Goal: Contribute content: Contribute content

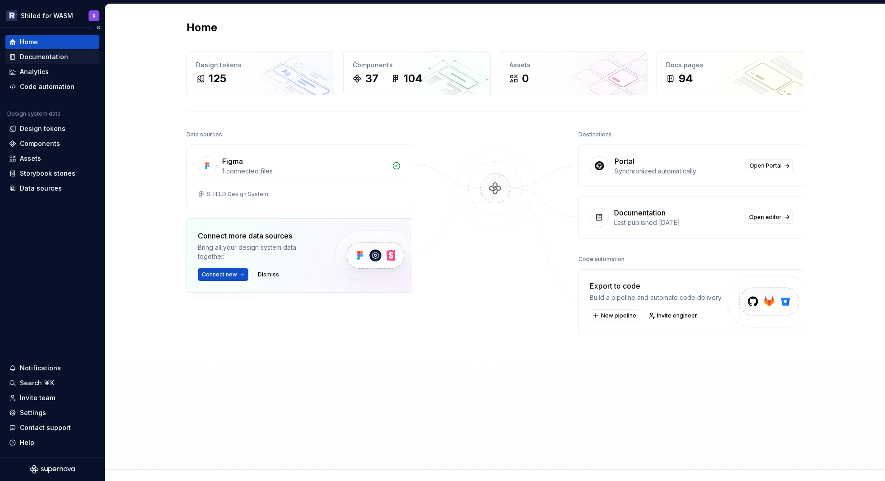
click at [50, 61] on div "Documentation" at bounding box center [44, 56] width 48 height 9
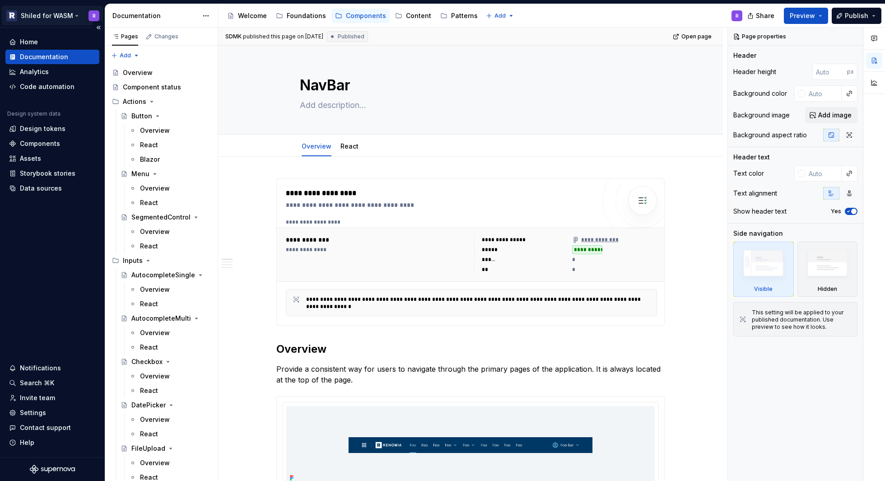
click at [40, 17] on html "Shiled for WASM R Home Documentation Analytics Code automation Design system da…" at bounding box center [442, 240] width 885 height 481
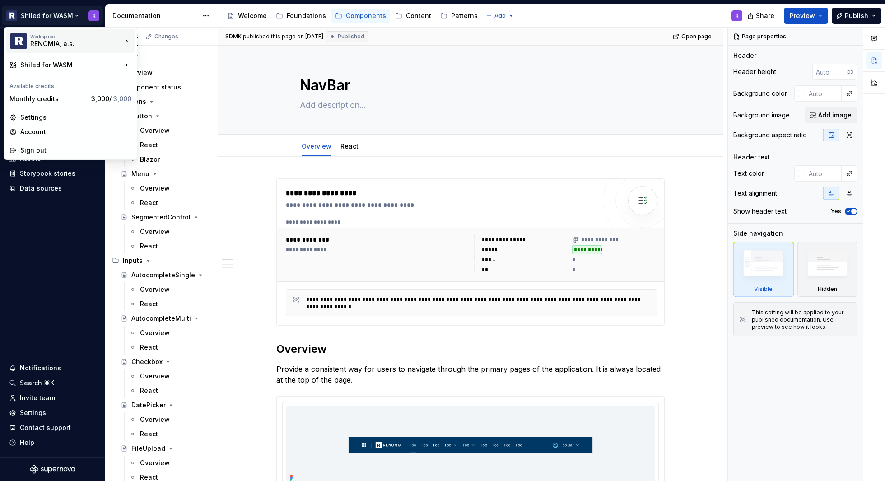
click at [81, 41] on div "RENOMIA, a.s." at bounding box center [68, 43] width 77 height 9
click at [98, 65] on div "Shiled for WASM" at bounding box center [71, 64] width 102 height 9
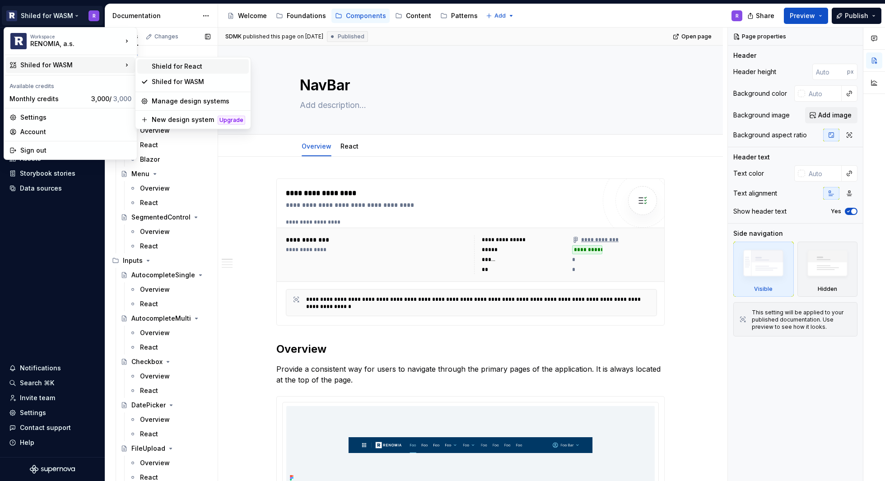
click at [174, 68] on div "Shield for React" at bounding box center [198, 66] width 93 height 9
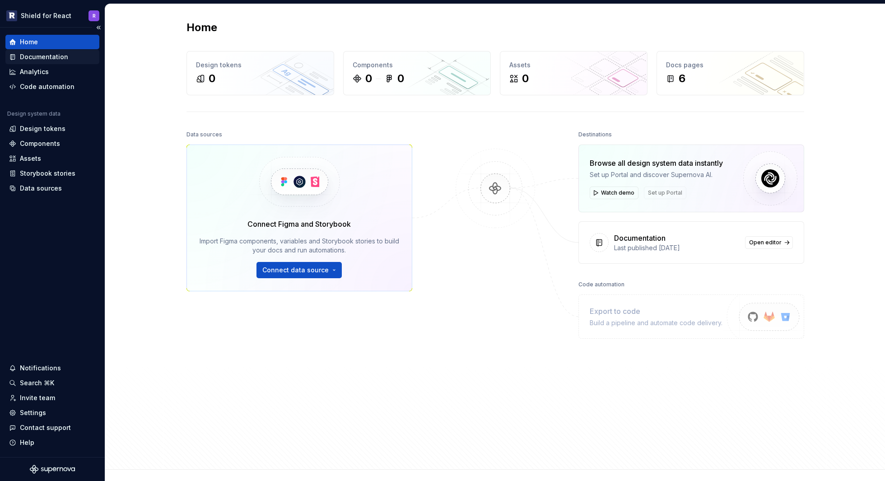
click at [39, 54] on div "Documentation" at bounding box center [44, 56] width 48 height 9
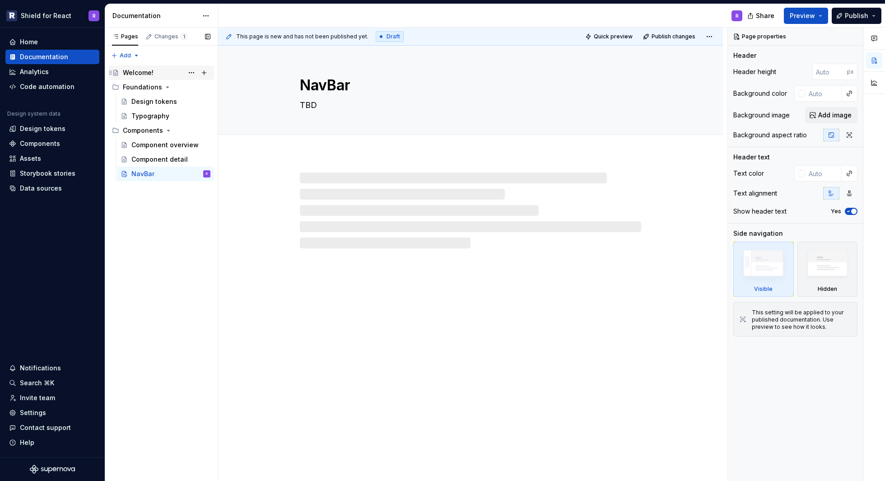
click at [139, 70] on div "Welcome!" at bounding box center [138, 72] width 31 height 9
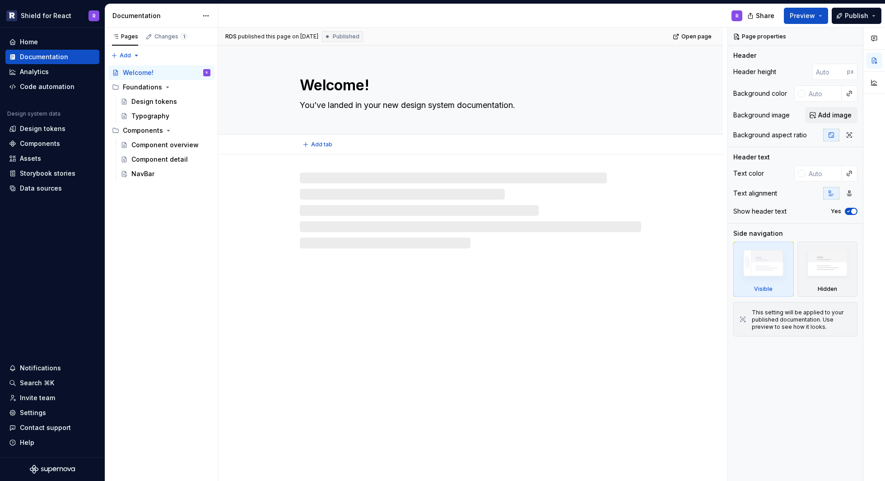
click at [330, 84] on textarea "Welcome!" at bounding box center [468, 85] width 341 height 22
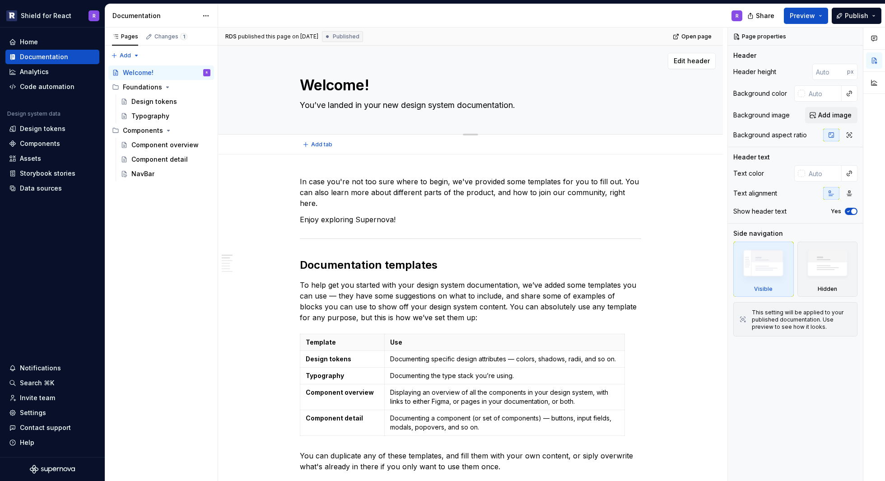
type textarea "*"
type textarea "G!"
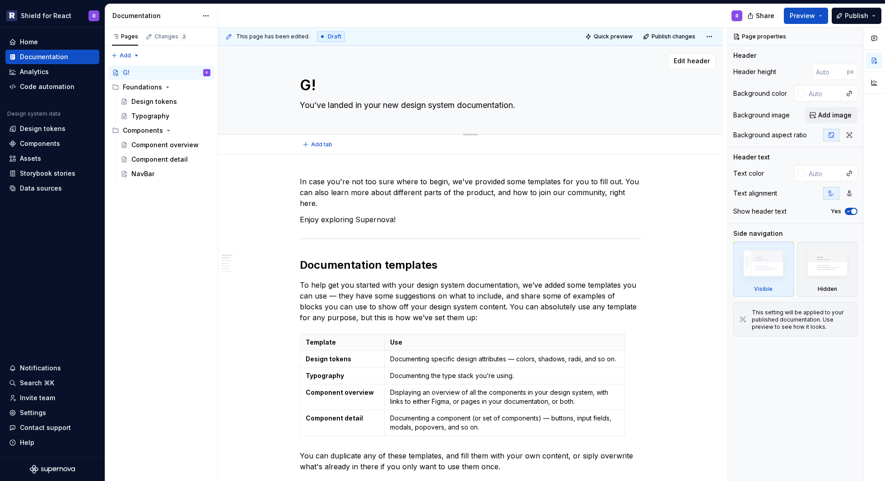
type textarea "*"
type textarea "Ge!"
type textarea "*"
type textarea "Get!"
type textarea "*"
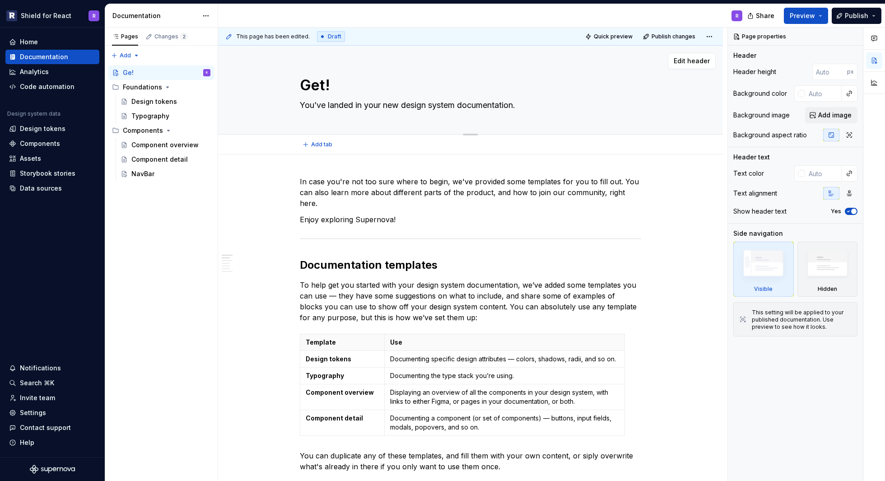
type textarea "Gett!"
type textarea "*"
type textarea "Getti!"
type textarea "*"
type textarea "Gettin!"
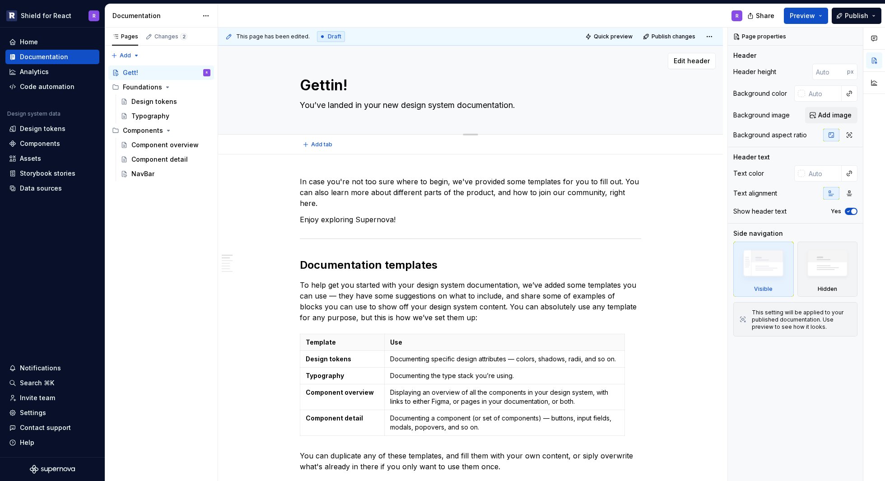
type textarea "*"
type textarea "Getting!"
type textarea "*"
type textarea "Getting !"
type textarea "*"
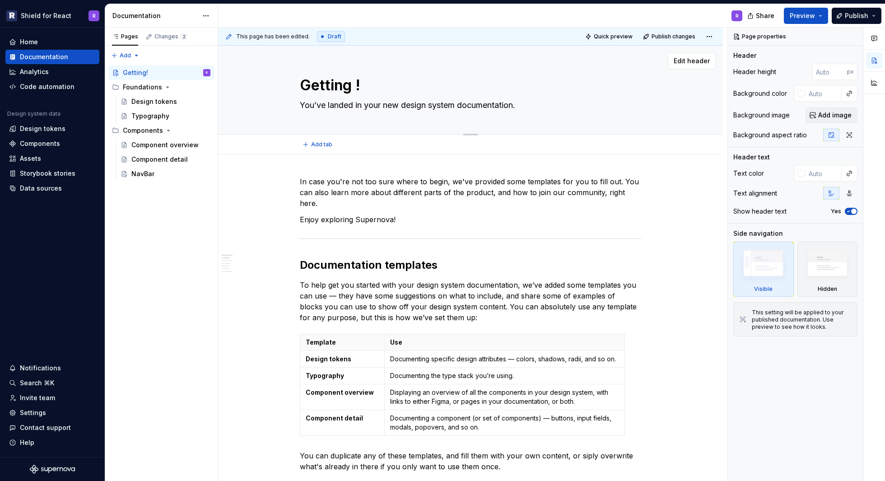
type textarea "Getting s!"
type textarea "*"
type textarea "Getting st!"
type textarea "*"
type textarea "Getting sta!"
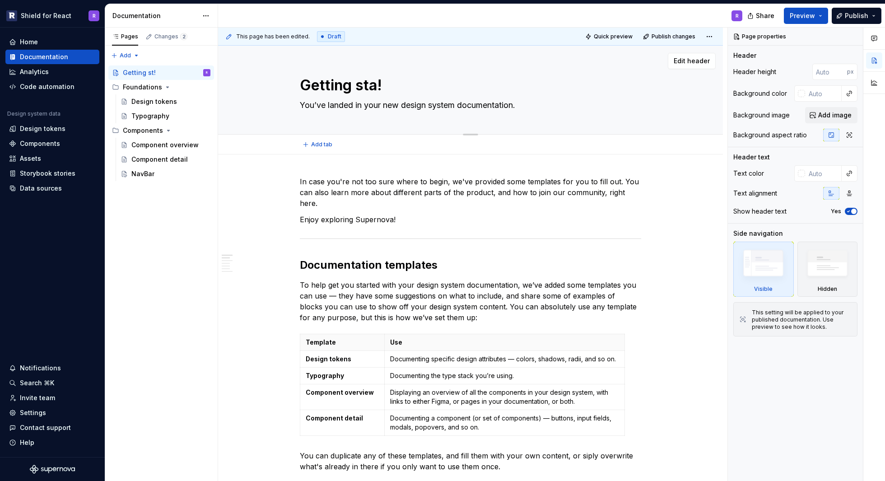
type textarea "*"
type textarea "Getting star!"
type textarea "*"
type textarea "Getting start!"
type textarea "*"
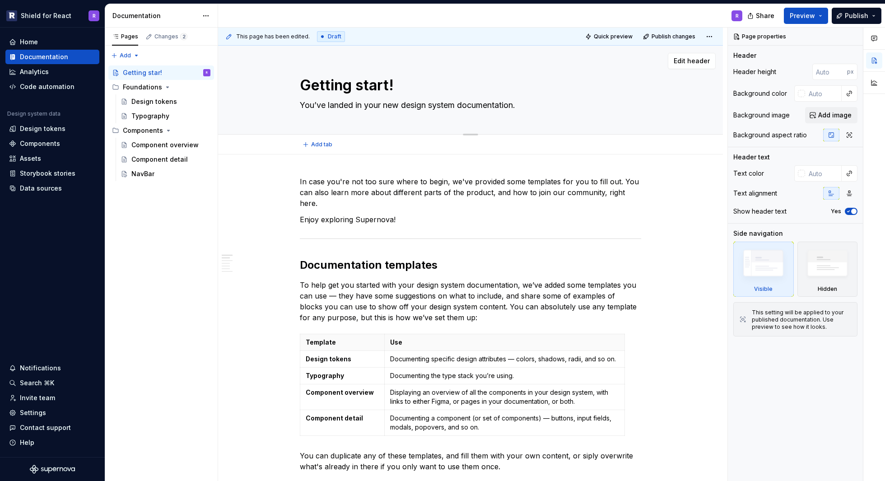
type textarea "Getting starte!"
type textarea "*"
type textarea "Getting started!"
type textarea "*"
type textarea "Getting started"
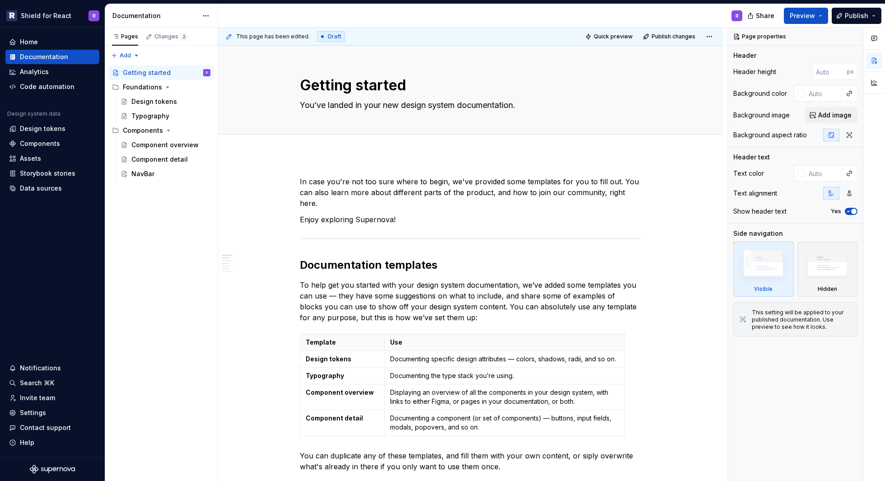
type textarea "*"
type textarea "Getting started"
click at [363, 82] on textarea "Getting started" at bounding box center [468, 85] width 341 height 22
click at [363, 84] on textarea "Getting started" at bounding box center [468, 85] width 341 height 22
click at [359, 86] on textarea "Getting started" at bounding box center [468, 85] width 341 height 22
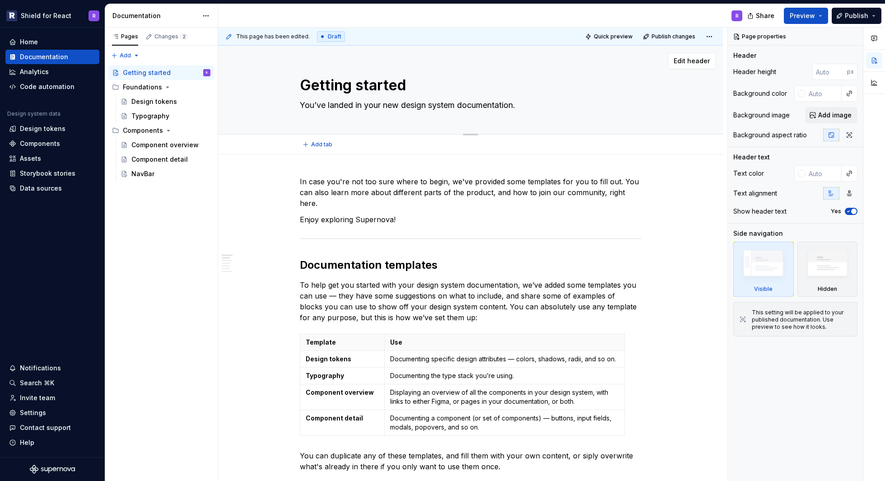
type textarea "*"
type textarea "Getting tarted"
type textarea "*"
type textarea "Getting Started"
type textarea "*"
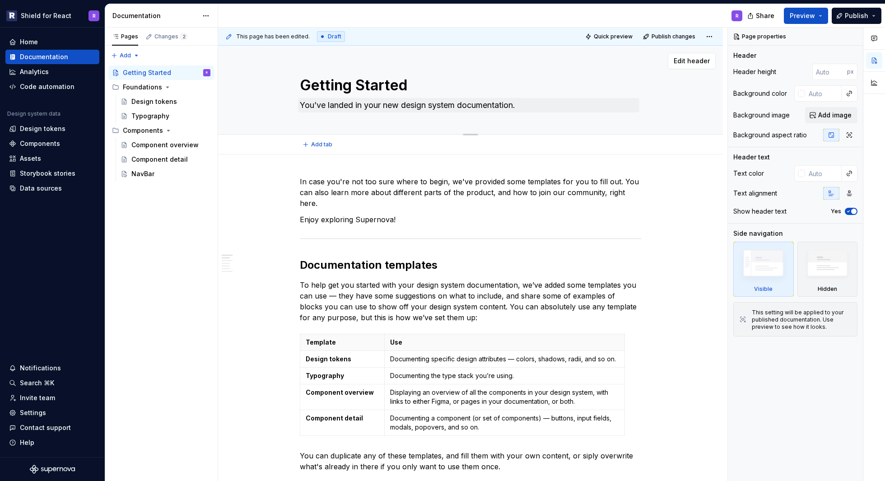
type textarea "Getting Started"
click at [388, 106] on textarea "You’ve landed in your new design system documentation." at bounding box center [468, 105] width 341 height 14
type textarea "*"
type textarea "You’ve landed in your design system documentation."
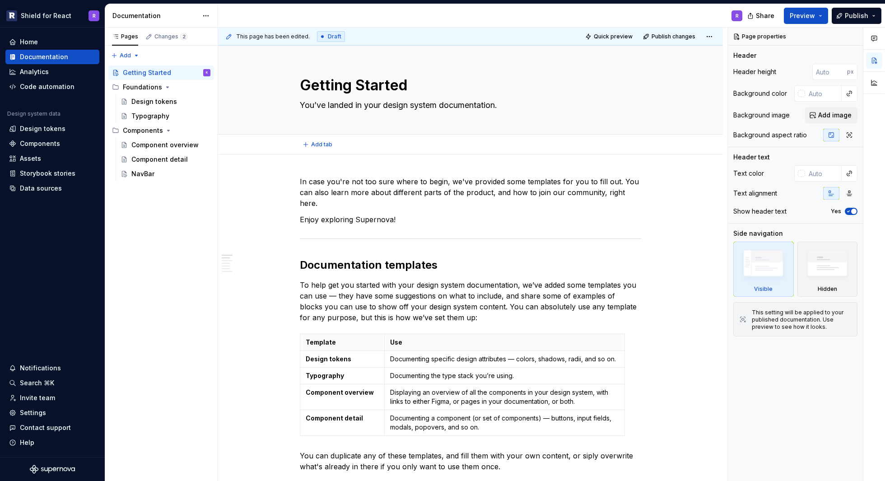
type textarea "*"
type textarea "You’ve landed in your design system documentation."
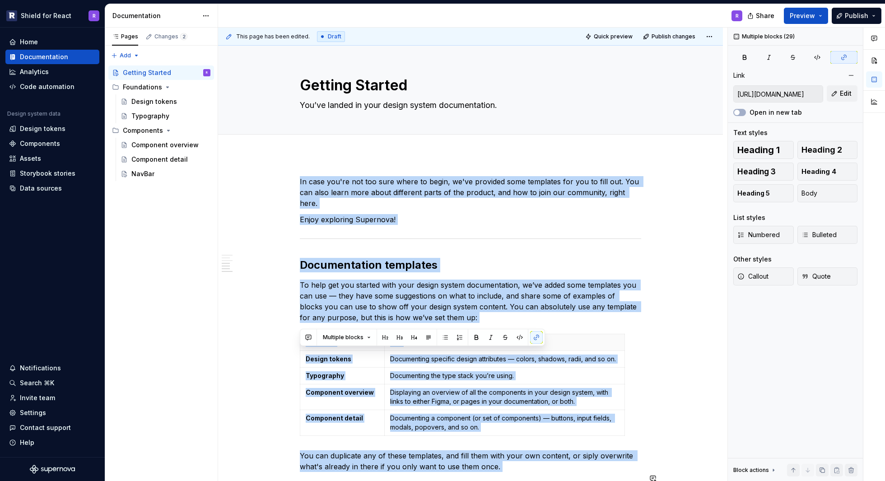
scroll to position [681, 0]
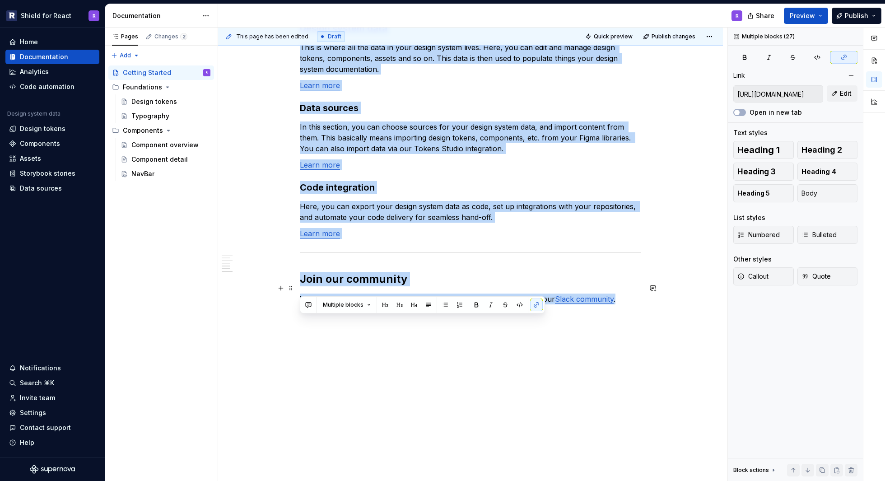
drag, startPoint x: 299, startPoint y: 183, endPoint x: 621, endPoint y: 286, distance: 338.2
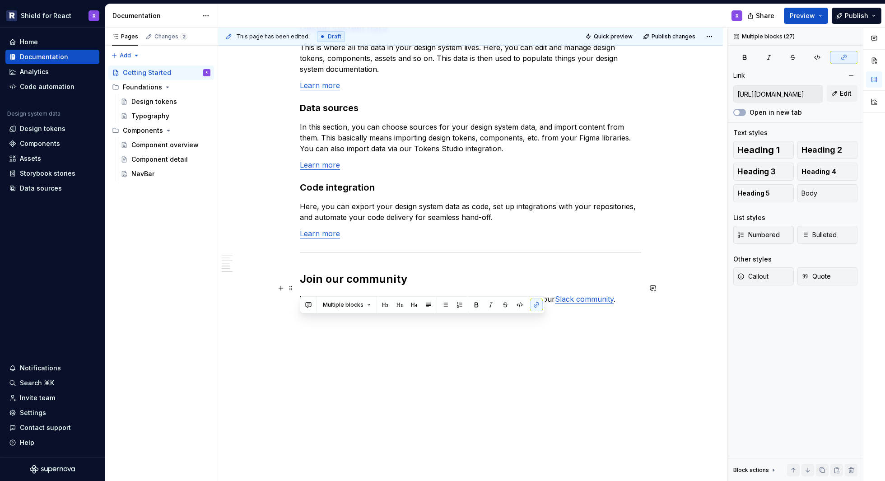
scroll to position [0, 0]
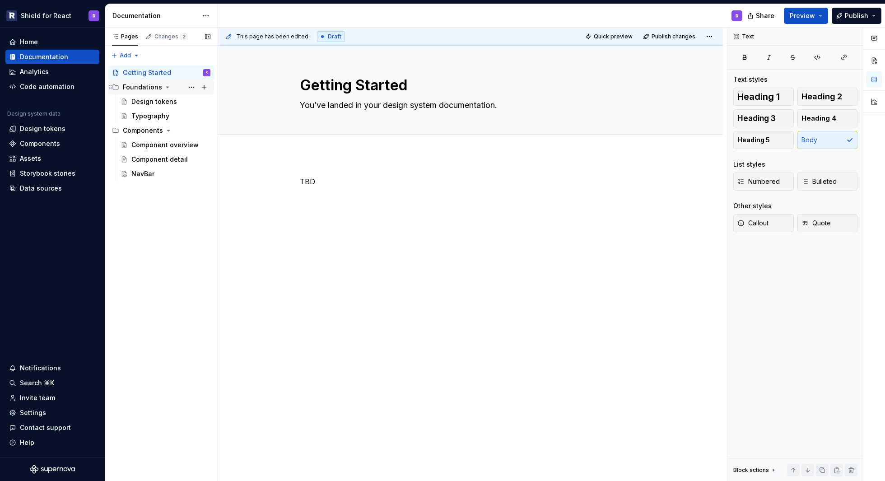
click at [139, 87] on div "Foundations" at bounding box center [142, 87] width 39 height 9
click at [138, 86] on div "Foundations" at bounding box center [142, 87] width 39 height 9
click at [140, 98] on div "Design tokens" at bounding box center [154, 101] width 46 height 9
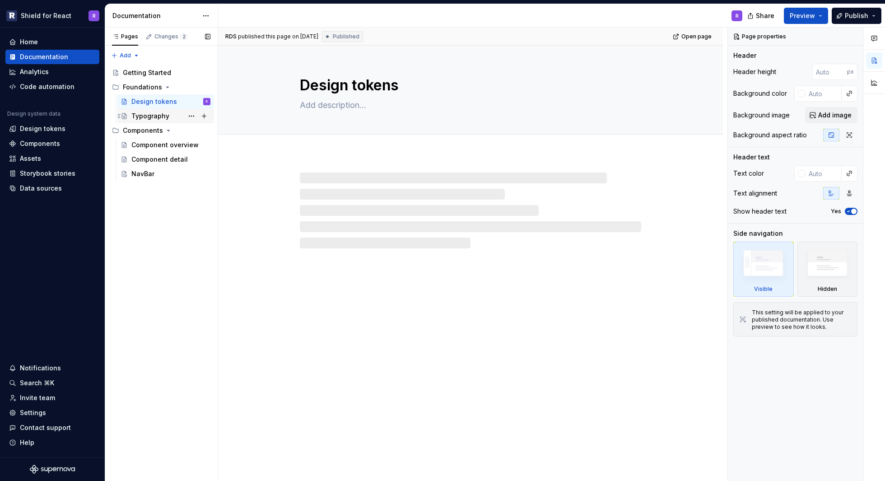
click at [146, 115] on div "Typography" at bounding box center [150, 116] width 38 height 9
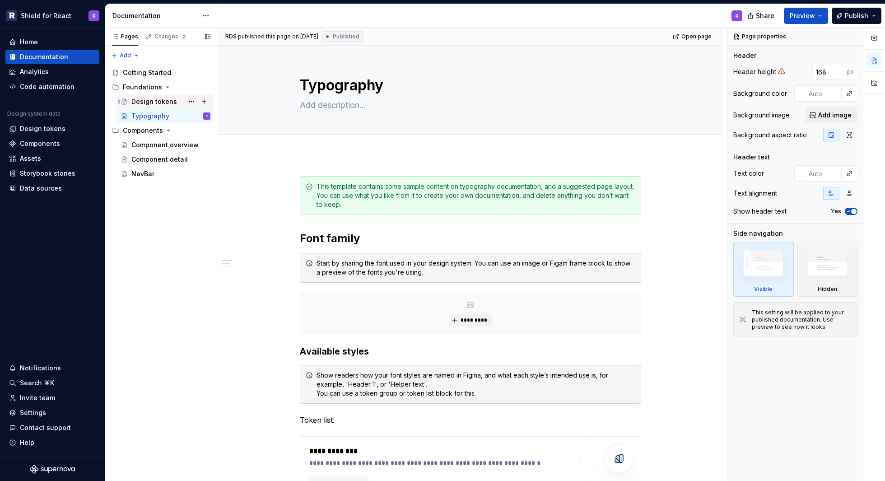
click at [141, 101] on div "Design tokens" at bounding box center [154, 101] width 46 height 9
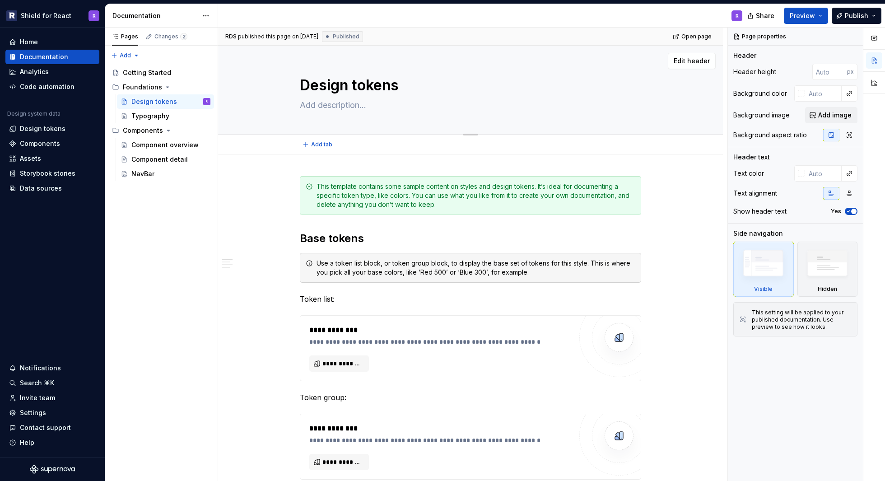
click at [354, 83] on textarea "Design tokens" at bounding box center [468, 85] width 341 height 22
type textarea "*"
type textarea "Design okens"
type textarea "*"
type textarea "Design Tokens"
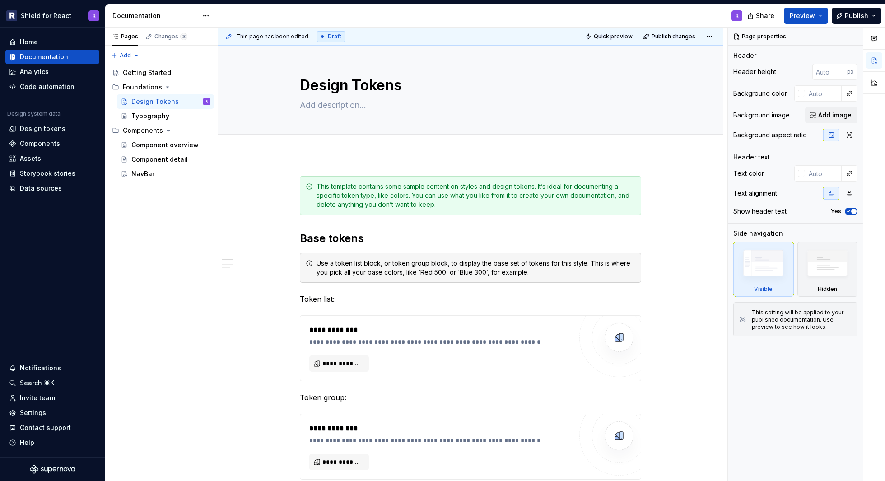
type textarea "*"
type textarea "Design Tokens"
click at [0, 0] on button "Page tree" at bounding box center [0, 0] width 0 height 0
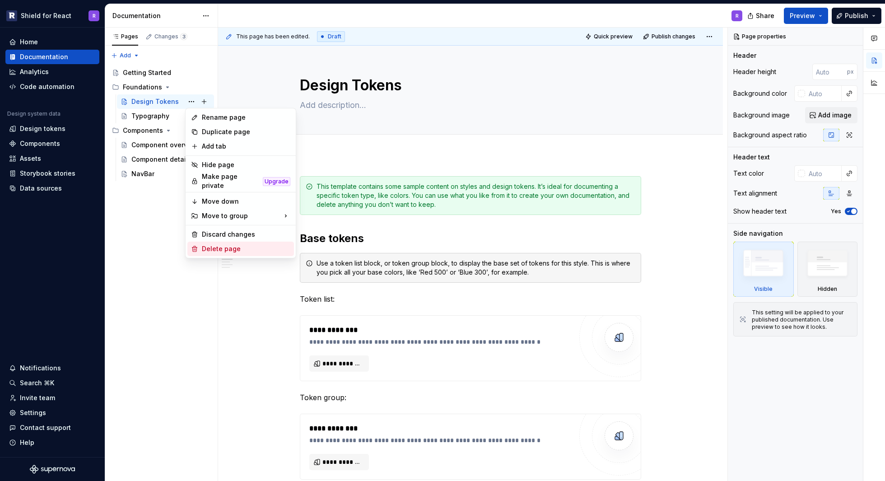
click at [228, 245] on div "Delete page" at bounding box center [246, 248] width 88 height 9
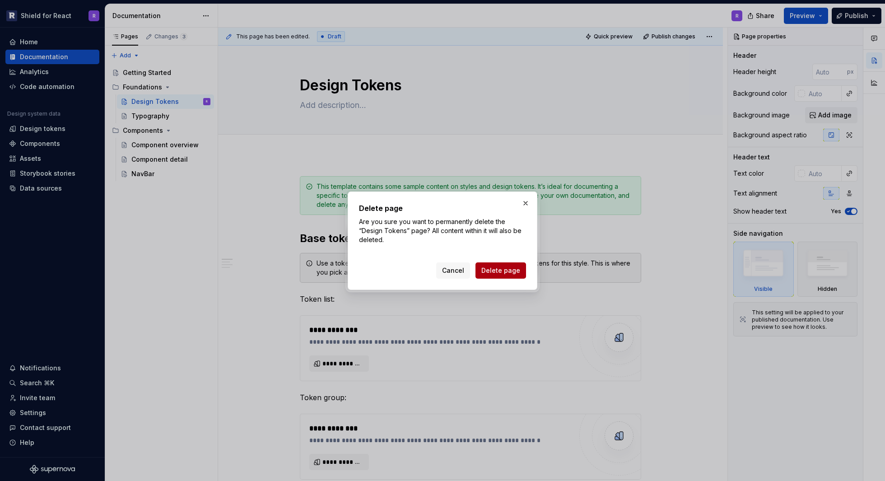
click at [498, 272] on span "Delete page" at bounding box center [500, 270] width 39 height 9
type textarea "*"
type textarea "Design tokens"
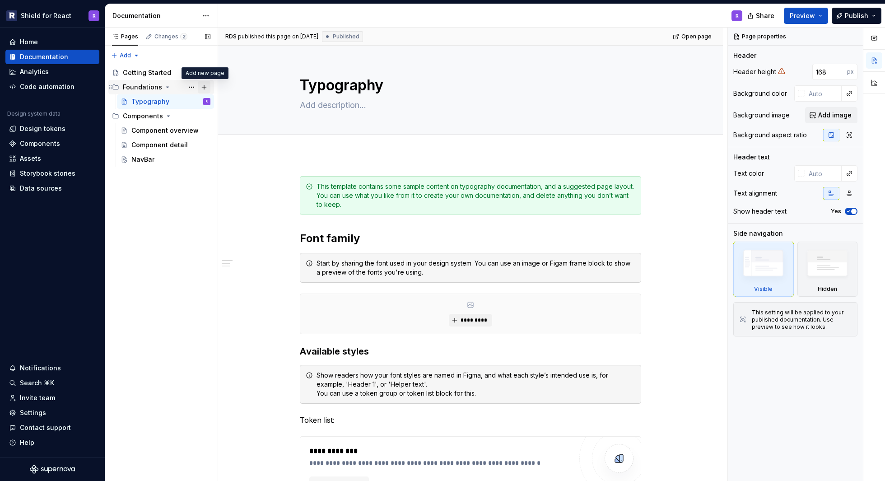
click at [206, 89] on button "Page tree" at bounding box center [204, 87] width 13 height 13
type textarea "*"
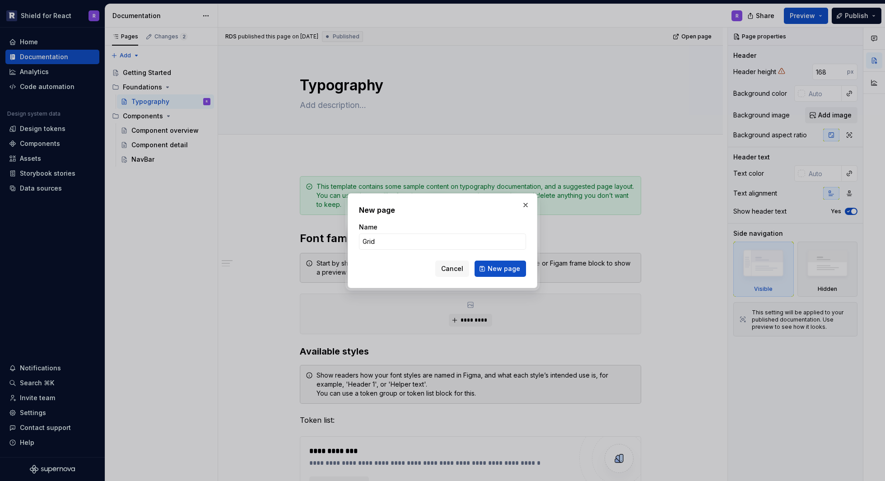
type input "K"
type input "Grid"
click button "New page" at bounding box center [499, 268] width 51 height 16
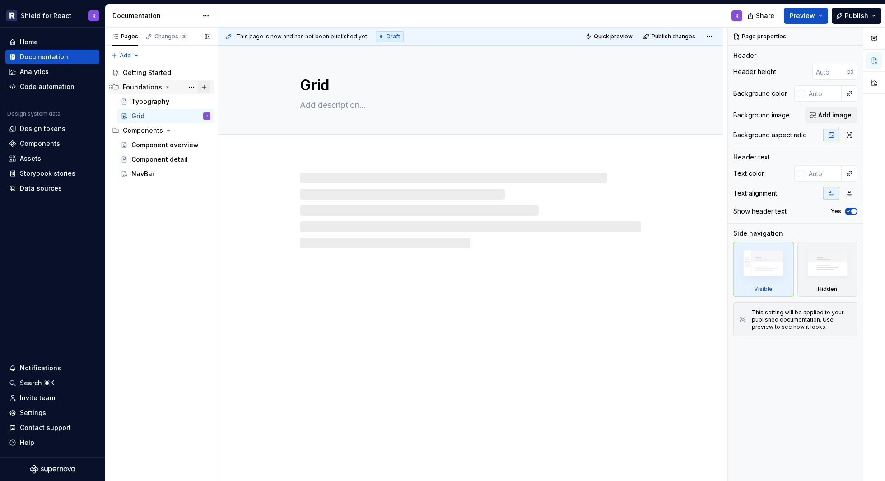
click at [204, 88] on button "Page tree" at bounding box center [204, 87] width 13 height 13
type textarea "*"
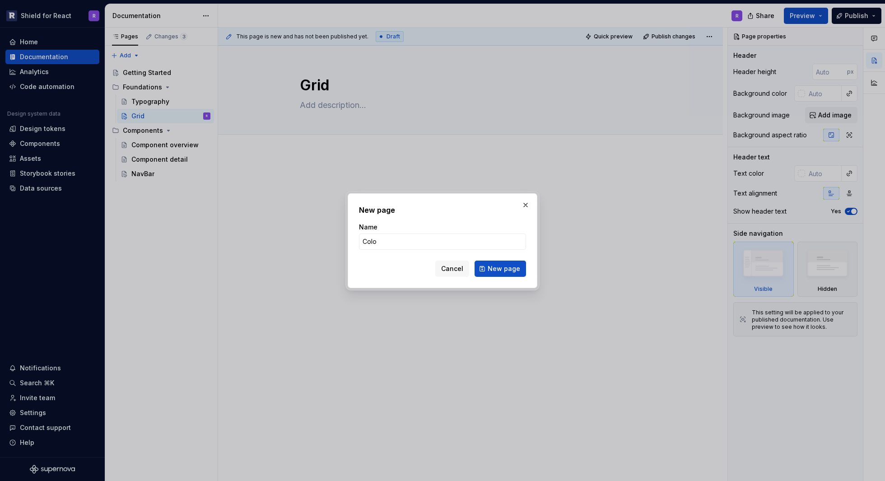
type input "Color"
click button "New page" at bounding box center [499, 268] width 51 height 16
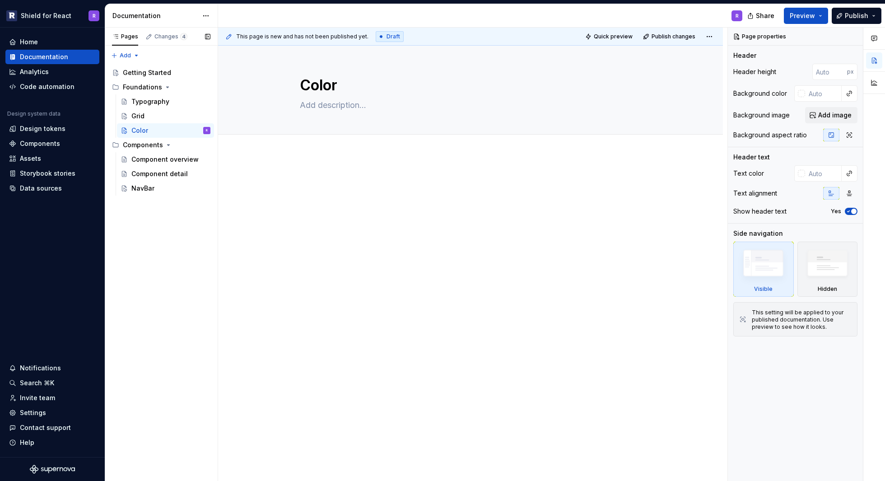
click at [147, 261] on div "Pages Changes 4 Add Accessibility guide for tree Page tree. Navigate the tree w…" at bounding box center [161, 255] width 113 height 454
click at [207, 8] on html "Shield for React R Home Documentation Analytics Code automation Design system d…" at bounding box center [442, 240] width 885 height 481
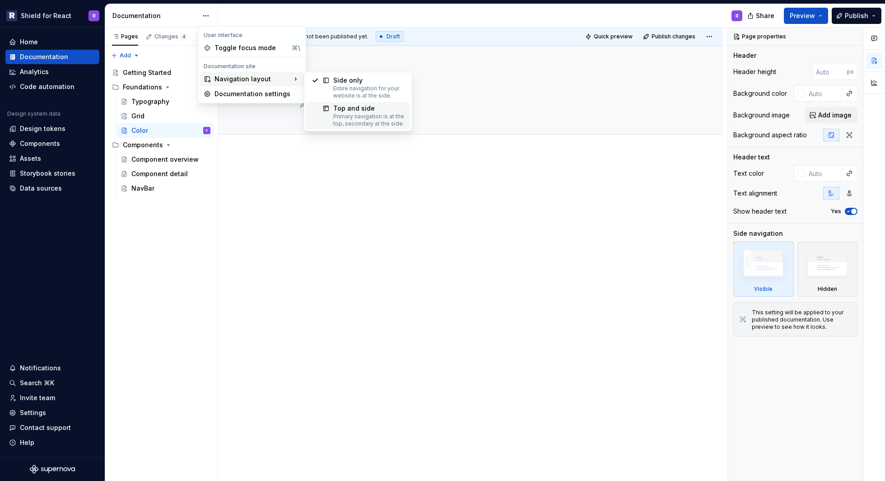
click at [372, 119] on div "Primary navigation is at the top, secondary at the side." at bounding box center [368, 120] width 71 height 14
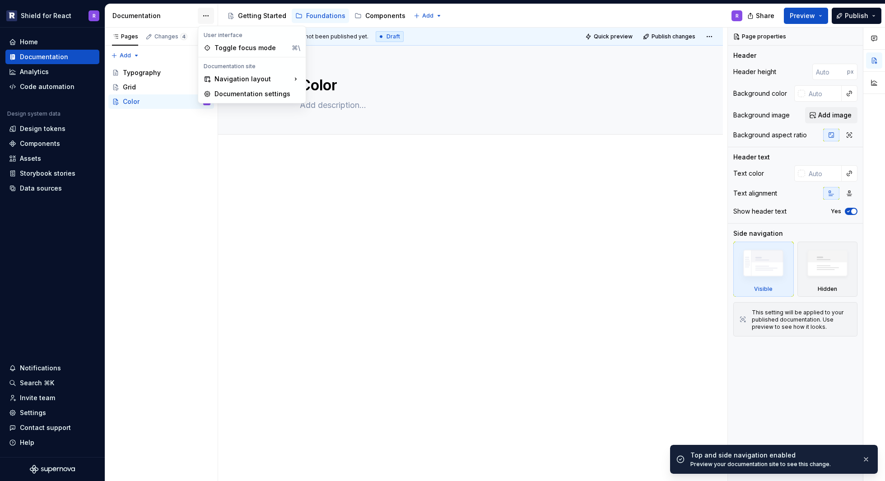
click at [209, 17] on html "Shield for React R Home Documentation Analytics Code automation Design system d…" at bounding box center [442, 240] width 885 height 481
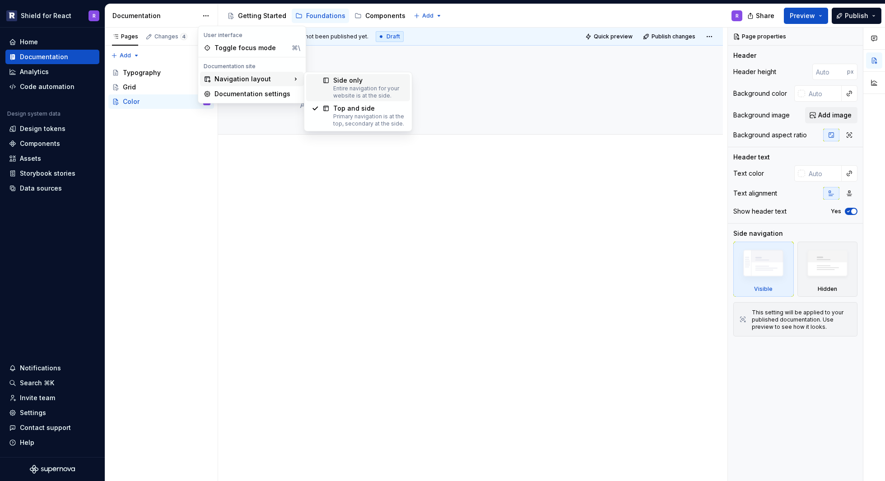
click at [336, 89] on div "Entire navigation for your website is at the side." at bounding box center [368, 92] width 71 height 14
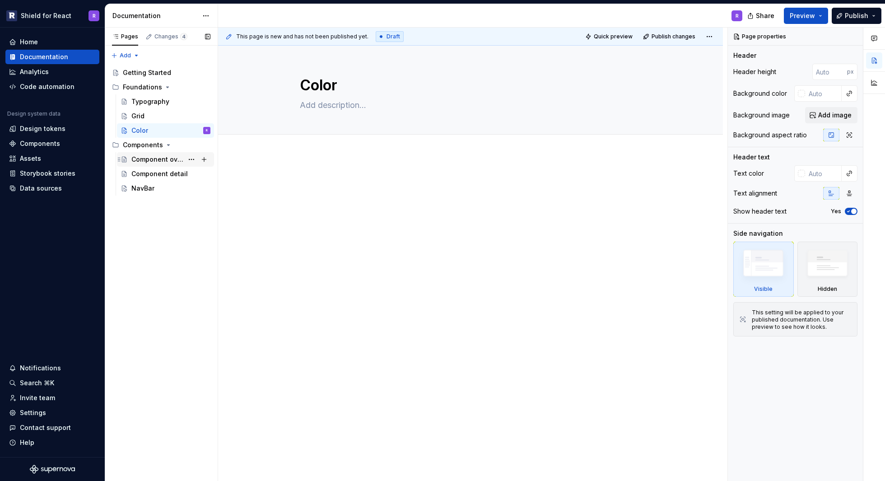
click at [152, 159] on div "Component overview" at bounding box center [157, 159] width 52 height 9
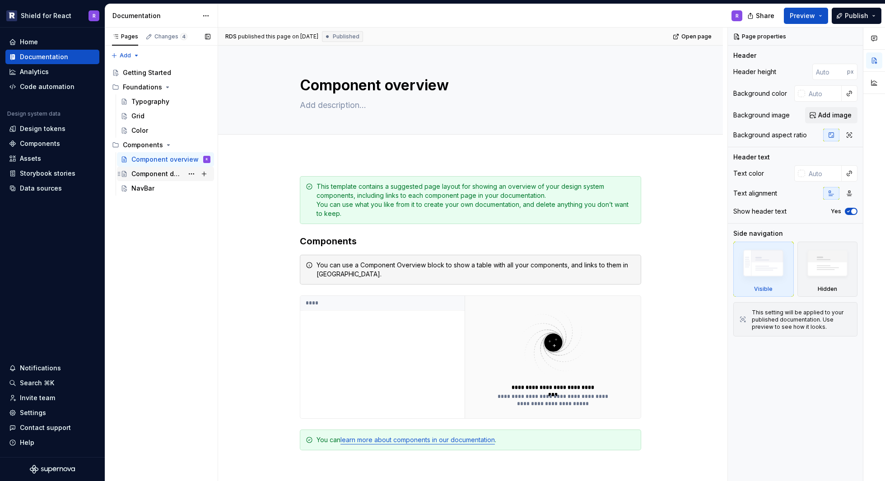
click at [166, 175] on div "Component detail" at bounding box center [157, 173] width 52 height 9
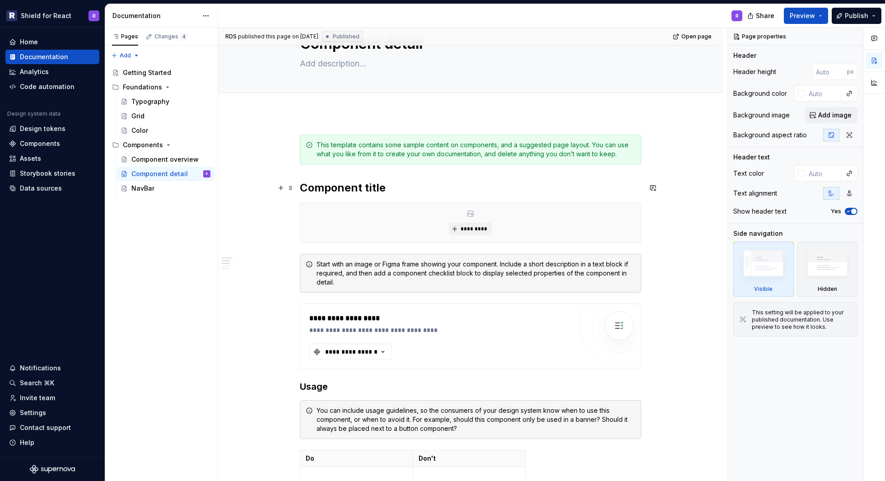
scroll to position [126, 0]
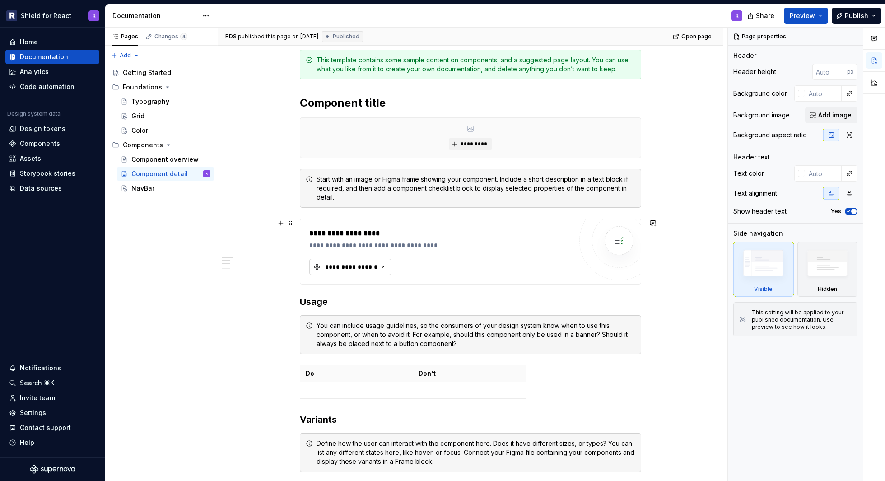
click at [380, 268] on icon "button" at bounding box center [382, 266] width 9 height 9
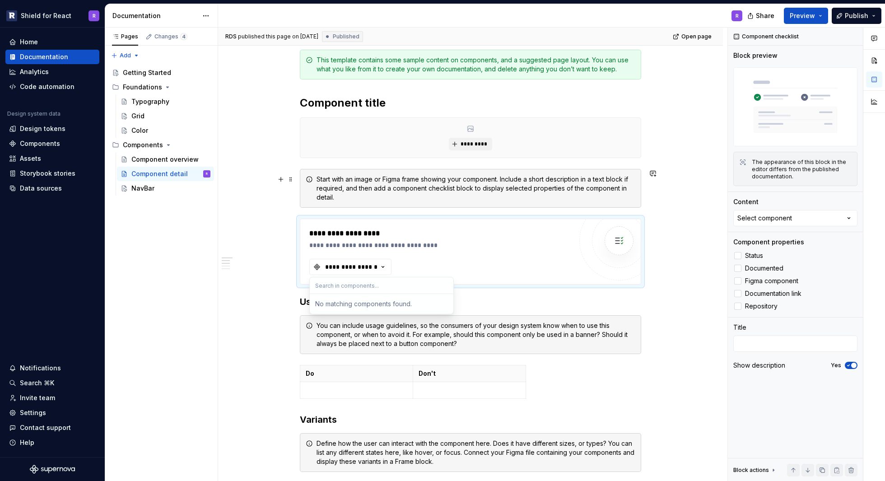
click at [265, 203] on div "**********" at bounding box center [470, 481] width 505 height 907
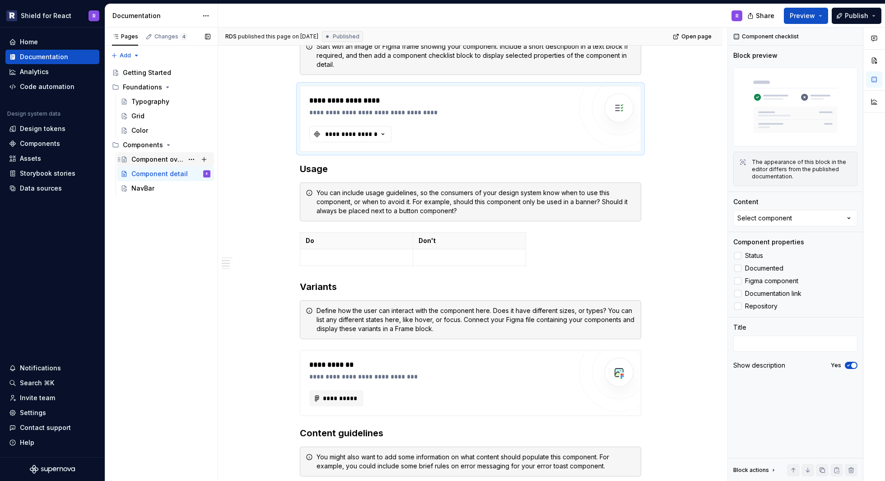
click at [140, 157] on div "Component overview" at bounding box center [157, 159] width 52 height 9
click at [142, 170] on div "Component detail" at bounding box center [157, 173] width 52 height 9
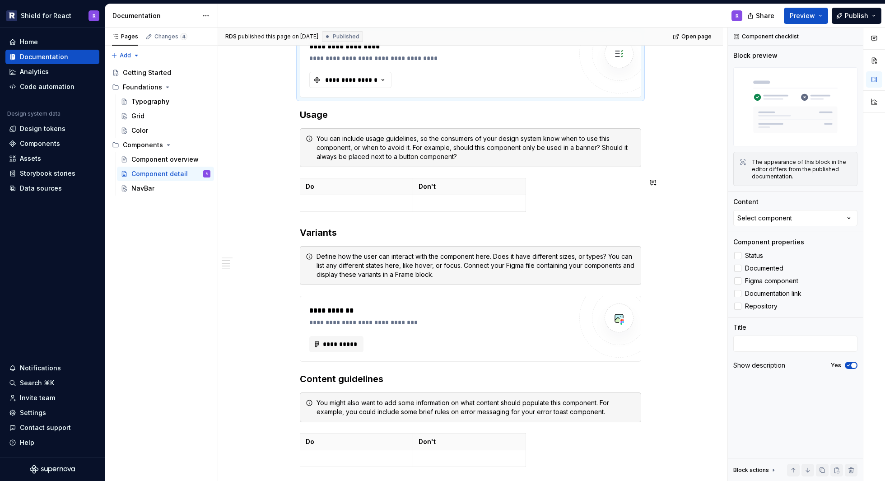
scroll to position [214, 0]
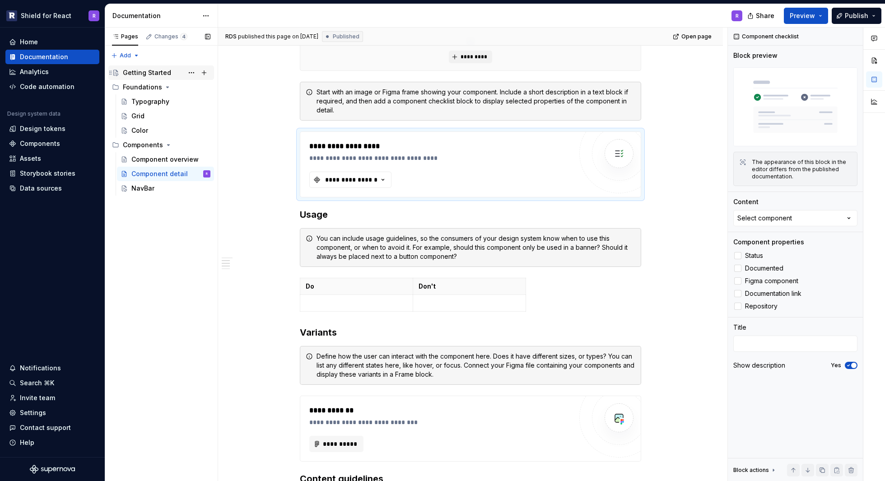
click at [141, 75] on div "Getting Started" at bounding box center [147, 72] width 48 height 9
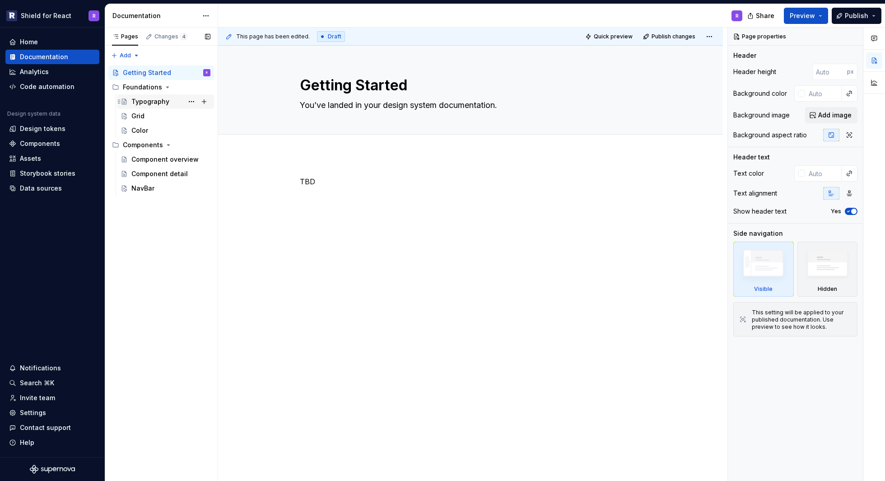
click at [137, 99] on div "Typography" at bounding box center [150, 101] width 38 height 9
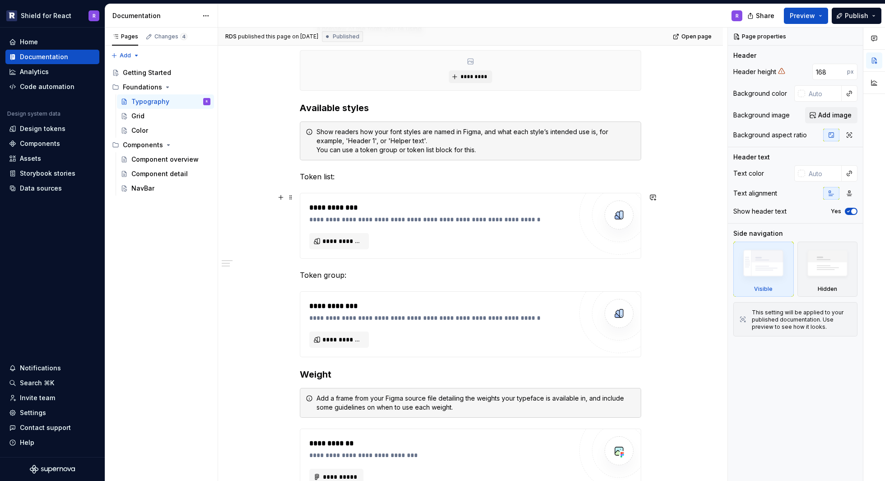
scroll to position [195, 0]
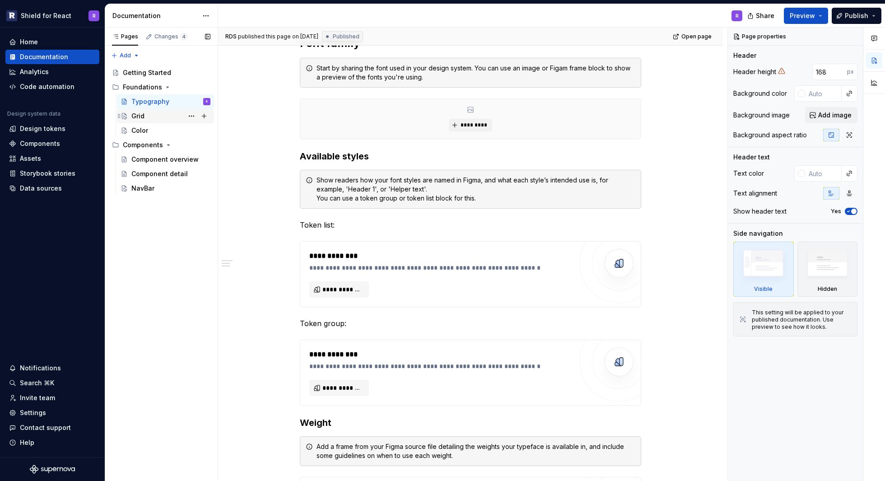
click at [138, 113] on div "Grid" at bounding box center [137, 116] width 13 height 9
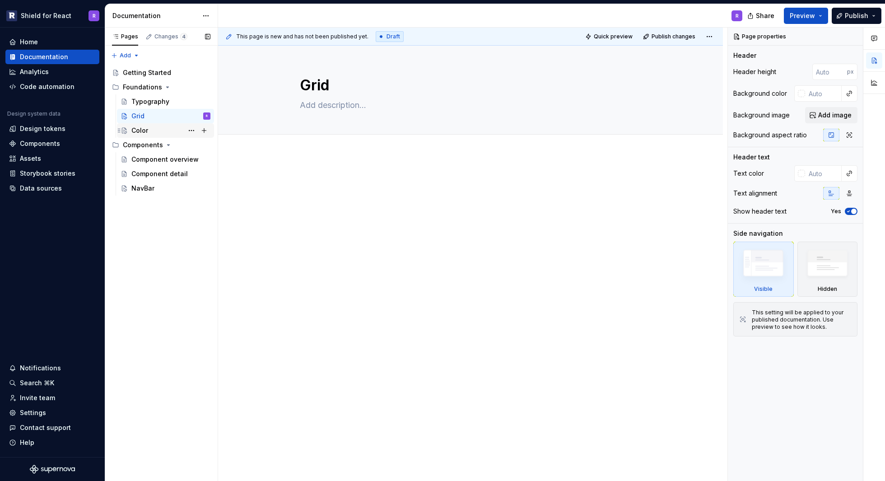
click at [136, 129] on div "Color" at bounding box center [139, 130] width 17 height 9
click at [139, 155] on div "Component overview" at bounding box center [157, 159] width 52 height 9
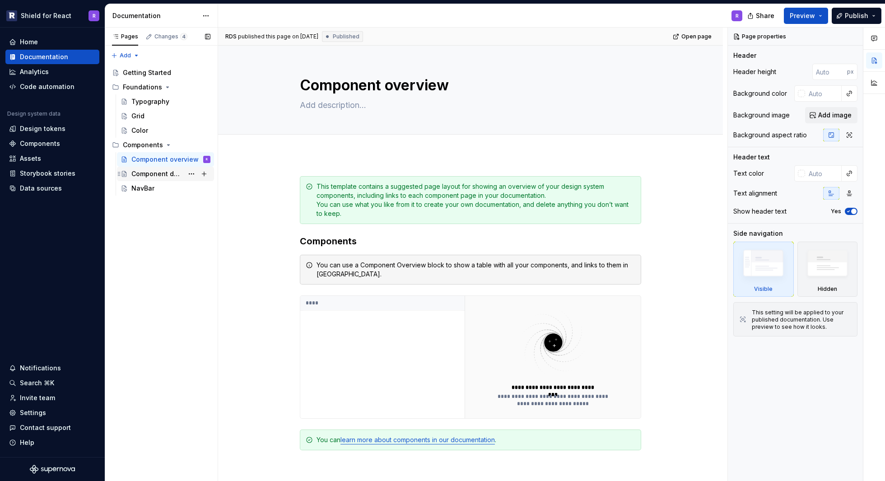
click at [144, 178] on div "Component detail" at bounding box center [170, 173] width 79 height 13
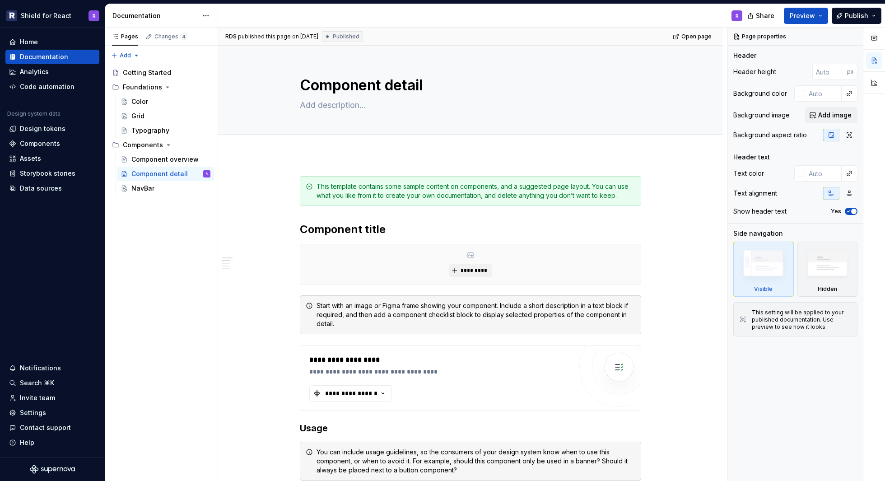
drag, startPoint x: 117, startPoint y: 130, endPoint x: 576, endPoint y: 0, distance: 476.4
click at [204, 14] on html "Shield for React R Home Documentation Analytics Code automation Design system d…" at bounding box center [442, 240] width 885 height 481
type textarea "*"
click at [125, 55] on div "Pages Changes 4 Add Accessibility guide for tree Page tree. Navigate the tree w…" at bounding box center [161, 255] width 113 height 454
click at [133, 84] on div "New group" at bounding box center [154, 87] width 59 height 9
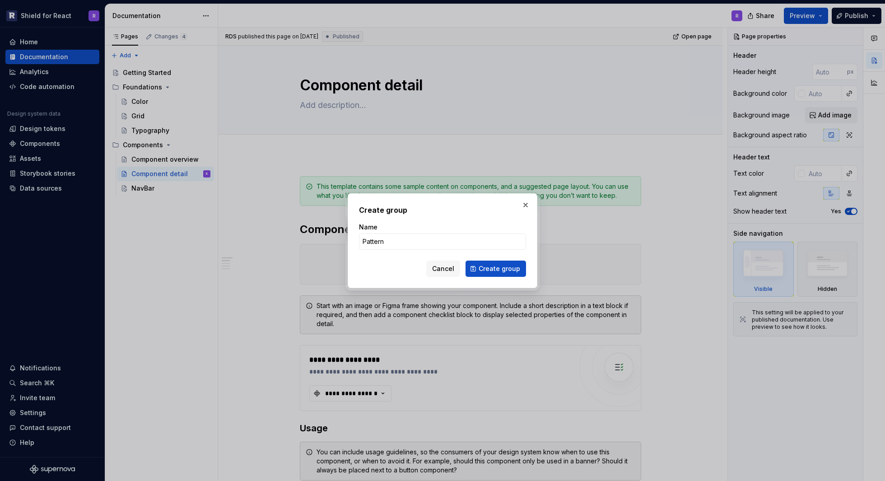
type input "Patterns"
click button "Create group" at bounding box center [495, 268] width 60 height 16
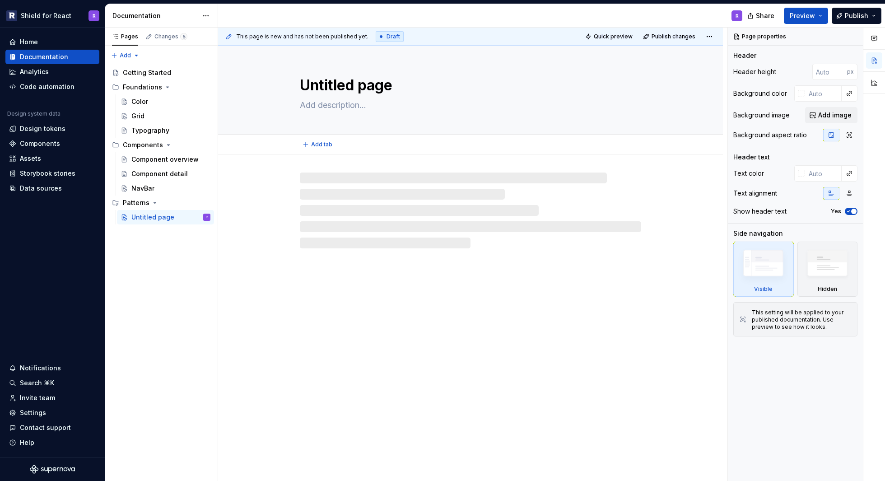
click at [372, 86] on textarea "Untitled page" at bounding box center [468, 85] width 341 height 22
drag, startPoint x: 390, startPoint y: 86, endPoint x: 337, endPoint y: 84, distance: 52.8
click at [338, 84] on textarea "Untitled page" at bounding box center [468, 85] width 341 height 22
click at [305, 84] on textarea "Untitled page" at bounding box center [468, 85] width 341 height 22
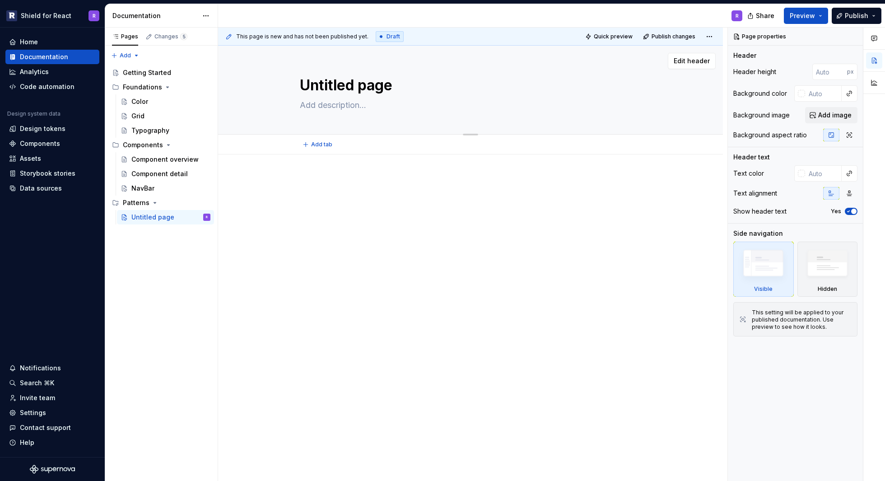
click at [297, 85] on div "Untitled page" at bounding box center [470, 90] width 432 height 88
type textarea "*"
type textarea "T"
type textarea "*"
type textarea "TB"
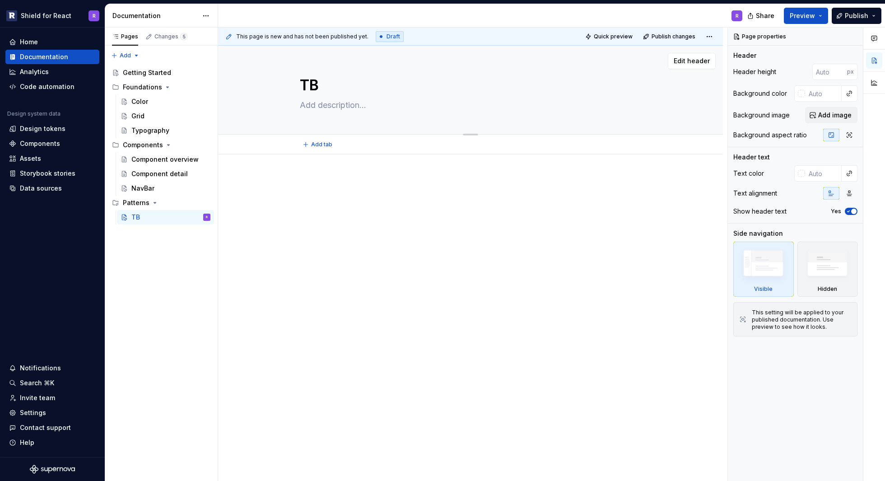
type textarea "*"
type textarea "TBD"
type textarea "*"
type textarea "TBD"
click at [155, 273] on div "Pages Changes 5 Add Accessibility guide for tree Page tree. Navigate the tree w…" at bounding box center [161, 255] width 113 height 454
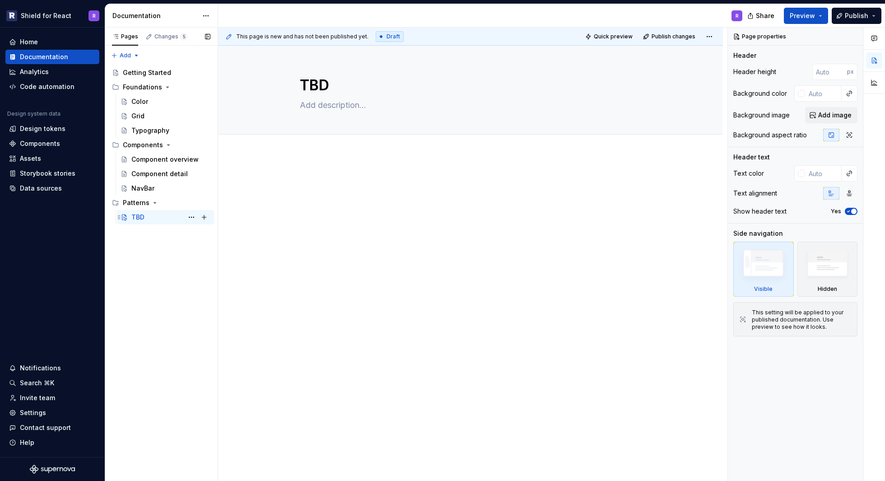
click at [139, 218] on div "TBD" at bounding box center [137, 217] width 13 height 9
click at [338, 85] on textarea "TBD" at bounding box center [468, 85] width 341 height 22
type textarea "*"
type textarea "F"
type textarea "*"
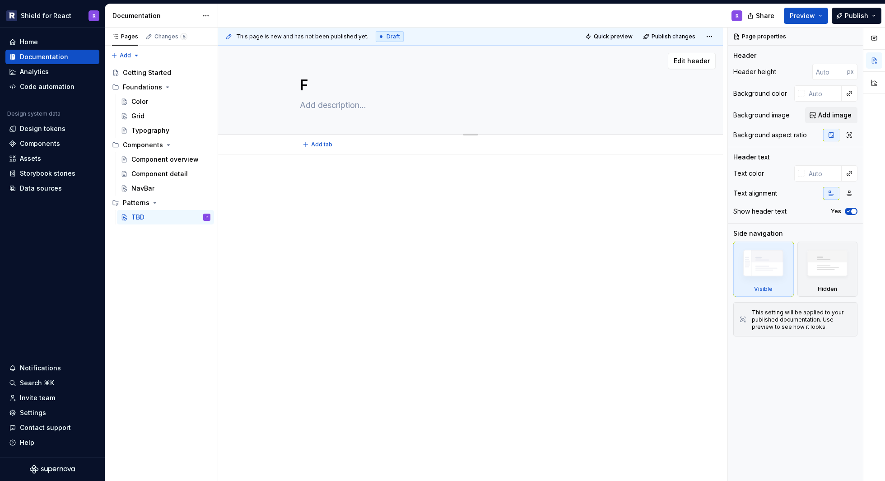
type textarea "Fo"
type textarea "*"
type textarea "Fog"
type textarea "*"
type textarea "Fo"
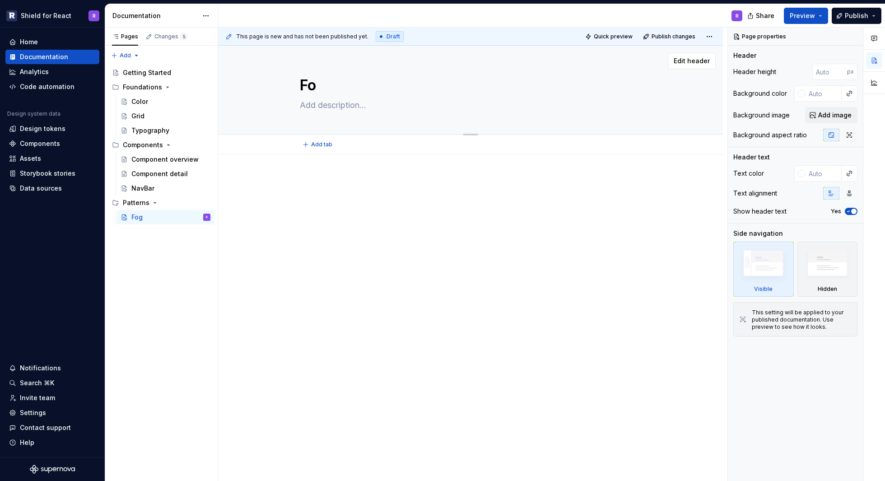
type textarea "*"
type textarea "For"
type textarea "*"
type textarea "Form"
type textarea "*"
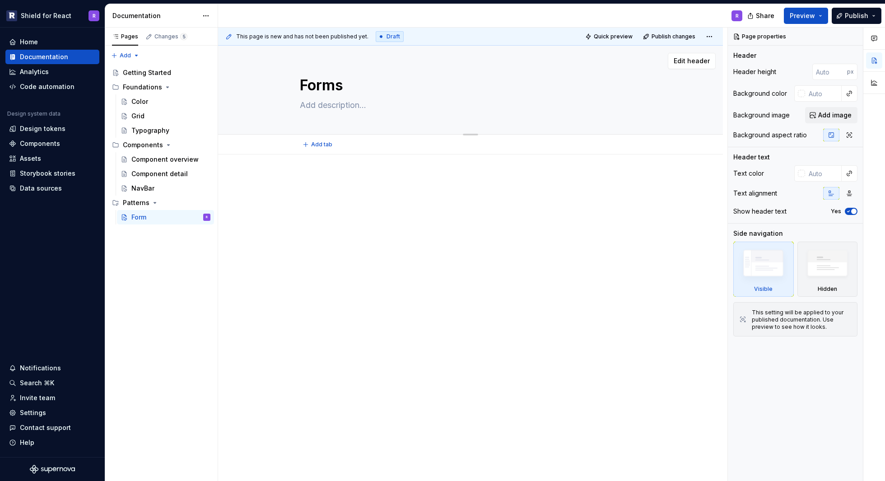
type textarea "Forms"
type textarea "*"
type textarea "Forms a"
type textarea "*"
type textarea "Forms an"
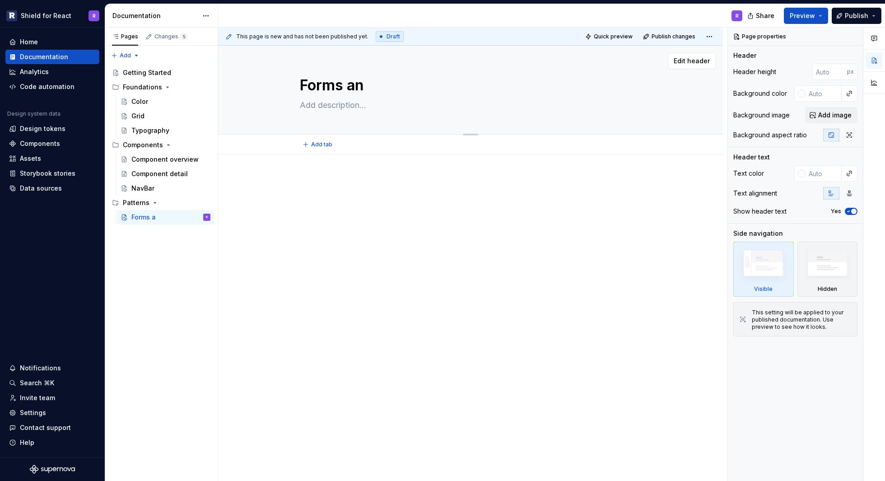
type textarea "*"
type textarea "Forms and"
type textarea "*"
type textarea "Forms and"
type textarea "*"
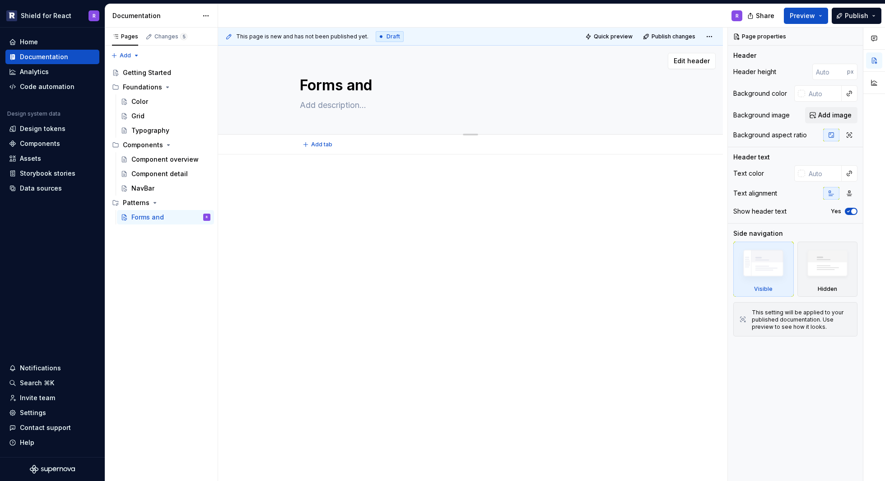
type textarea "Forms and v"
type textarea "*"
type textarea "Forms and va"
type textarea "*"
type textarea "Forms and val"
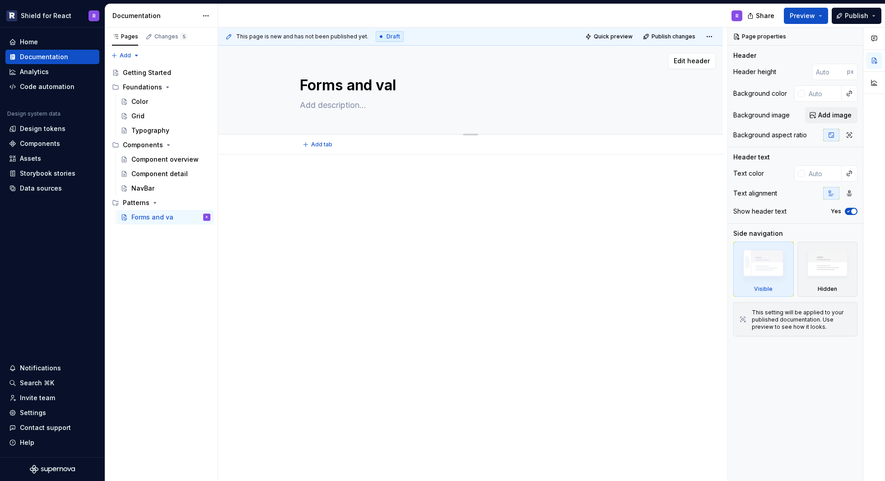
type textarea "*"
type textarea "Forms and vali"
type textarea "*"
type textarea "Forms and valid"
type textarea "*"
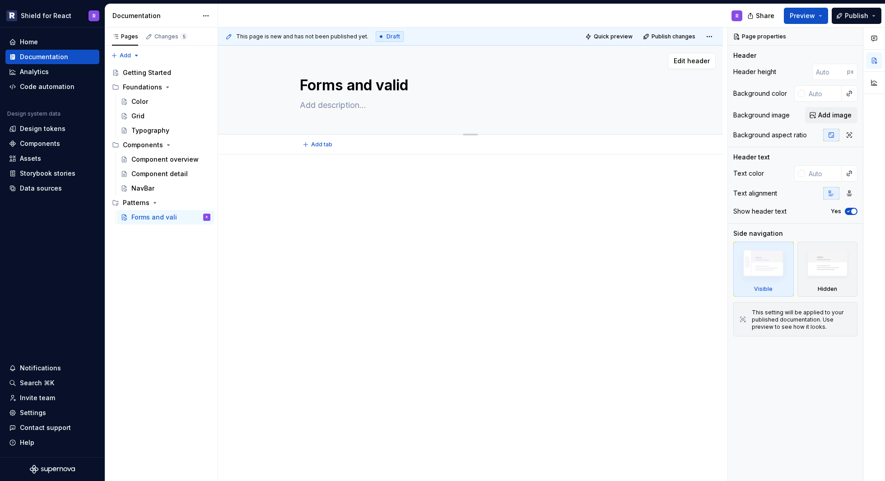
type textarea "Forms and valida"
type textarea "*"
type textarea "Forms and validat"
type textarea "*"
type textarea "Forms and validati"
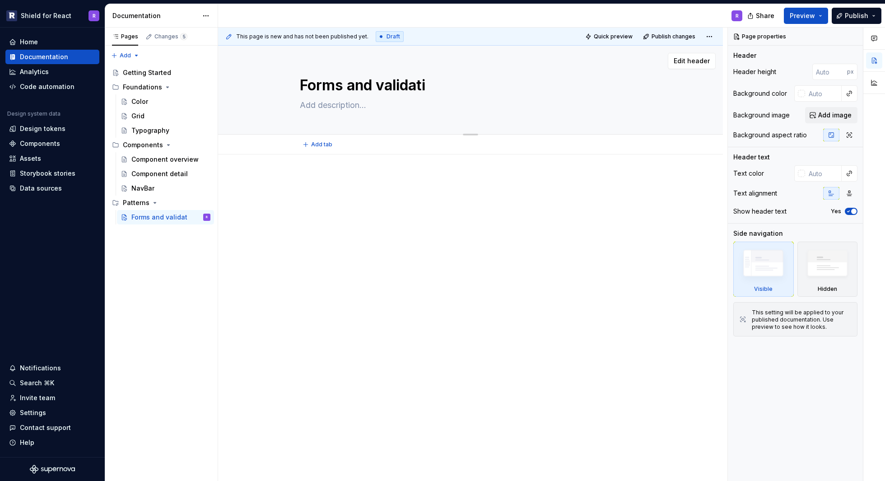
type textarea "*"
type textarea "Forms and validatio"
type textarea "*"
type textarea "Forms and validation"
type textarea "*"
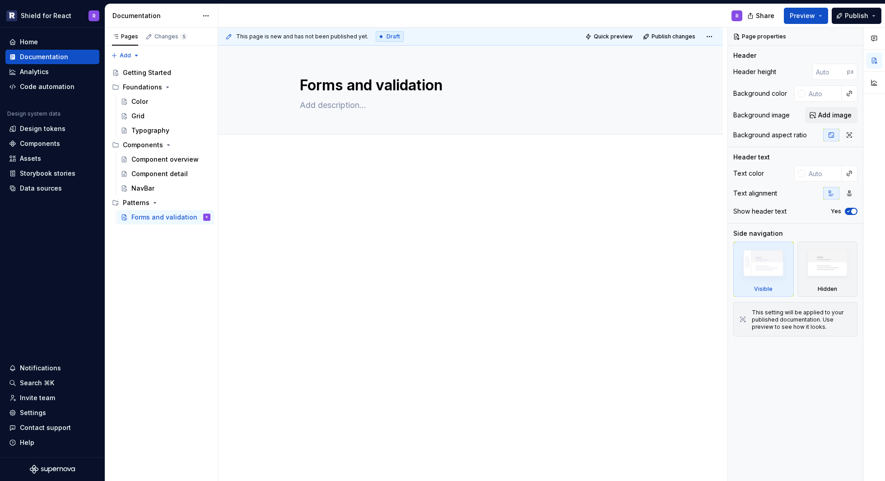
type textarea "Forms and validation"
click at [369, 84] on textarea "Forms and validation" at bounding box center [468, 85] width 341 height 22
drag, startPoint x: 380, startPoint y: 87, endPoint x: 530, endPoint y: 87, distance: 149.9
click at [530, 87] on textarea "Forms and validation" at bounding box center [468, 85] width 341 height 22
paste textarea "Forms and V"
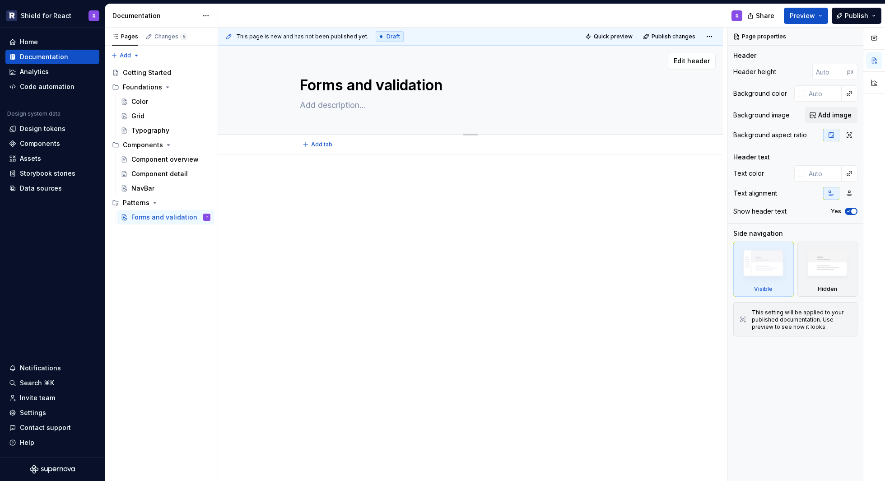
type textarea "*"
type textarea "Forms and Forms and Validation"
paste textarea
type textarea "*"
type textarea "Forms and Validation"
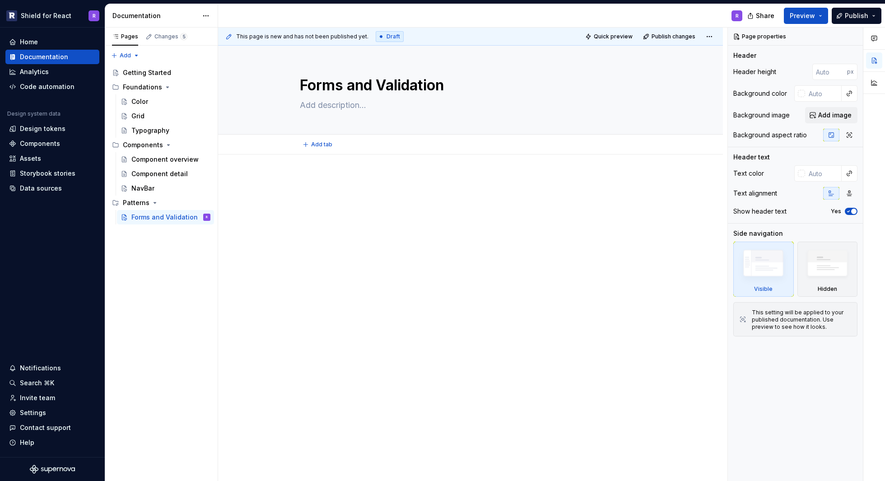
type textarea "*"
type textarea "Forms and Validation"
click at [356, 176] on p at bounding box center [470, 181] width 341 height 11
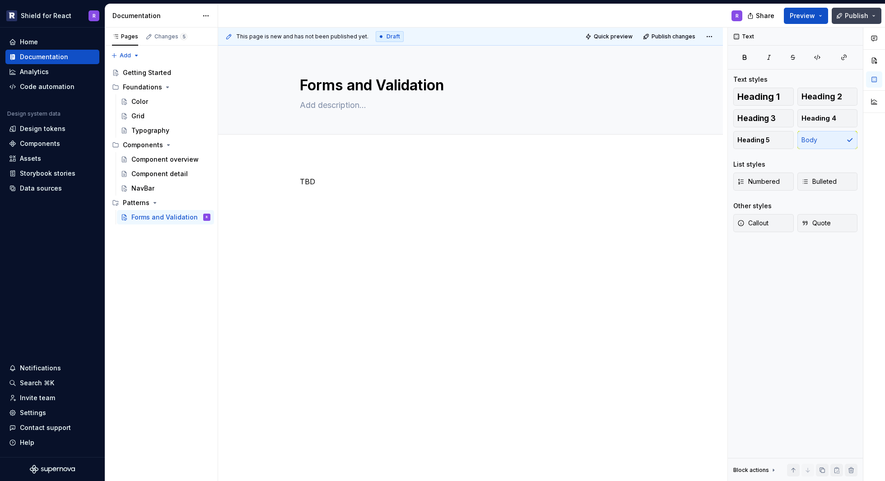
click at [847, 14] on span "Publish" at bounding box center [856, 15] width 23 height 9
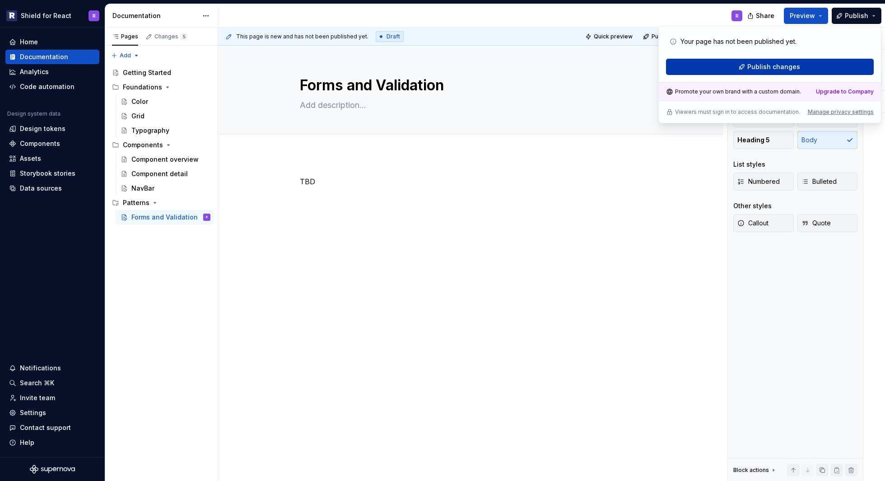
click at [764, 65] on span "Publish changes" at bounding box center [773, 66] width 53 height 9
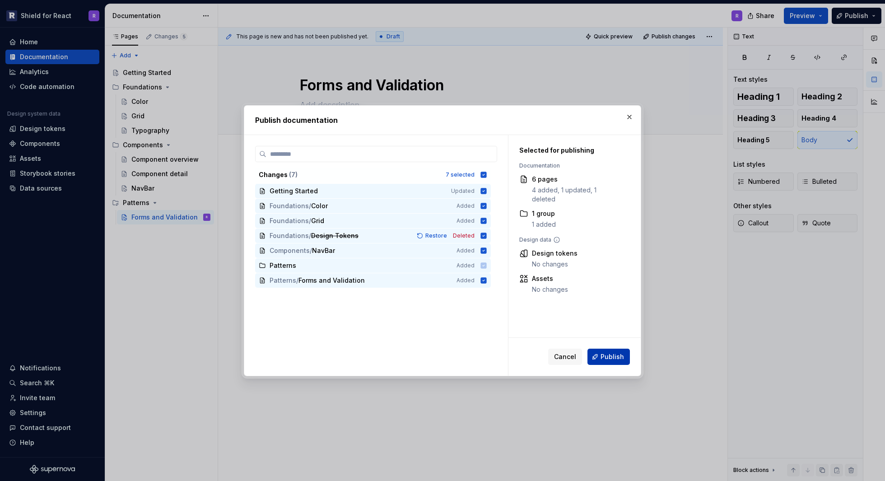
click at [611, 359] on span "Publish" at bounding box center [611, 356] width 23 height 9
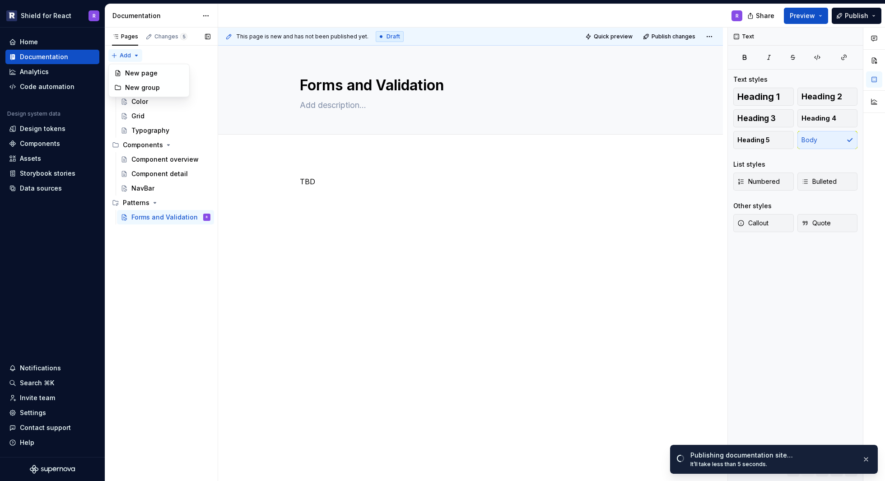
click at [130, 56] on div "Pages Changes 5 Add Accessibility guide for tree Page tree. Navigate the tree w…" at bounding box center [161, 255] width 113 height 454
type textarea "*"
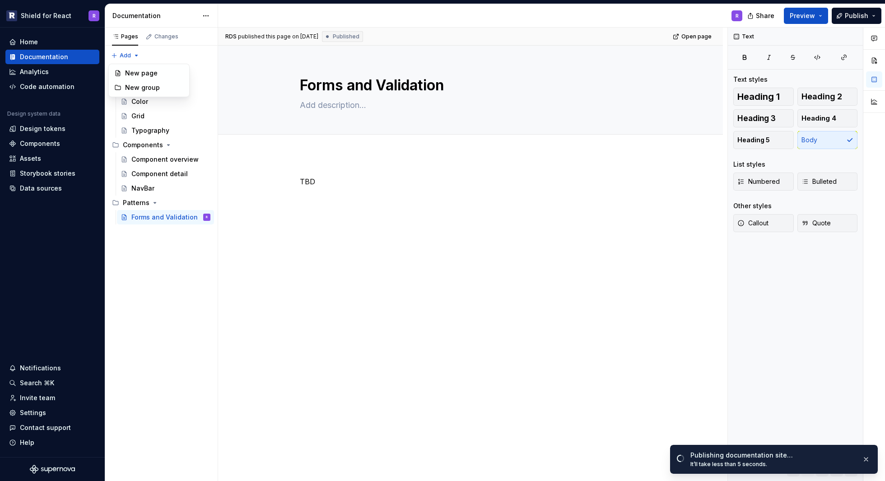
drag, startPoint x: 134, startPoint y: 71, endPoint x: 135, endPoint y: 87, distance: 15.9
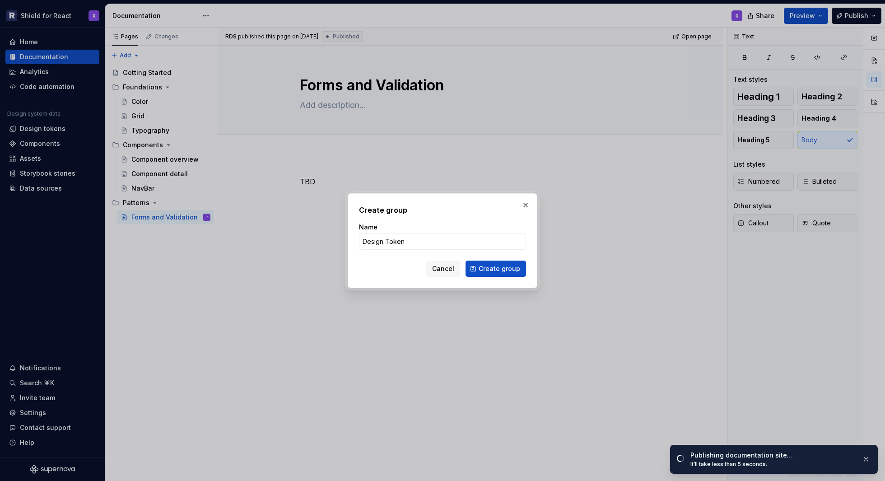
type input "Design Tokens"
click button "Create group" at bounding box center [495, 268] width 60 height 16
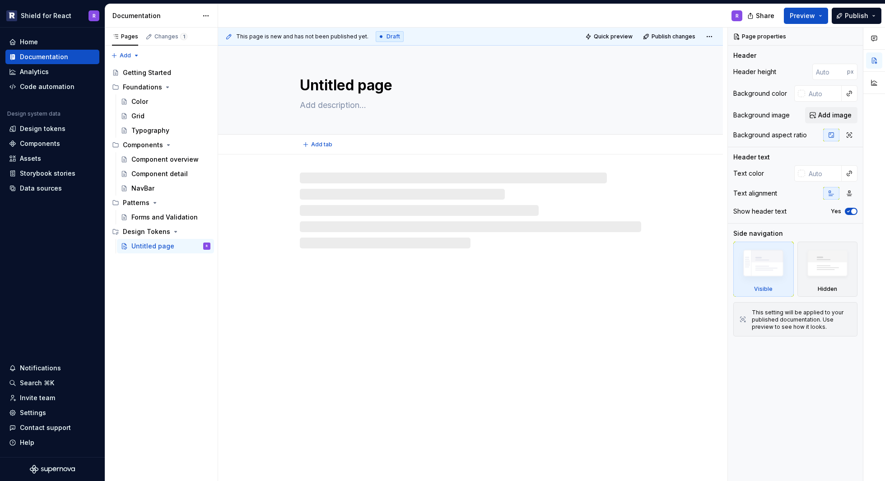
click at [361, 77] on textarea "Untitled page" at bounding box center [468, 85] width 341 height 22
click at [361, 85] on textarea "Untitled page" at bounding box center [468, 85] width 341 height 22
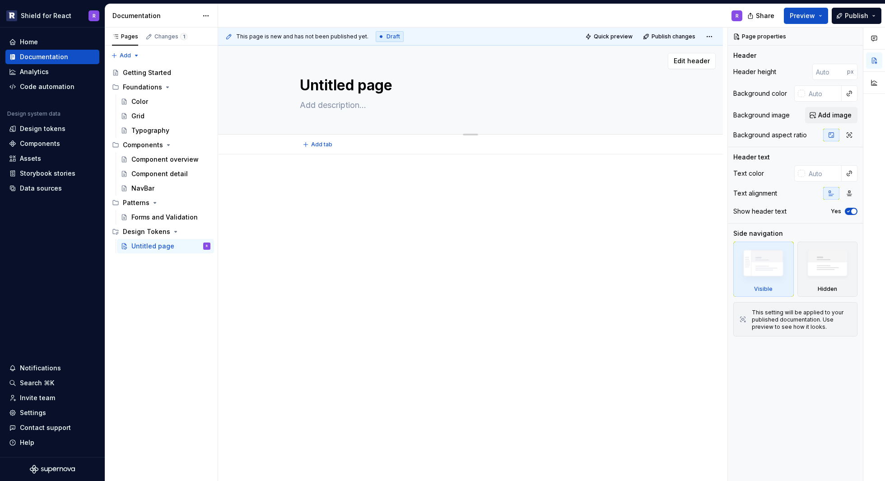
type textarea "*"
type textarea "C"
type textarea "*"
type textarea "Co"
type textarea "*"
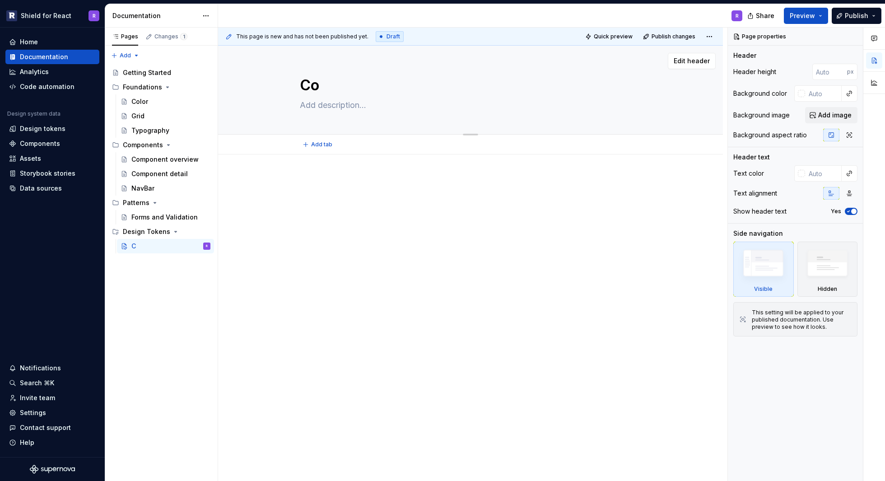
type textarea "Col"
type textarea "*"
type textarea "Colo"
type textarea "*"
type textarea "Color"
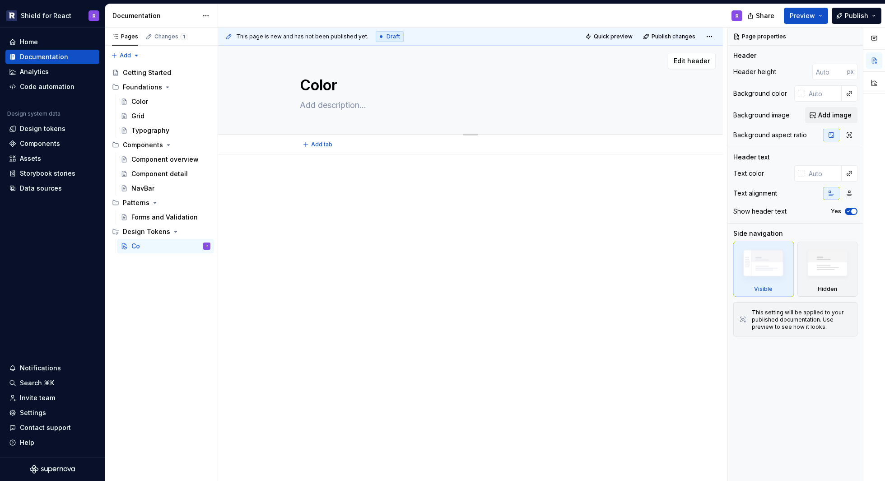
type textarea "*"
type textarea "Colors"
type textarea "*"
type textarea "Colors"
click at [319, 176] on p at bounding box center [470, 181] width 341 height 11
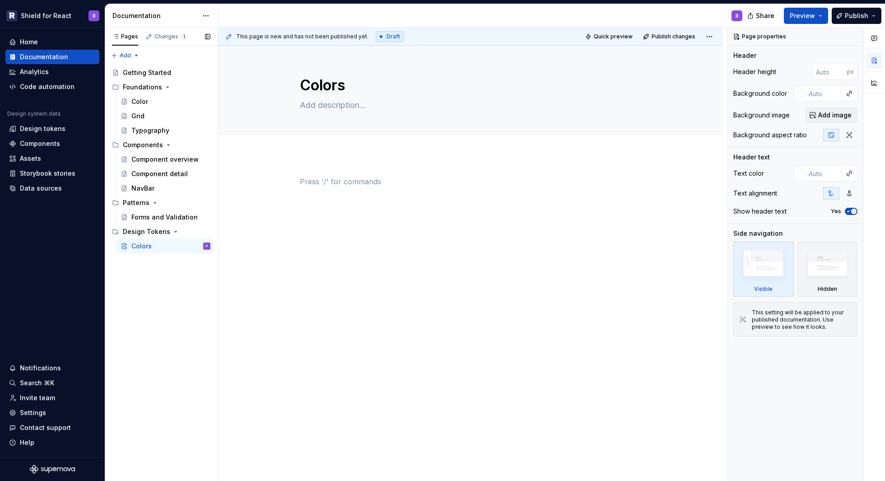
click at [166, 306] on div "Pages Changes 1 Add Accessibility guide for tree Page tree. Navigate the tree w…" at bounding box center [161, 255] width 113 height 454
click at [204, 231] on button "Page tree" at bounding box center [204, 231] width 13 height 13
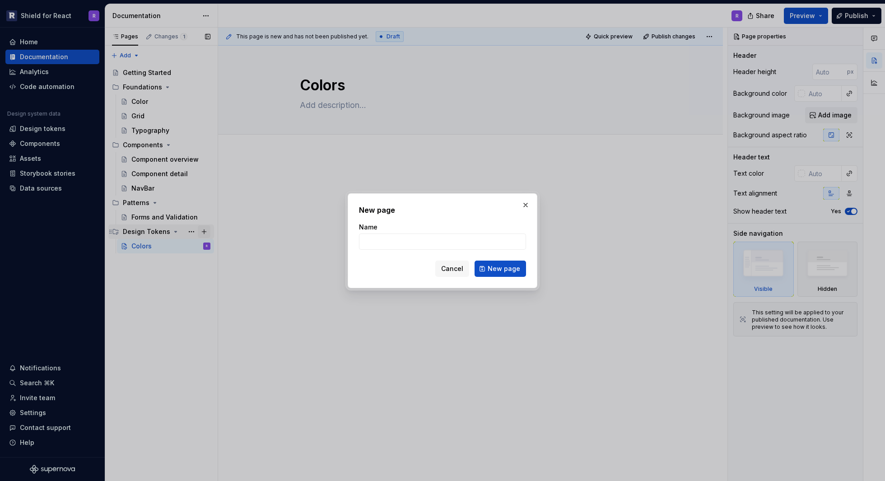
type textarea "*"
type input "Typography"
click button "New page" at bounding box center [499, 268] width 51 height 16
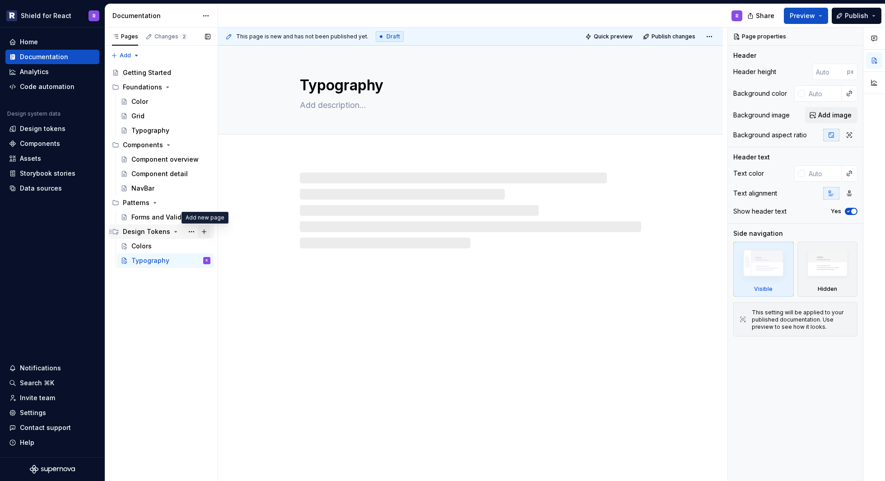
click at [204, 232] on button "Page tree" at bounding box center [204, 231] width 13 height 13
type textarea "*"
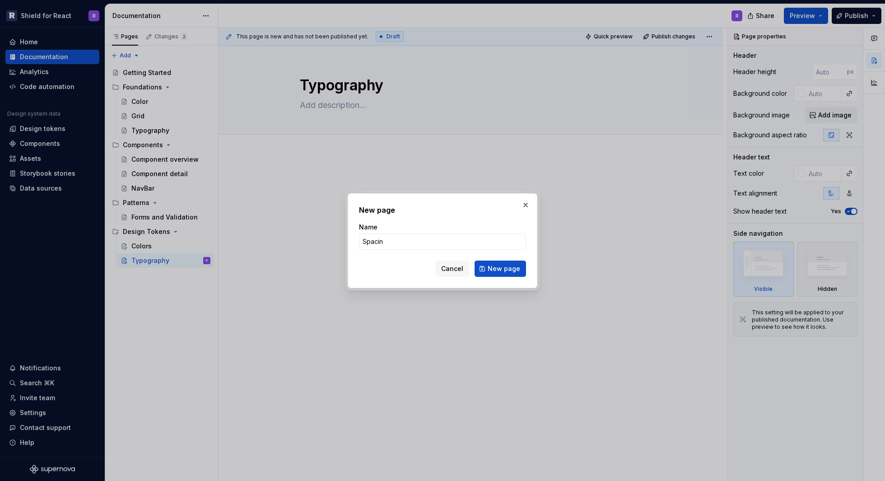
type input "Spacing"
click button "New page" at bounding box center [499, 268] width 51 height 16
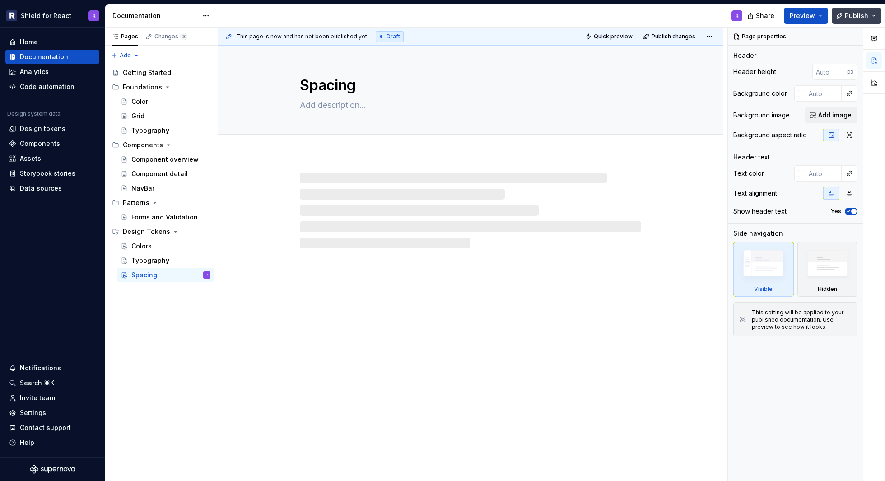
click at [846, 14] on span "Publish" at bounding box center [856, 15] width 23 height 9
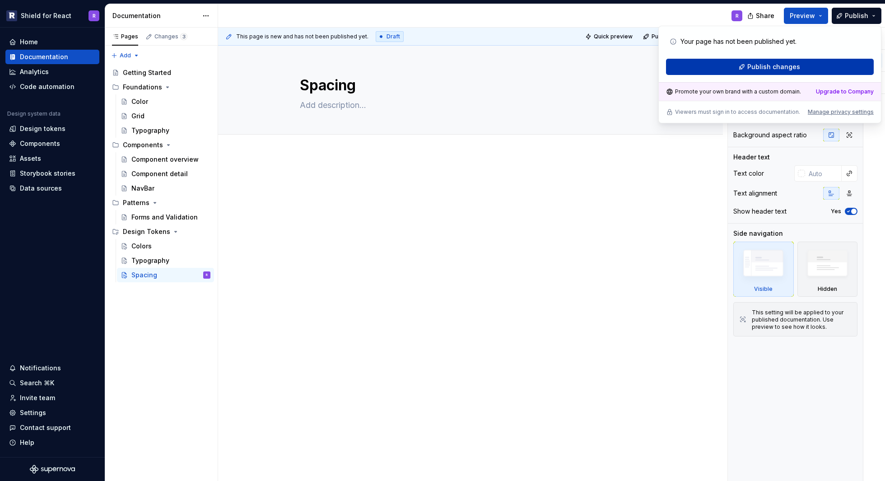
click at [763, 68] on span "Publish changes" at bounding box center [773, 66] width 53 height 9
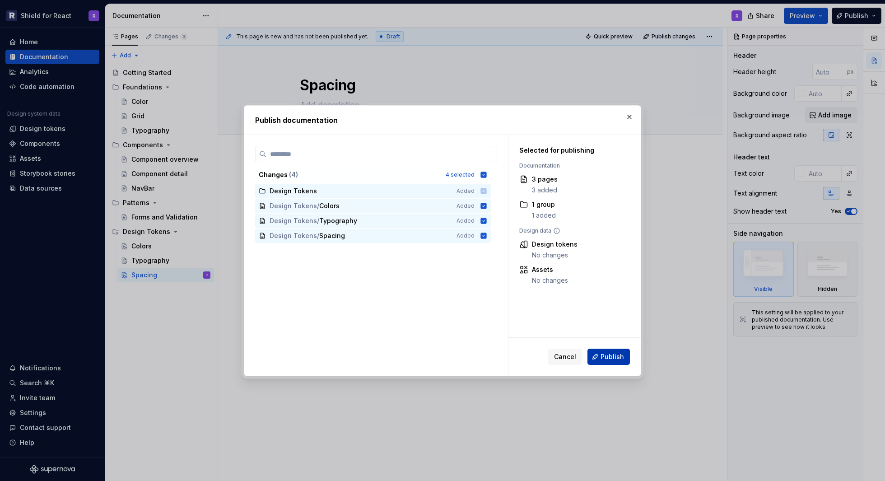
click at [606, 359] on span "Publish" at bounding box center [611, 356] width 23 height 9
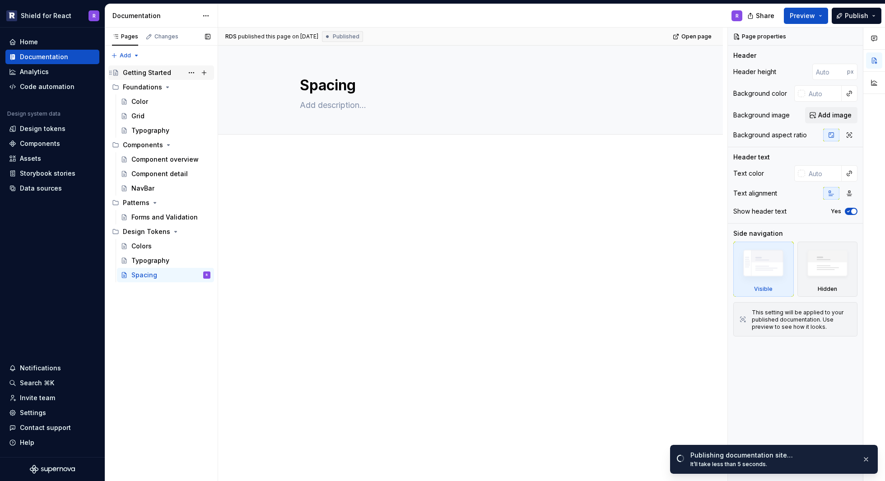
click at [145, 72] on div "Getting Started" at bounding box center [147, 72] width 48 height 9
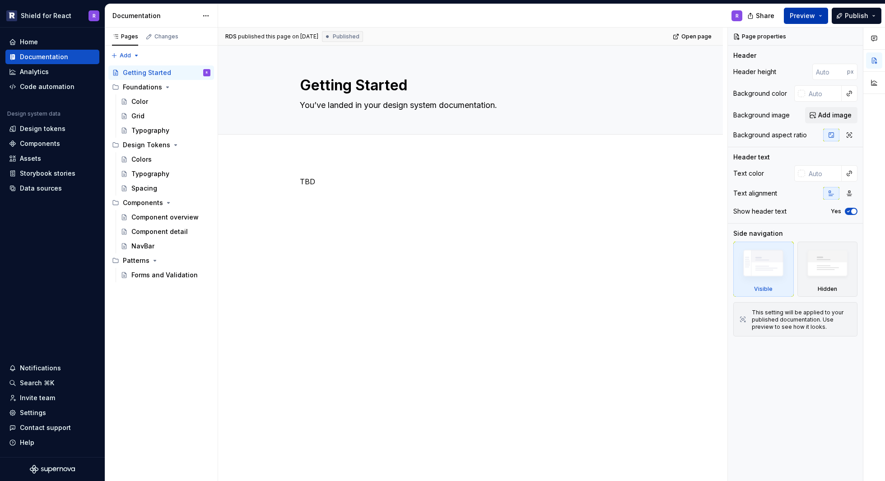
click at [811, 16] on span "Preview" at bounding box center [802, 15] width 25 height 9
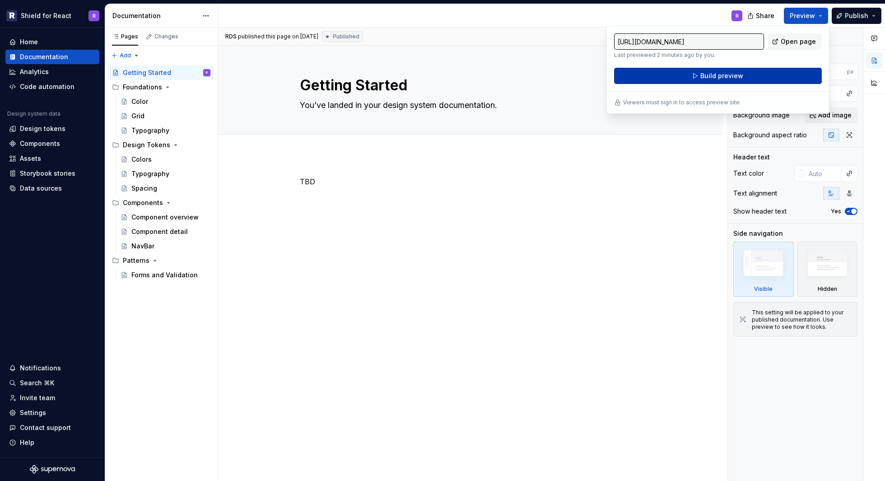
click at [744, 78] on button "Build preview" at bounding box center [718, 76] width 208 height 16
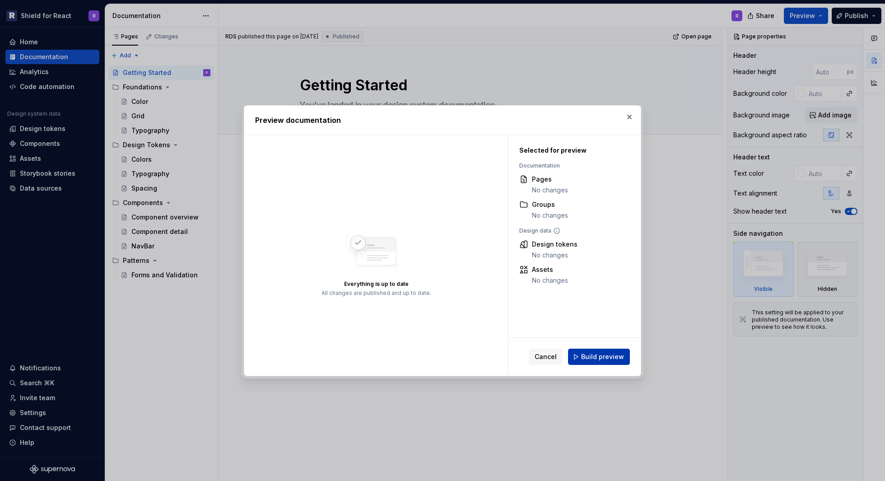
click at [585, 358] on span "Build preview" at bounding box center [602, 356] width 43 height 9
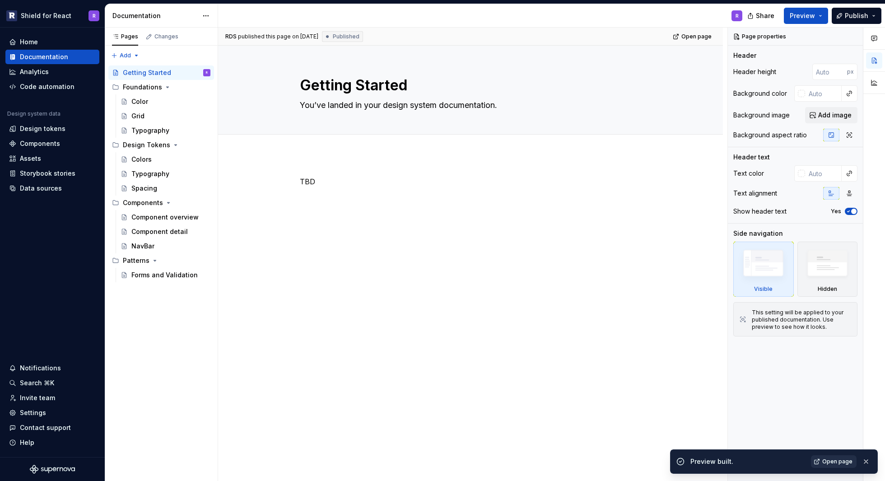
click at [831, 461] on span "Open page" at bounding box center [837, 461] width 30 height 7
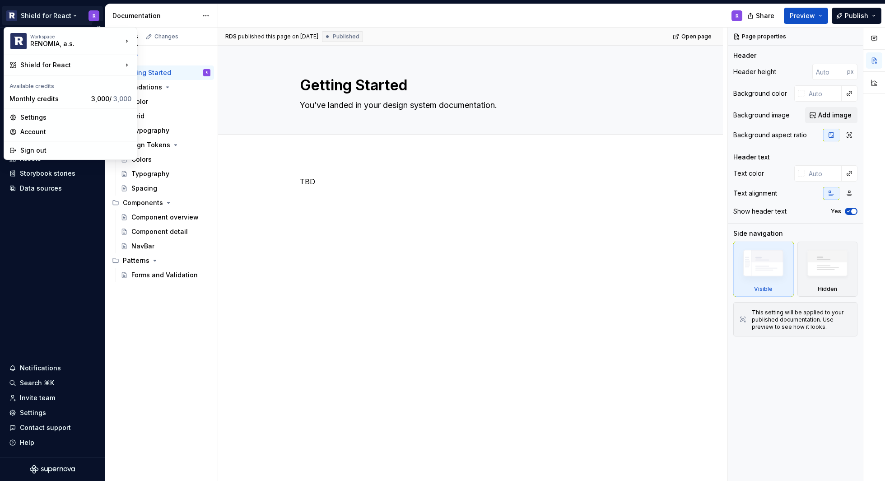
click at [48, 17] on html "Shield for React R Home Documentation Analytics Code automation Design system d…" at bounding box center [442, 240] width 885 height 481
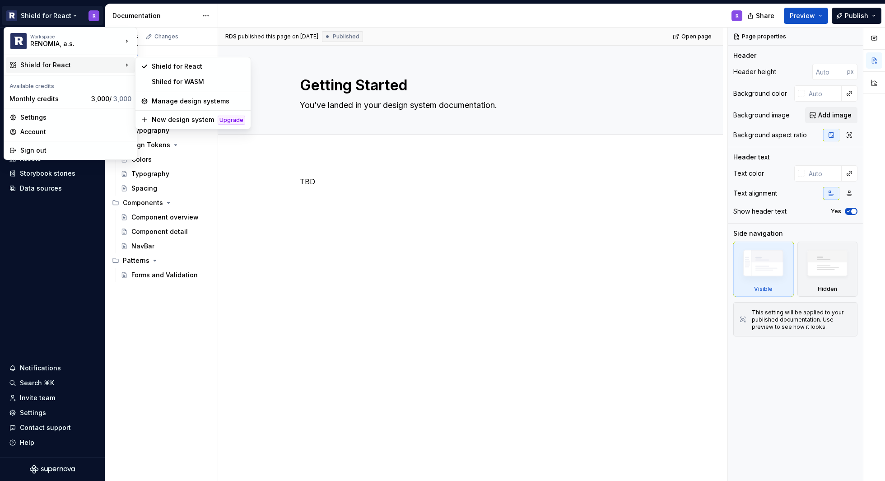
click at [308, 304] on html "Shield for React R Home Documentation Analytics Code automation Design system d…" at bounding box center [442, 240] width 885 height 481
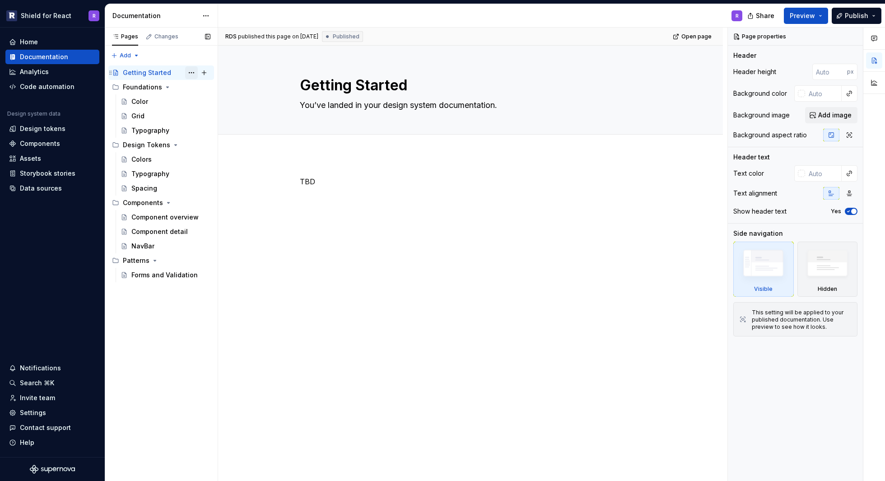
click at [189, 71] on button "Page tree" at bounding box center [191, 72] width 13 height 13
click at [153, 73] on div "Pages Changes Add Accessibility guide for tree Page tree. Navigate the tree wit…" at bounding box center [161, 255] width 113 height 454
click at [186, 71] on button "Page tree" at bounding box center [191, 72] width 13 height 13
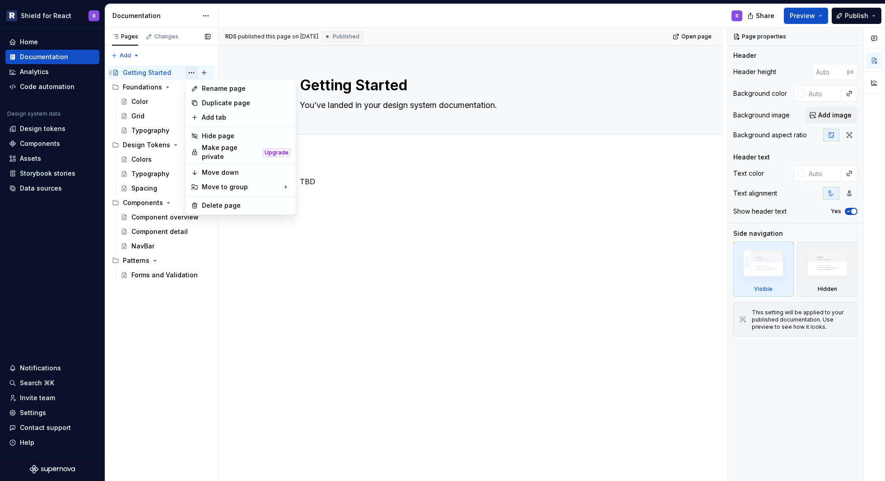
type textarea "*"
click at [251, 277] on html "Shield for React R Home Documentation Analytics Code automation Design system d…" at bounding box center [442, 240] width 885 height 481
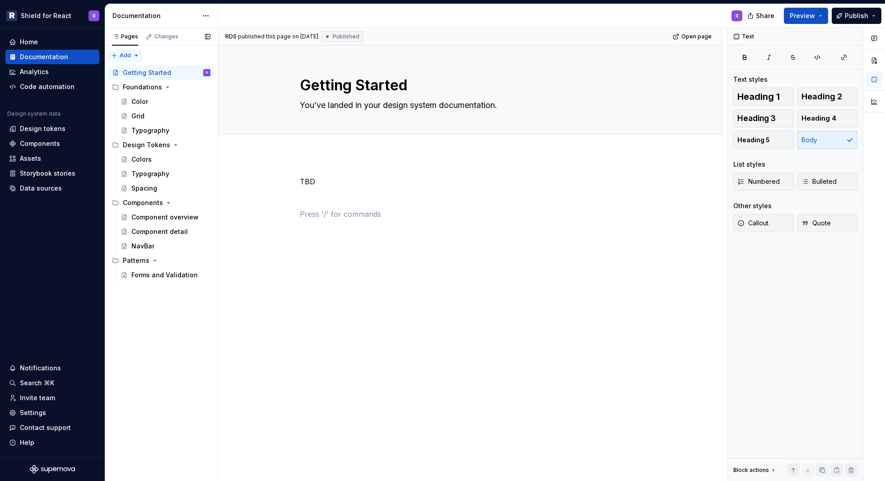
click at [125, 55] on div "Pages Changes Add Accessibility guide for tree Page tree. Navigate the tree wit…" at bounding box center [161, 255] width 113 height 454
click at [135, 73] on div "New page" at bounding box center [154, 73] width 59 height 9
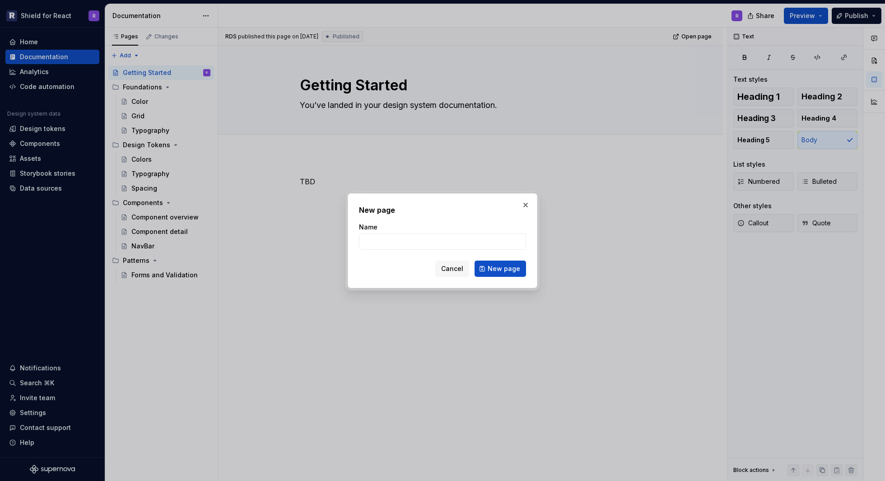
type input "What's new"
click at [498, 270] on span "New page" at bounding box center [504, 268] width 33 height 9
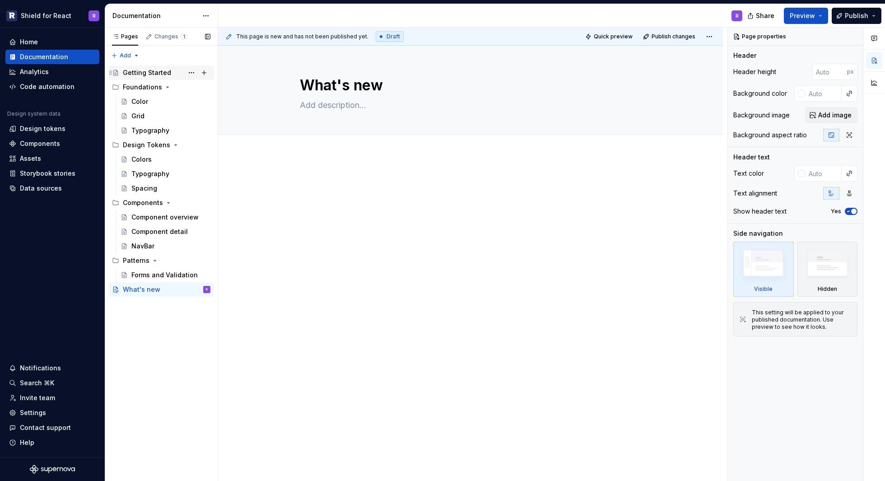
click at [153, 70] on div "Getting Started" at bounding box center [147, 72] width 48 height 9
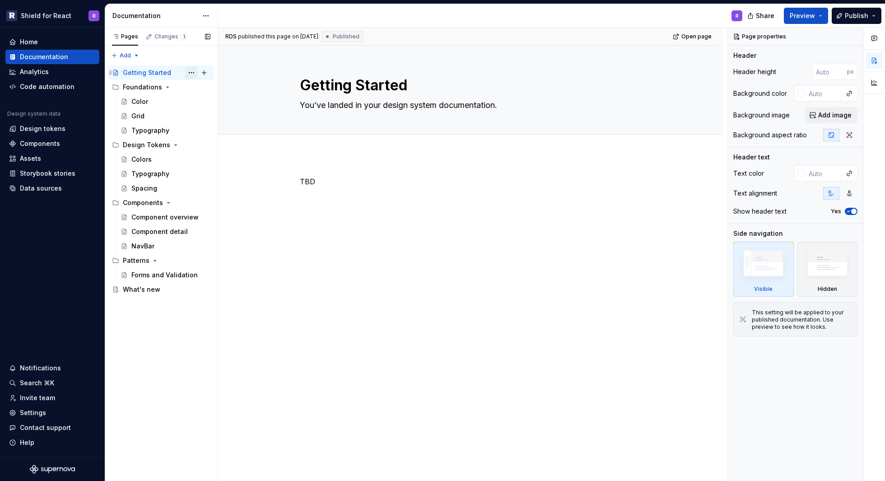
click at [192, 72] on button "Page tree" at bounding box center [191, 72] width 13 height 13
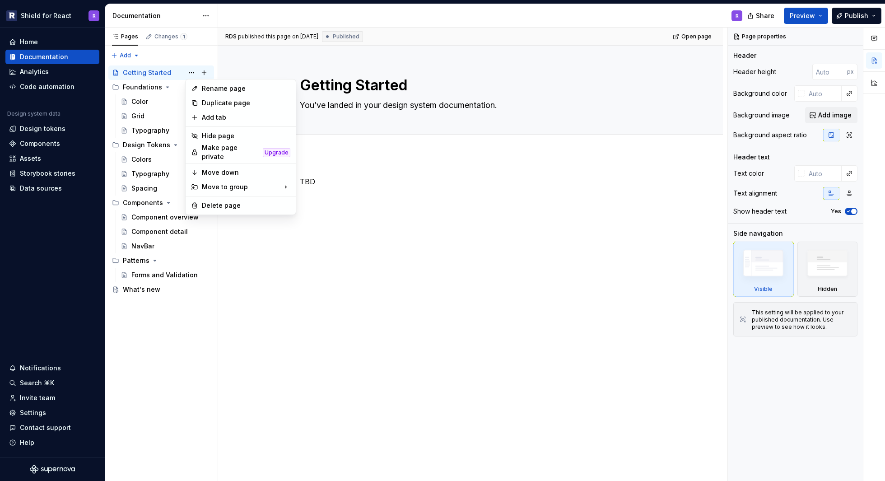
type textarea "*"
click at [238, 92] on div "Rename page" at bounding box center [246, 88] width 88 height 9
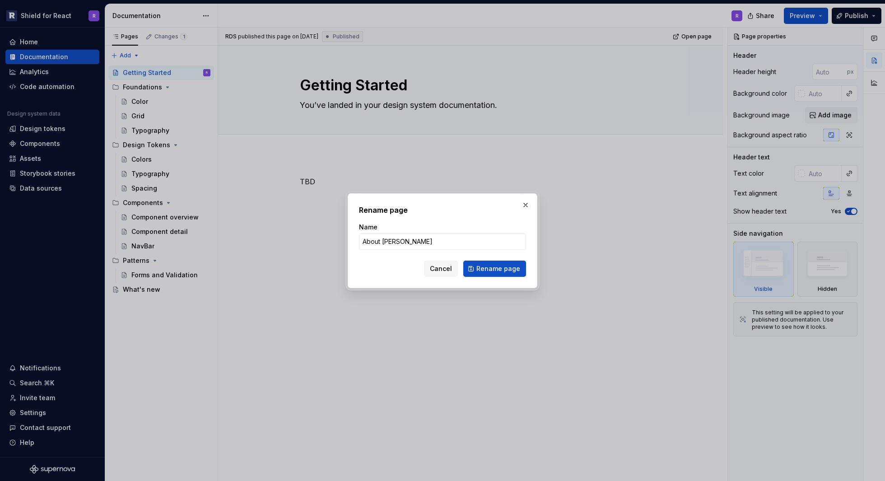
type input "About Shield"
click button "Rename page" at bounding box center [494, 268] width 63 height 16
type textarea "*"
type textarea "About Shield"
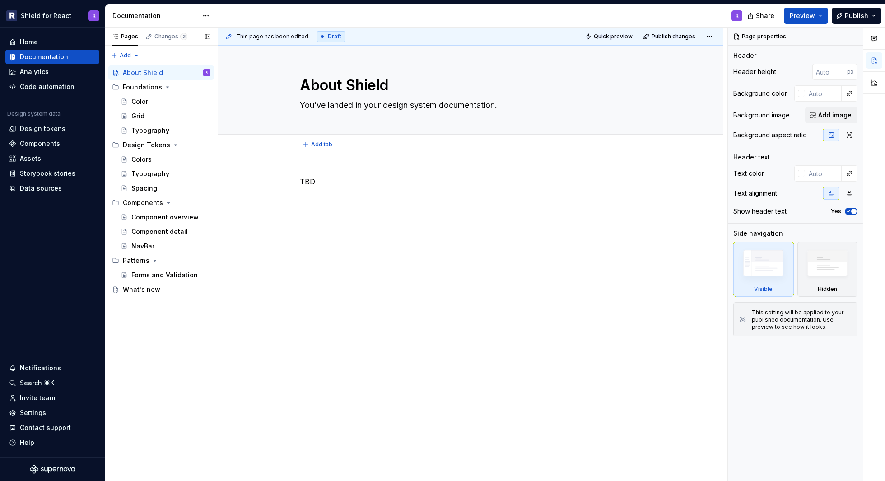
type textarea "*"
click at [125, 55] on div "Pages Changes 2 Add Accessibility guide for tree Page tree. Navigate the tree w…" at bounding box center [161, 255] width 113 height 454
click at [138, 84] on div "New group" at bounding box center [154, 87] width 59 height 9
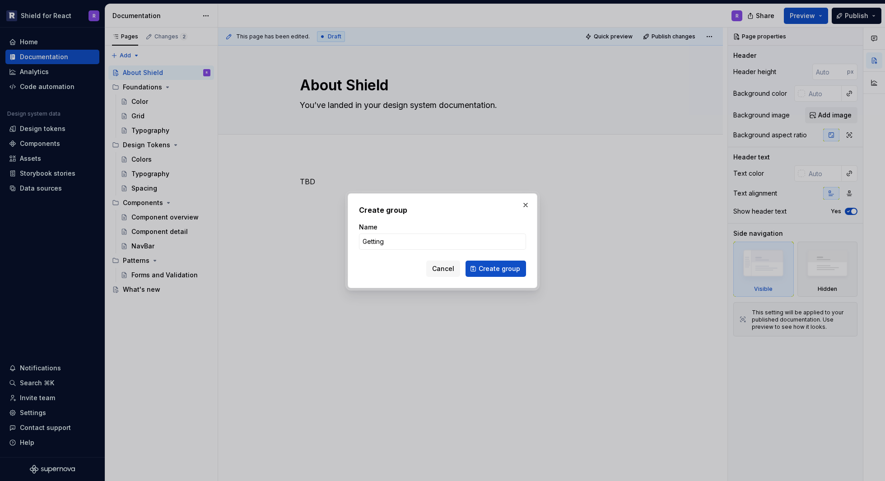
type input "Getting"
type textarea "*"
paste input "Started"
type input "Getting Started"
click at [499, 269] on span "Create group" at bounding box center [500, 268] width 42 height 9
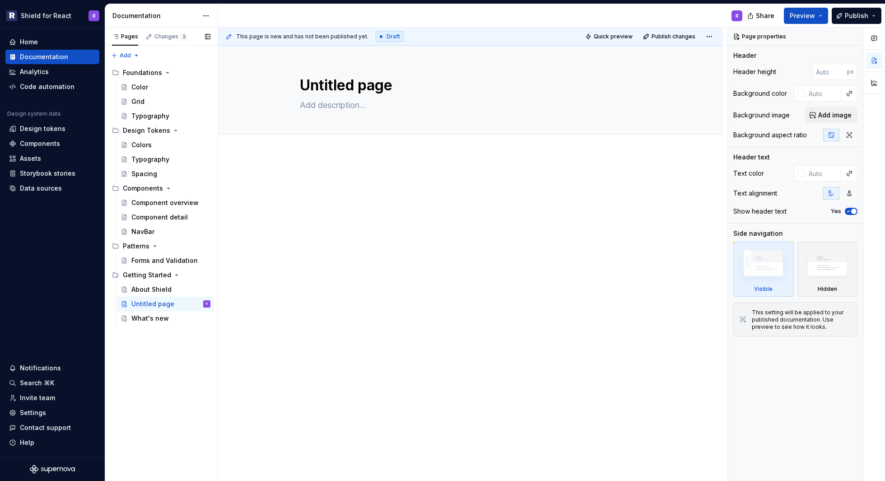
click at [0, 0] on button "Page tree" at bounding box center [0, 0] width 0 height 0
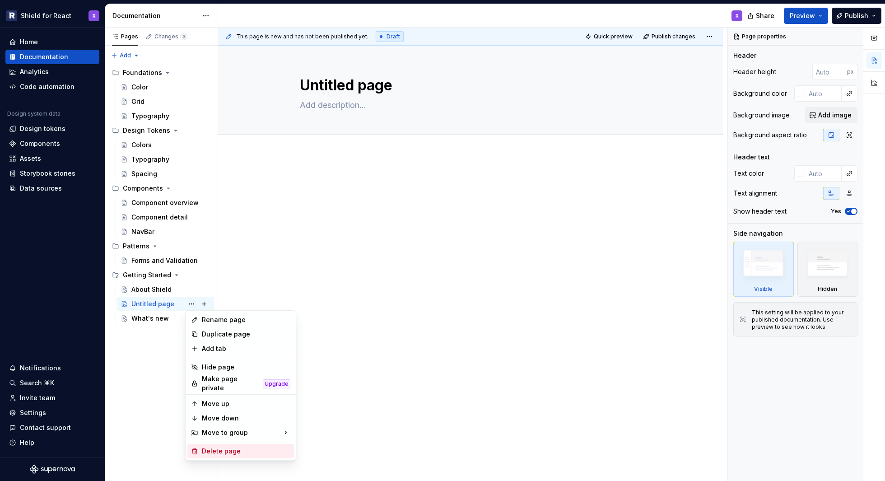
click at [232, 446] on div "Delete page" at bounding box center [246, 450] width 88 height 9
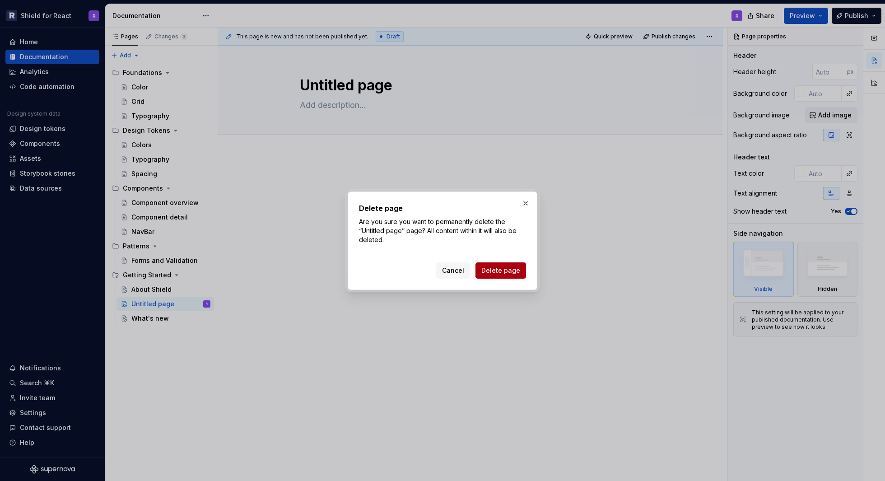
click at [498, 271] on span "Delete page" at bounding box center [500, 270] width 39 height 9
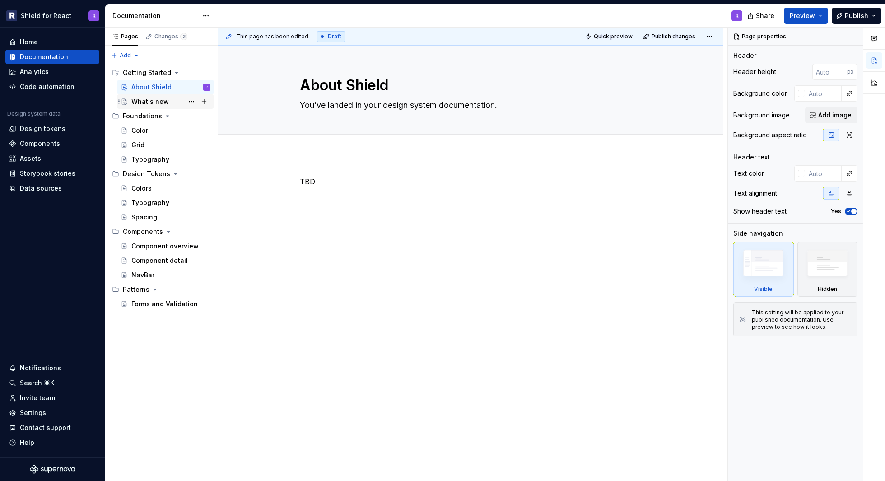
click at [146, 103] on div "What's new" at bounding box center [149, 101] width 37 height 9
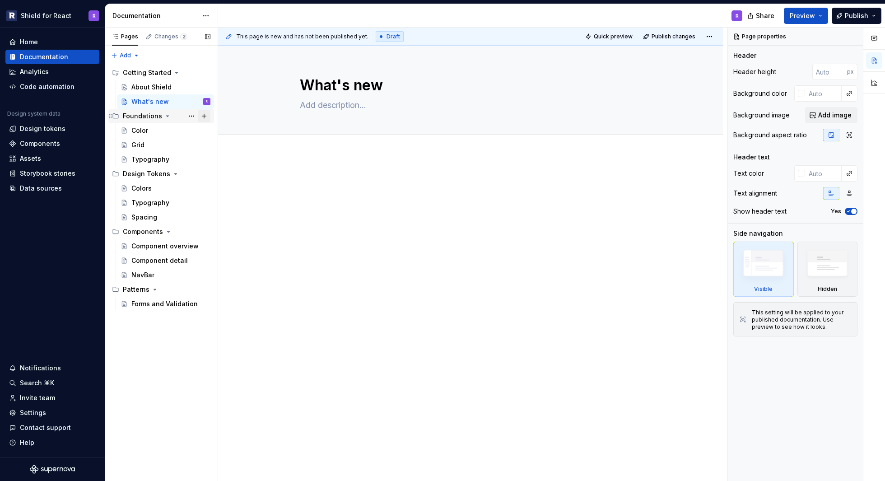
click at [200, 117] on button "Page tree" at bounding box center [204, 116] width 13 height 13
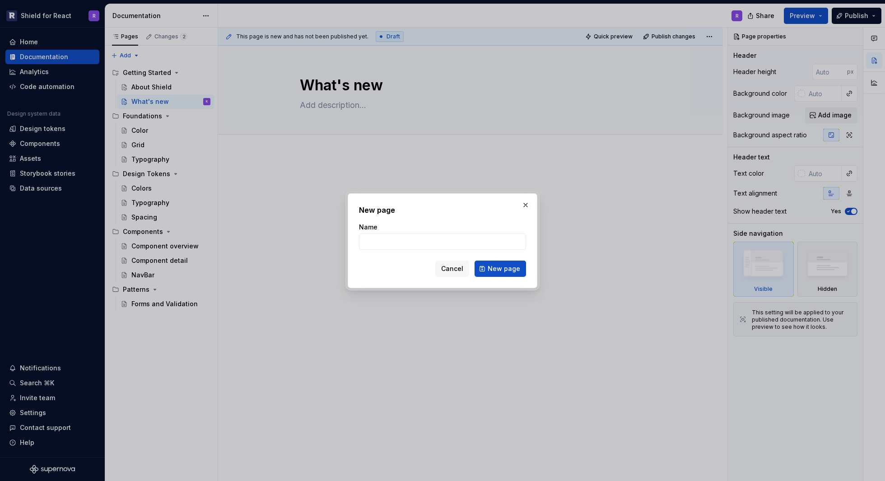
type textarea "*"
type input "Iconography"
click at [511, 273] on button "New page" at bounding box center [499, 268] width 51 height 16
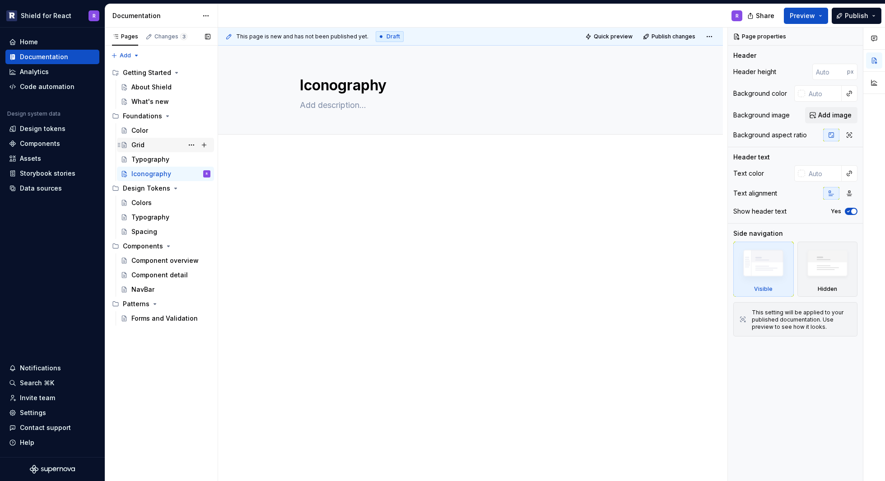
click at [139, 145] on div "Grid" at bounding box center [137, 144] width 13 height 9
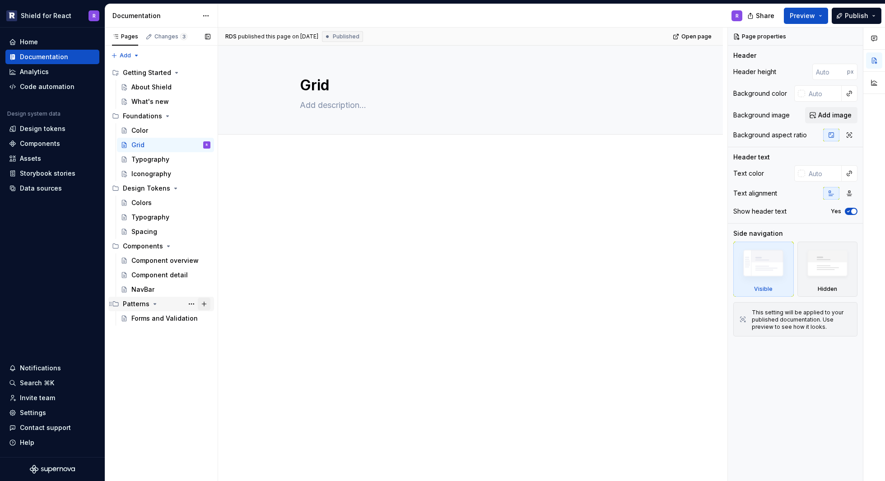
click at [202, 306] on button "Page tree" at bounding box center [204, 303] width 13 height 13
type textarea "*"
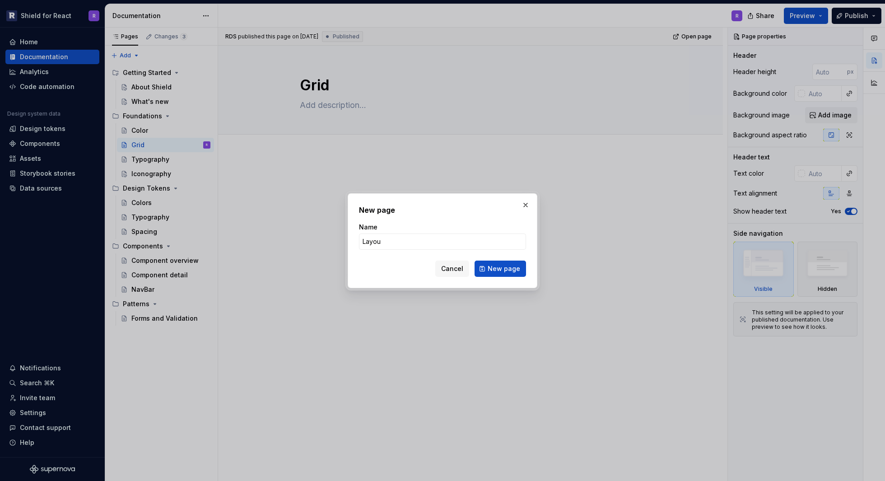
type input "Layout"
click button "New page" at bounding box center [499, 268] width 51 height 16
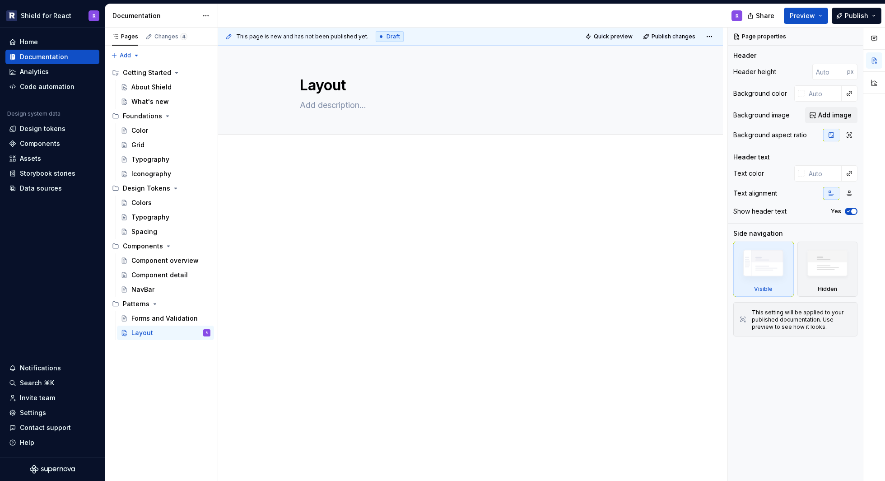
click at [340, 190] on div at bounding box center [470, 193] width 341 height 34
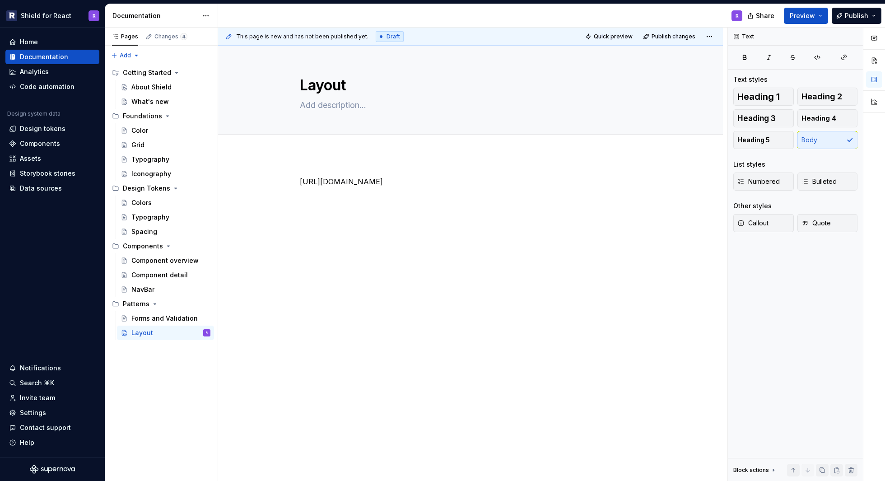
type textarea "*"
click at [509, 165] on button "button" at bounding box center [508, 164] width 13 height 13
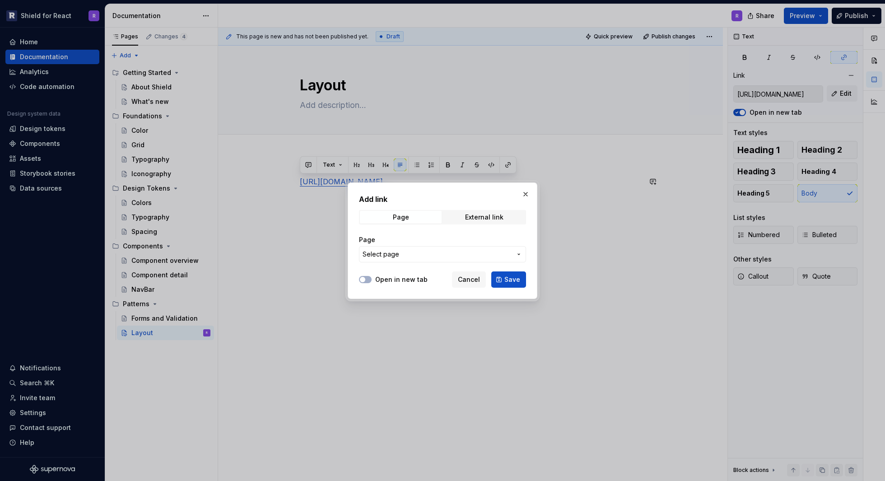
drag, startPoint x: 509, startPoint y: 276, endPoint x: 509, endPoint y: 254, distance: 22.1
click at [509, 276] on span "Save" at bounding box center [512, 279] width 16 height 9
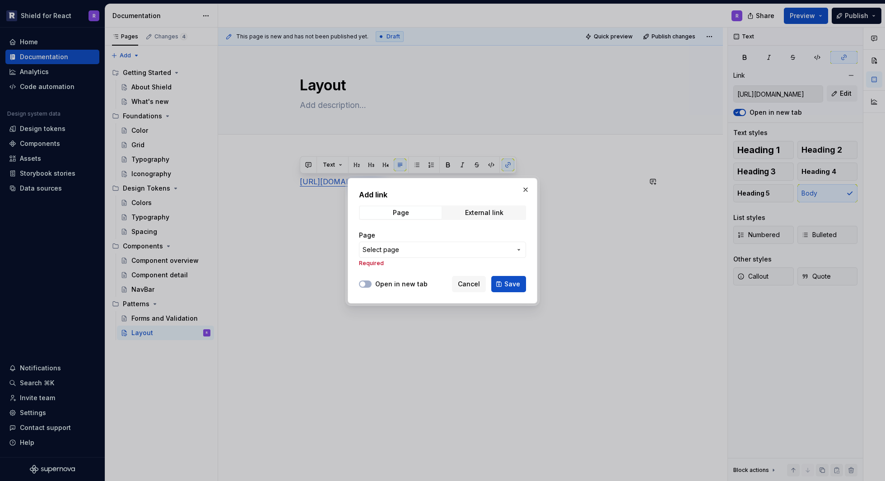
click at [458, 256] on button "Select page" at bounding box center [442, 250] width 167 height 16
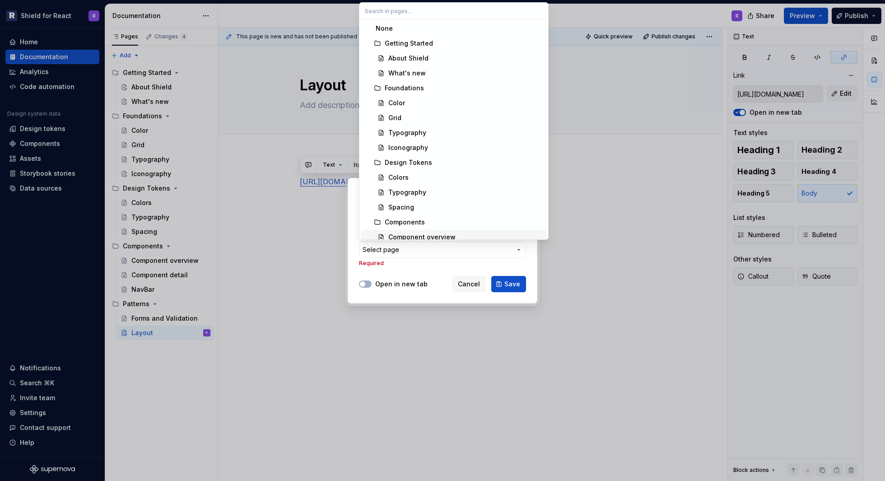
click at [534, 269] on div "Add link Page External link Page Select page Required Open in new tab Cancel Sa…" at bounding box center [442, 240] width 885 height 481
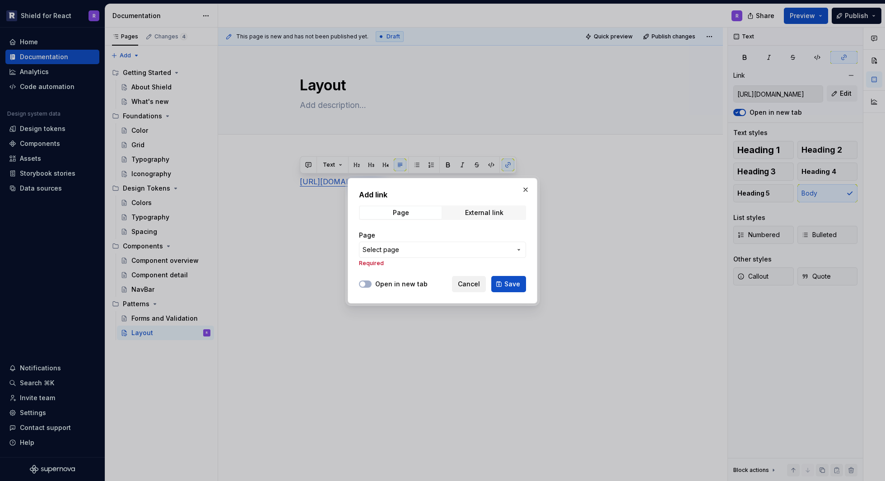
click at [480, 285] on span "Cancel" at bounding box center [469, 283] width 22 height 9
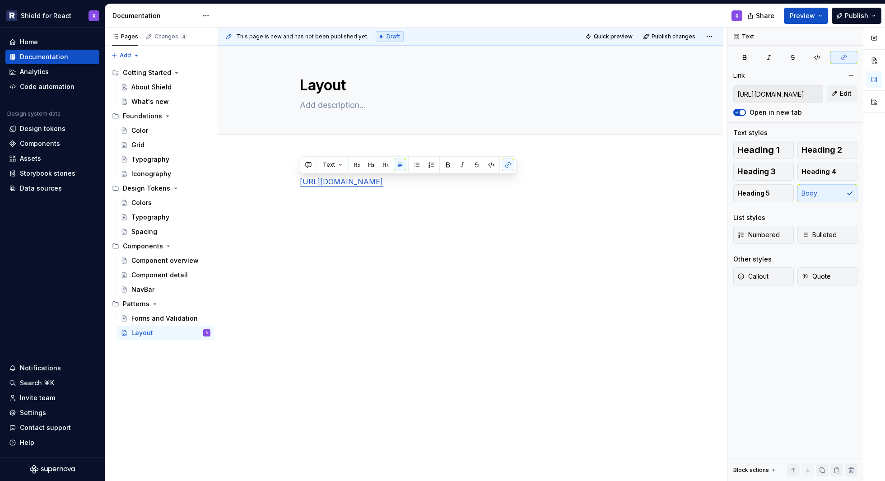
click at [505, 186] on p "[URL][DOMAIN_NAME]" at bounding box center [470, 181] width 341 height 11
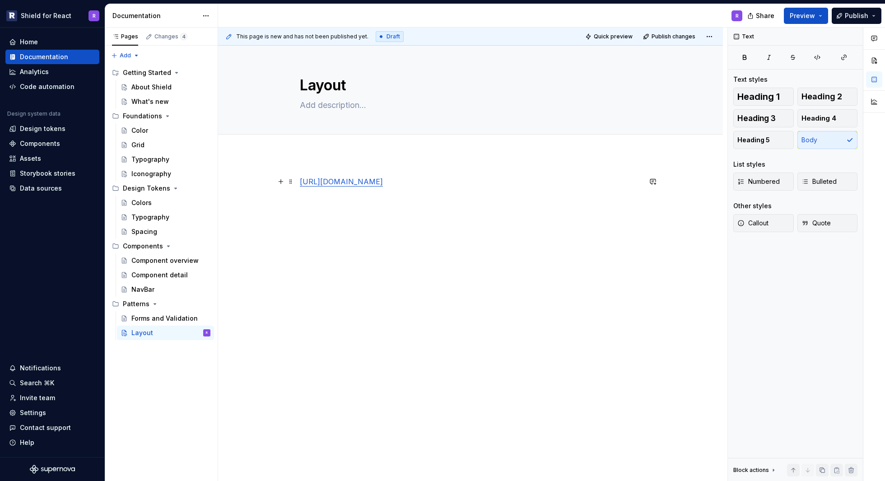
click at [383, 182] on link "[URL][DOMAIN_NAME]" at bounding box center [341, 181] width 83 height 9
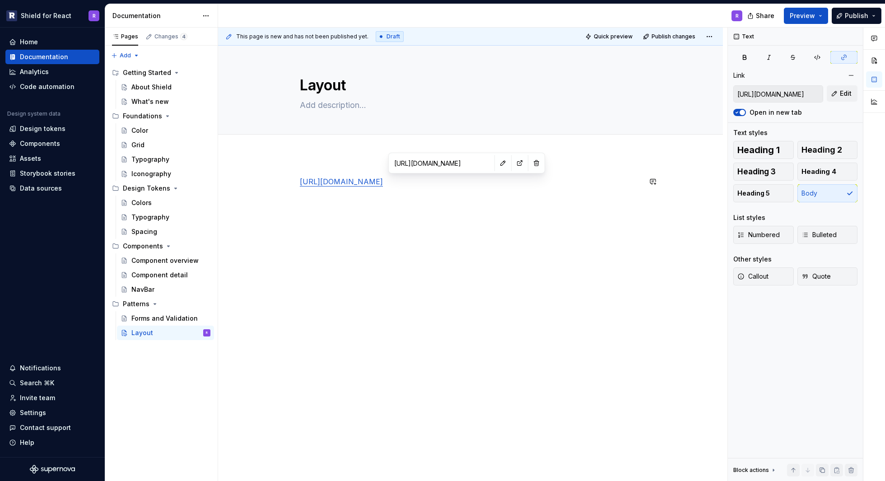
click at [408, 200] on div "[URL][DOMAIN_NAME]" at bounding box center [470, 193] width 341 height 34
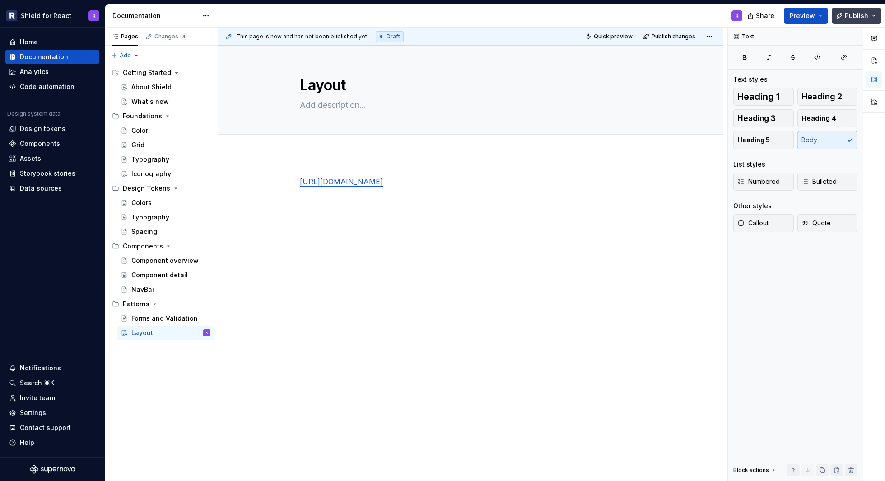
click at [854, 19] on span "Publish" at bounding box center [856, 15] width 23 height 9
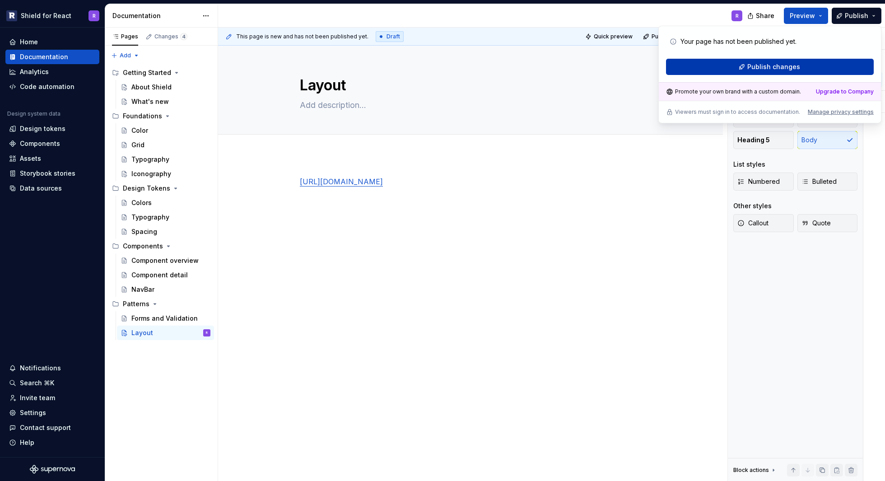
click at [771, 69] on span "Publish changes" at bounding box center [773, 66] width 53 height 9
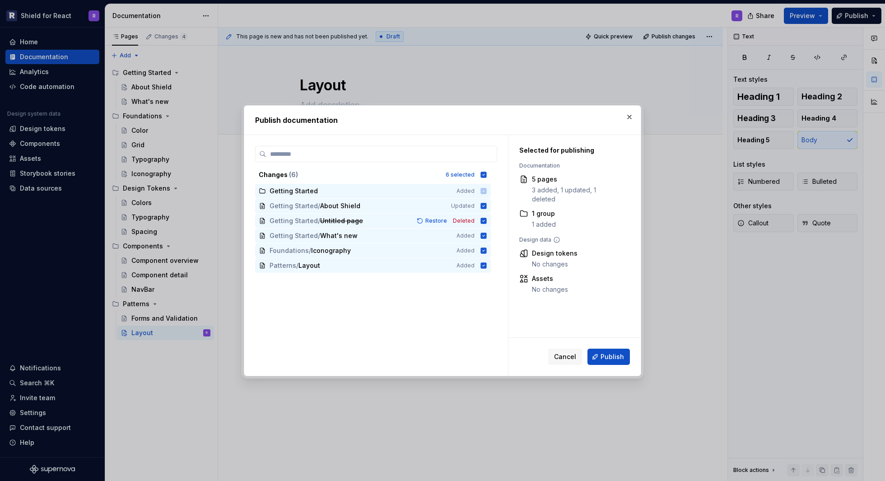
click at [603, 361] on span "Publish" at bounding box center [611, 356] width 23 height 9
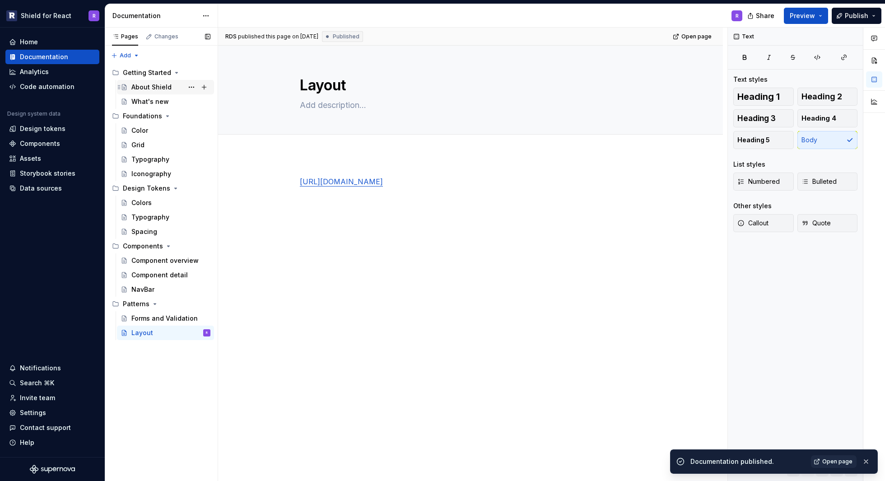
click at [147, 84] on div "About Shield" at bounding box center [151, 87] width 40 height 9
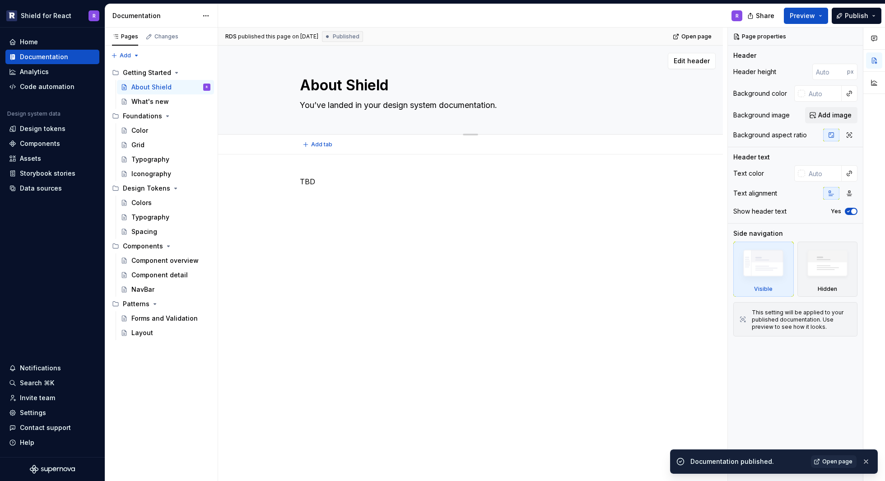
click at [355, 105] on textarea "You’ve landed in your design system documentation." at bounding box center [468, 105] width 341 height 14
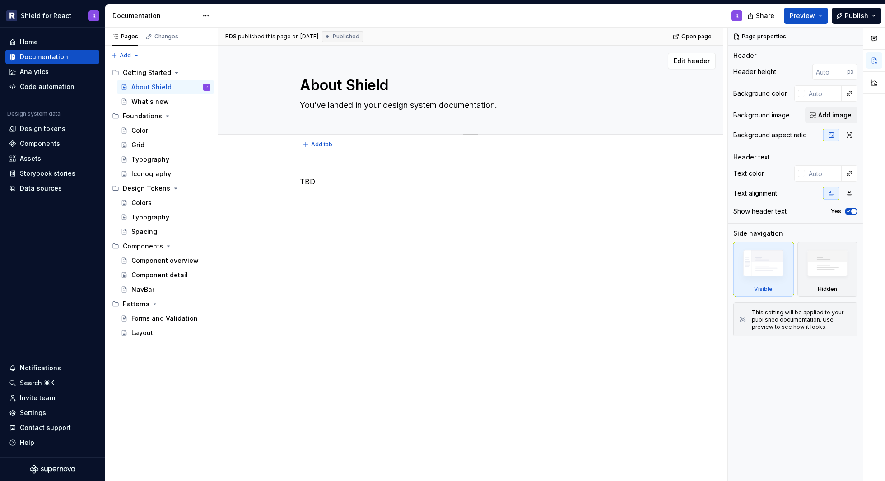
paste textarea "The Astro design system brings together UX guidelines, HTML/CSS framework, and …"
type textarea "*"
type textarea "The Astro design system brings together UX guidelines, HTML/CSS framework, and …"
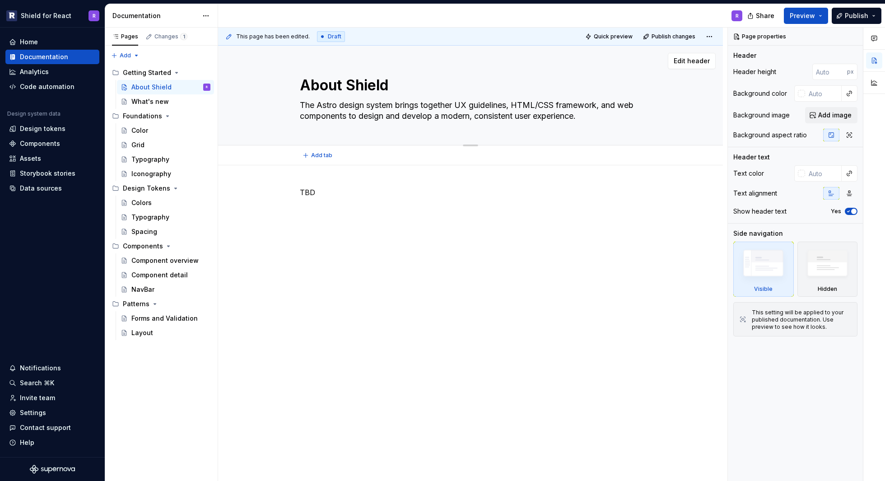
click at [326, 106] on textarea "The Astro design system brings together UX guidelines, HTML/CSS framework, and …" at bounding box center [468, 110] width 341 height 25
type textarea "*"
type textarea "The S design system brings together UX guidelines, HTML/CSS framework, and web …"
type textarea "*"
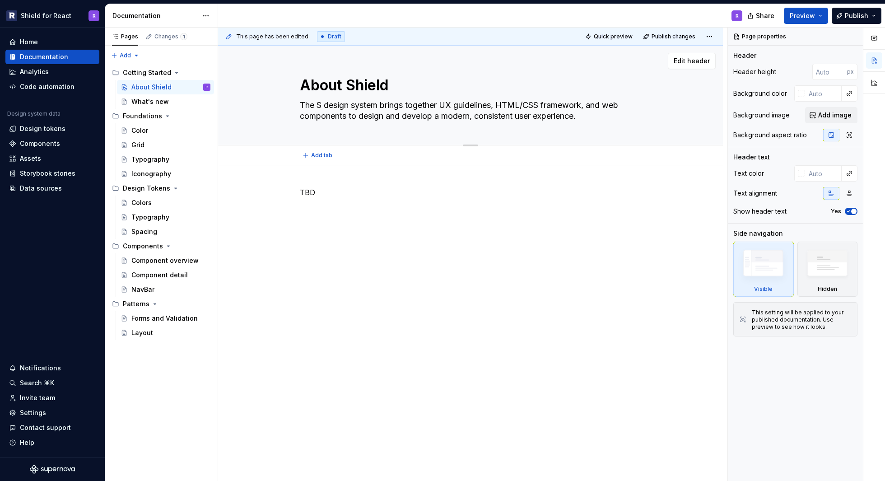
type textarea "The Sh design system brings together UX guidelines, HTML/CSS framework, and web…"
type textarea "*"
type textarea "The Shi design system brings together UX guidelines, HTML/CSS framework, and we…"
type textarea "*"
type textarea "The [DEMOGRAPHIC_DATA] design system brings together UX guidelines, HTML/CSS fr…"
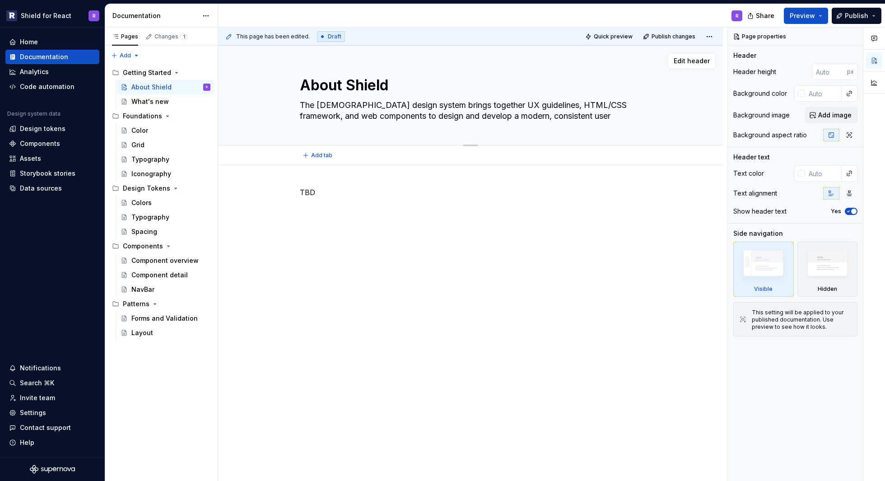
type textarea "*"
type textarea "The [PERSON_NAME] design system brings together UX guidelines, HTML/CSS framewo…"
type textarea "*"
type textarea "The Shield design system brings together UX guidelines, HTML/CSS framework, and…"
click at [364, 116] on textarea "The Shield design system brings together UX guidelines, HTML/CSS framework, and…" at bounding box center [468, 110] width 341 height 25
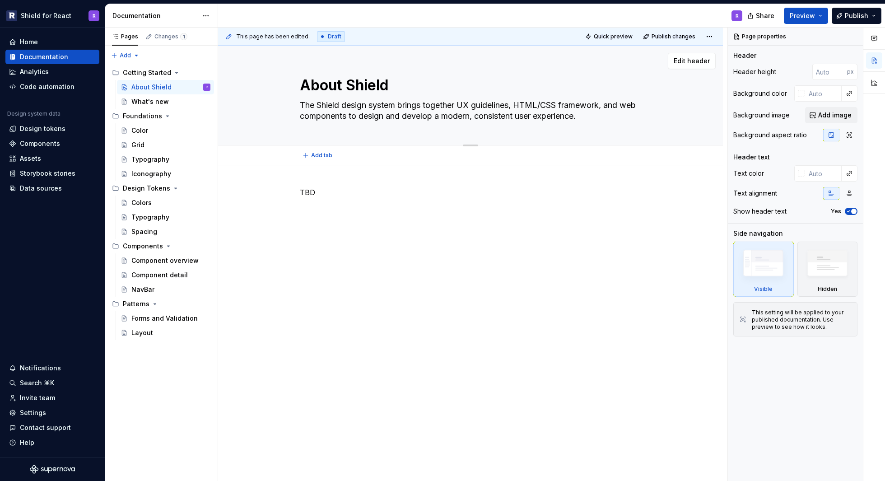
click at [308, 116] on textarea "The Shield design system brings together UX guidelines, HTML/CSS framework, and…" at bounding box center [468, 110] width 341 height 25
type textarea "*"
type textarea "The Shield design system brings together UX guidelines, HTML/CSS framework, and…"
type textarea "*"
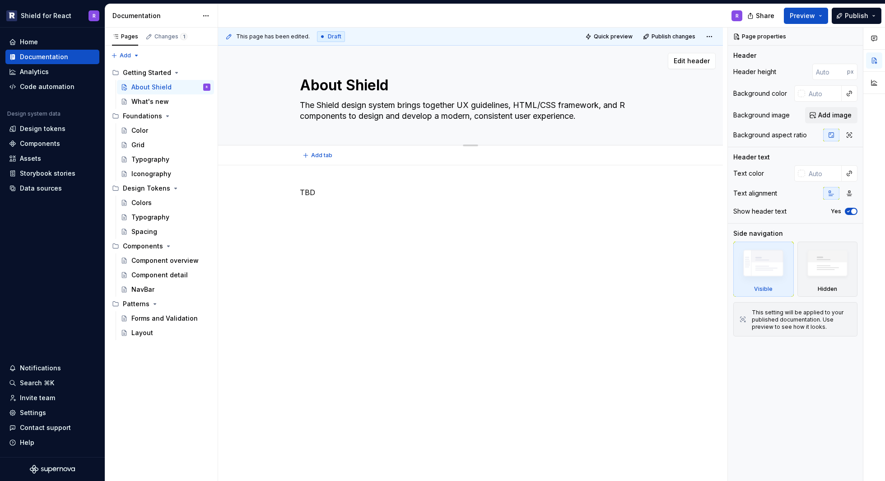
type textarea "The Shield design system brings together UX guidelines, HTML/CSS framework, and…"
type textarea "*"
type textarea "The Shield design system brings together UX guidelines, HTML/CSS framework, and…"
type textarea "*"
type textarea "The Shield design system brings together UX guidelines, HTML/CSS framework, and…"
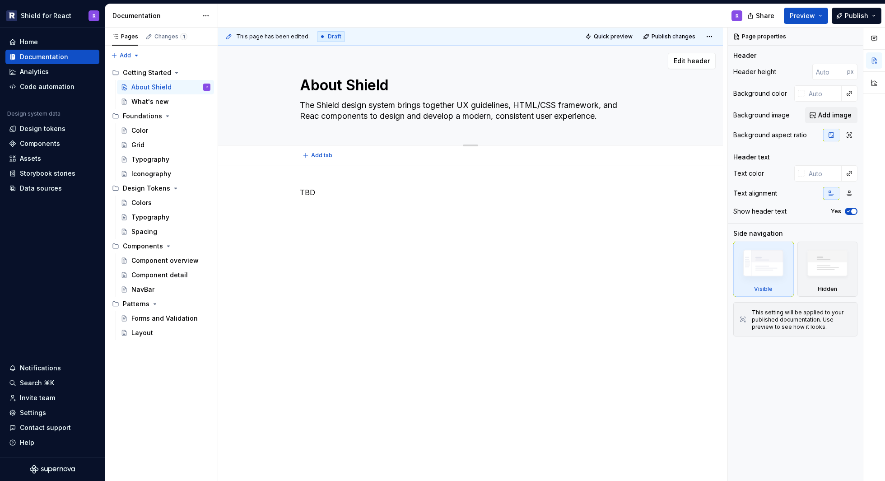
type textarea "*"
type textarea "The Shield design system brings together UX guidelines, HTML/CSS framework, and…"
drag, startPoint x: 462, startPoint y: 118, endPoint x: 504, endPoint y: 116, distance: 41.6
click at [504, 116] on textarea "The Shield design system brings together UX guidelines, HTML/CSS framework, and…" at bounding box center [468, 110] width 341 height 25
type textarea "*"
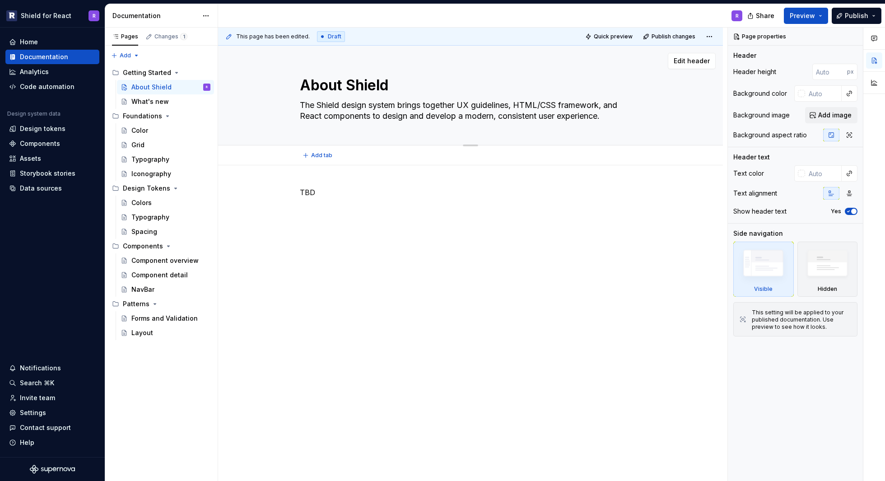
type textarea "The Shield design system brings together UX guidelines, HTML/CSS framework, and…"
type textarea "*"
type textarea "The Shield design system brings together UX guidelines, HTML/CSS framework, and…"
click at [860, 13] on span "Publish" at bounding box center [856, 15] width 23 height 9
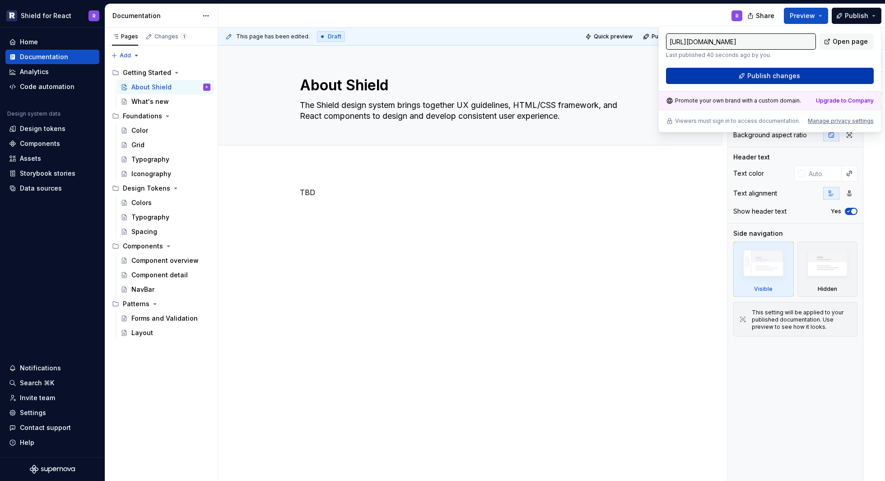
click at [770, 76] on span "Publish changes" at bounding box center [773, 75] width 53 height 9
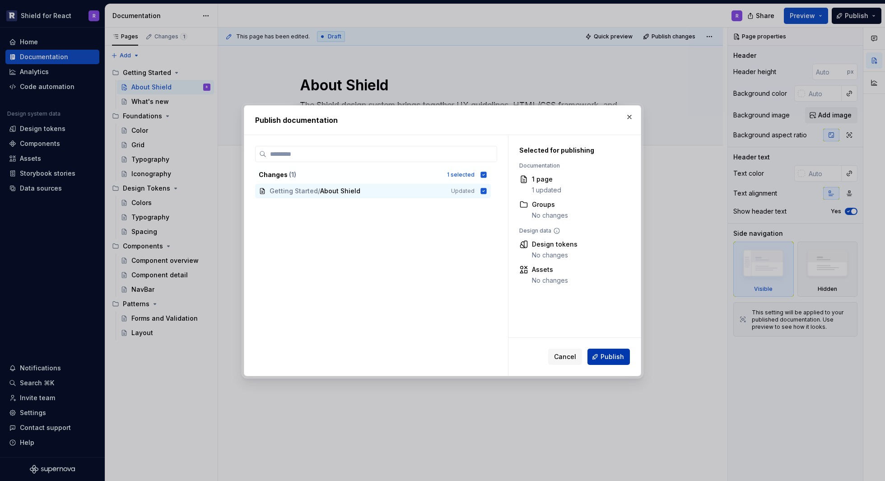
click at [609, 360] on span "Publish" at bounding box center [611, 356] width 23 height 9
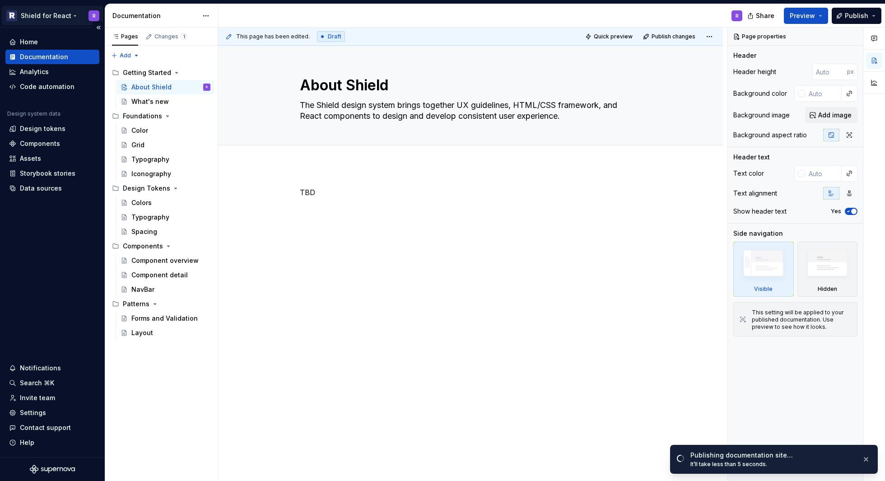
click at [46, 15] on html "Shield for React R Home Documentation Analytics Code automation Design system d…" at bounding box center [442, 240] width 885 height 481
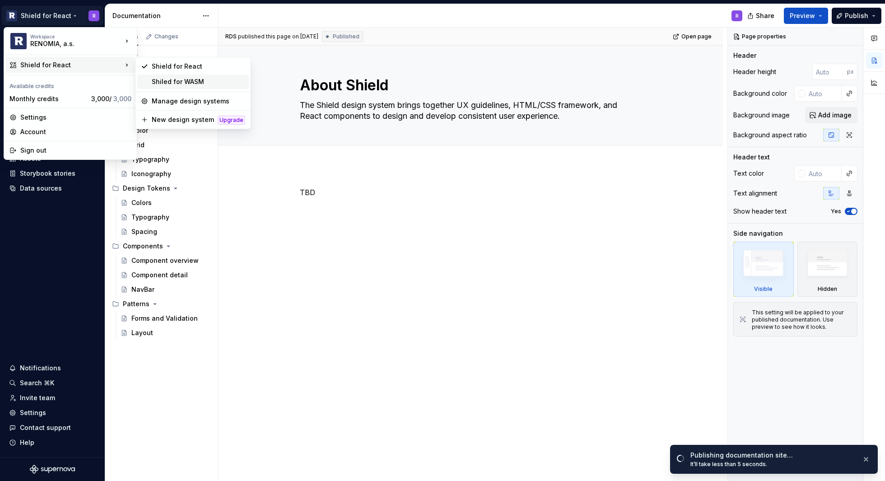
click at [190, 81] on div "Shiled for WASM" at bounding box center [198, 81] width 93 height 9
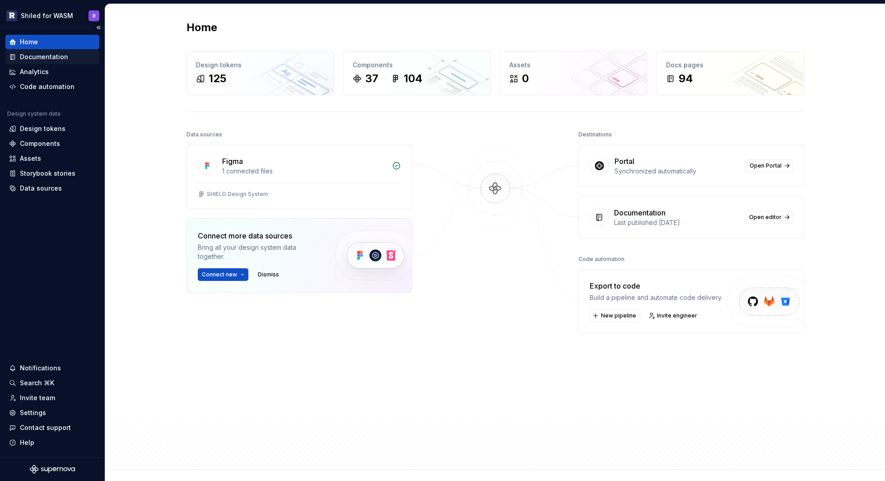
click at [45, 57] on div "Documentation" at bounding box center [44, 56] width 48 height 9
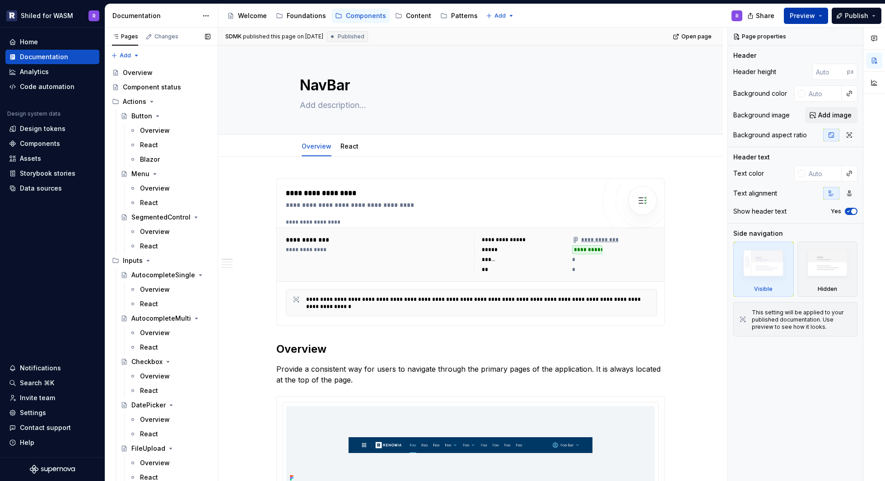
click at [808, 15] on span "Preview" at bounding box center [802, 15] width 25 height 9
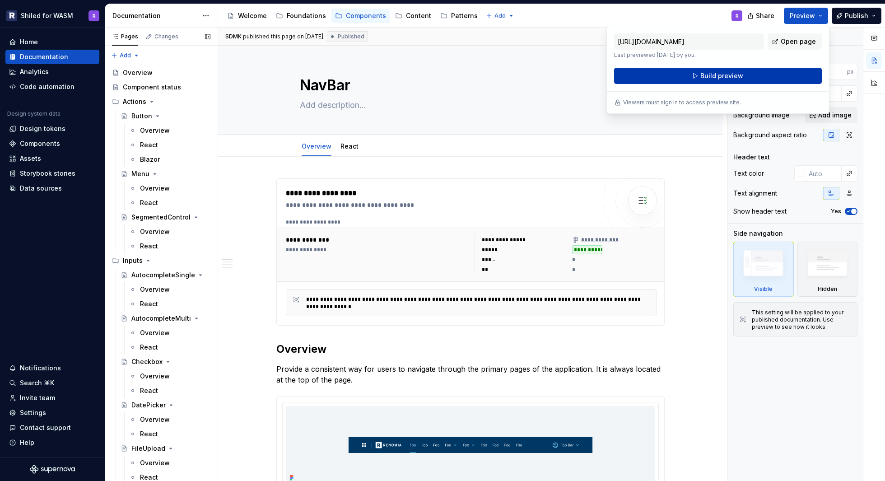
click at [699, 79] on button "Build preview" at bounding box center [718, 76] width 208 height 16
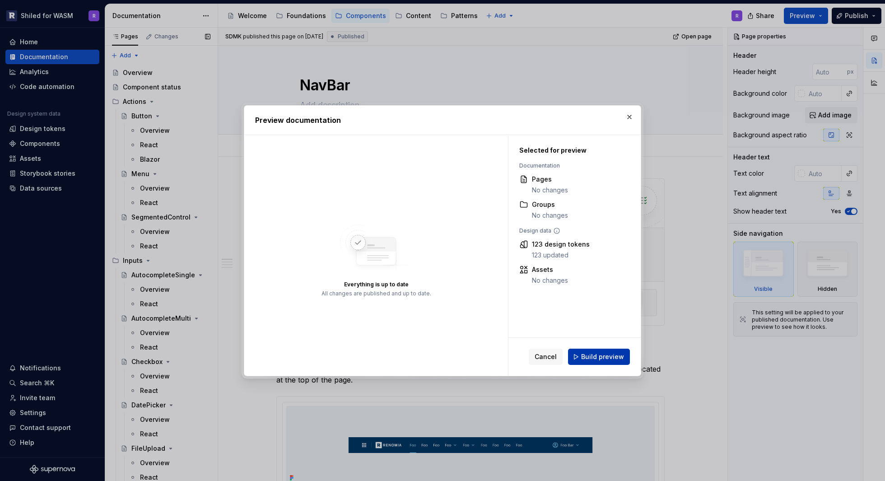
click at [594, 355] on span "Build preview" at bounding box center [602, 356] width 43 height 9
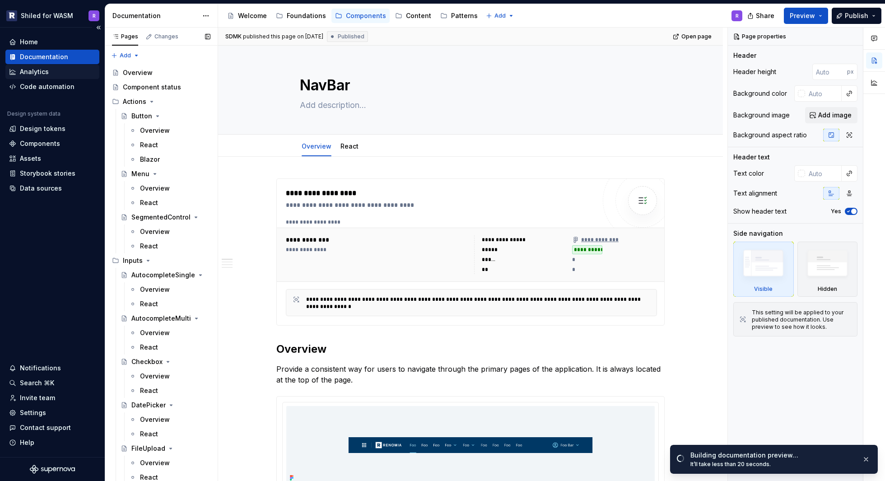
click at [43, 72] on div "Analytics" at bounding box center [34, 71] width 29 height 9
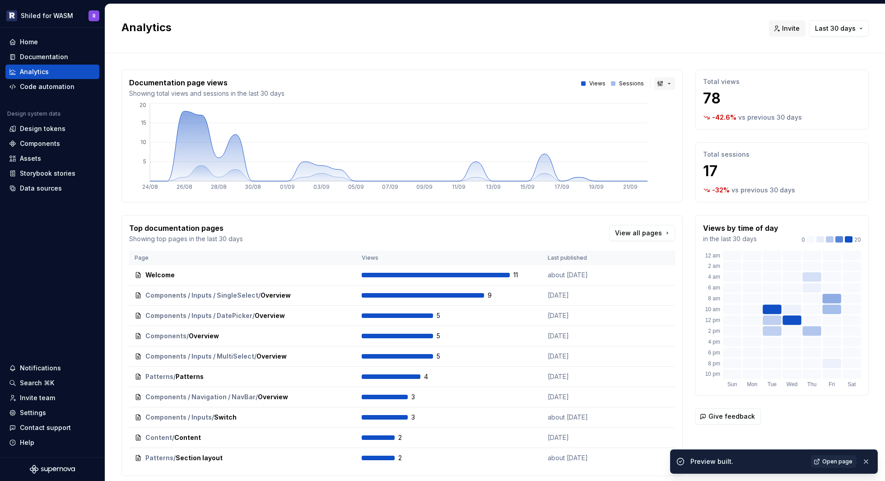
click at [657, 83] on button "button" at bounding box center [664, 83] width 21 height 13
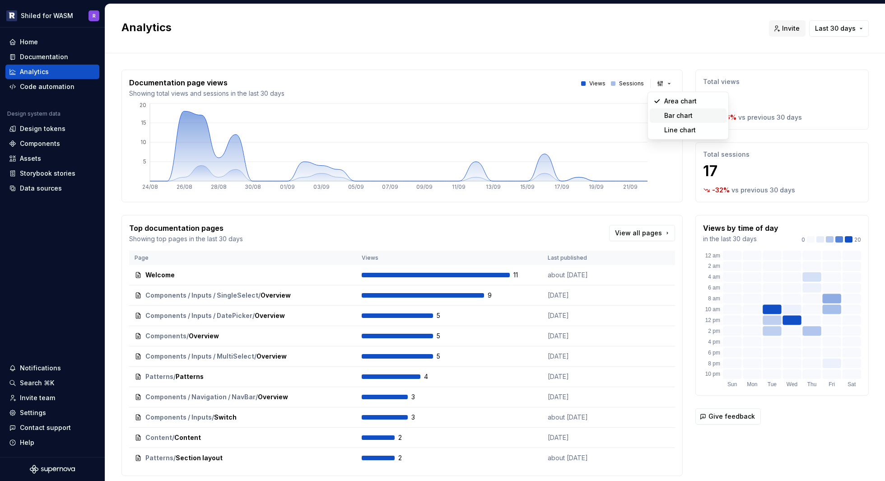
click at [677, 116] on div "Bar chart" at bounding box center [678, 115] width 28 height 9
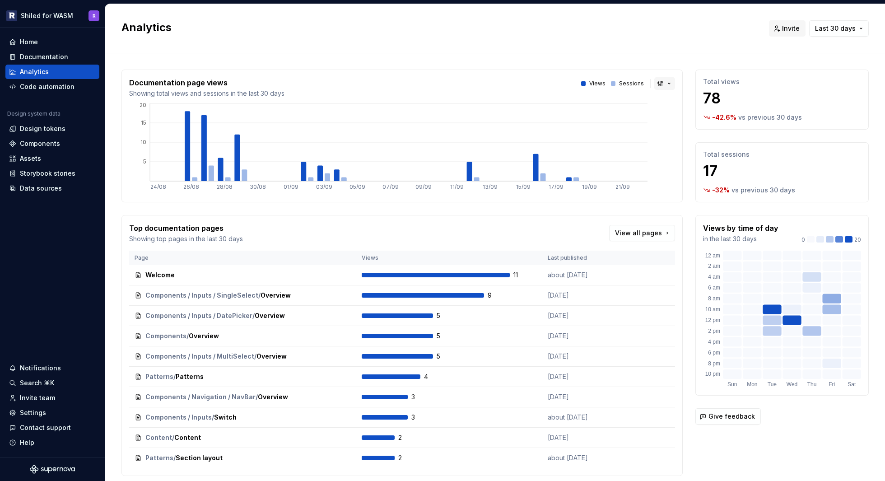
click at [662, 81] on button "button" at bounding box center [664, 83] width 21 height 13
click at [670, 126] on div "Line chart" at bounding box center [680, 129] width 32 height 9
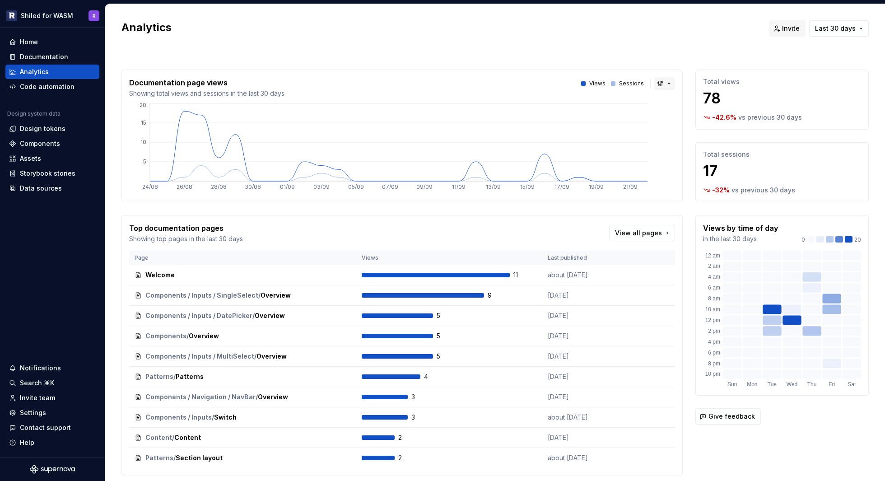
click at [660, 81] on button "button" at bounding box center [664, 83] width 21 height 13
click at [662, 98] on span "Area chart" at bounding box center [688, 101] width 77 height 14
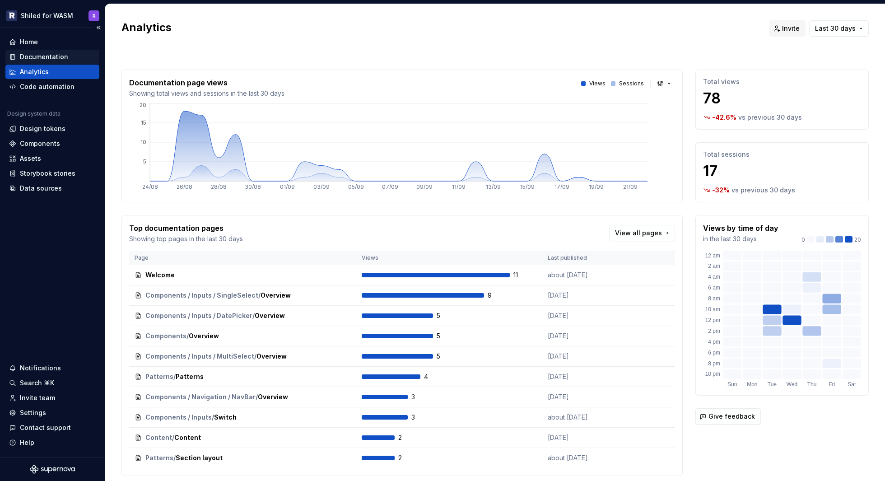
click at [49, 55] on div "Documentation" at bounding box center [44, 56] width 48 height 9
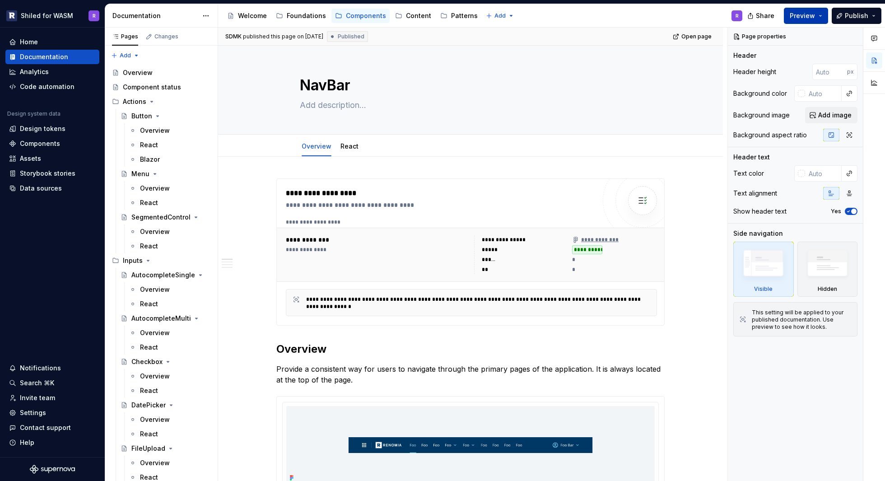
click at [810, 15] on span "Preview" at bounding box center [802, 15] width 25 height 9
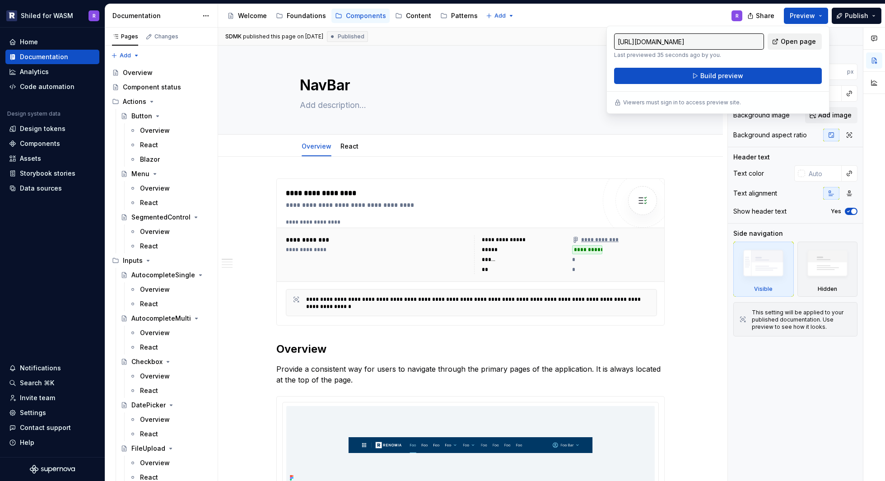
click at [782, 42] on link "Open page" at bounding box center [794, 41] width 54 height 16
click at [58, 16] on html "Shiled for WASM R Home Documentation Analytics Code automation Design system da…" at bounding box center [442, 240] width 885 height 481
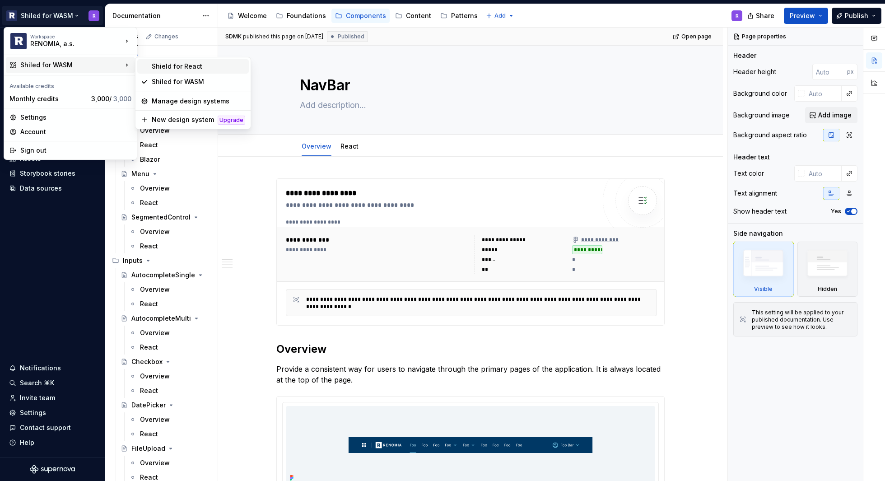
click at [188, 70] on div "Shield for React" at bounding box center [198, 66] width 93 height 9
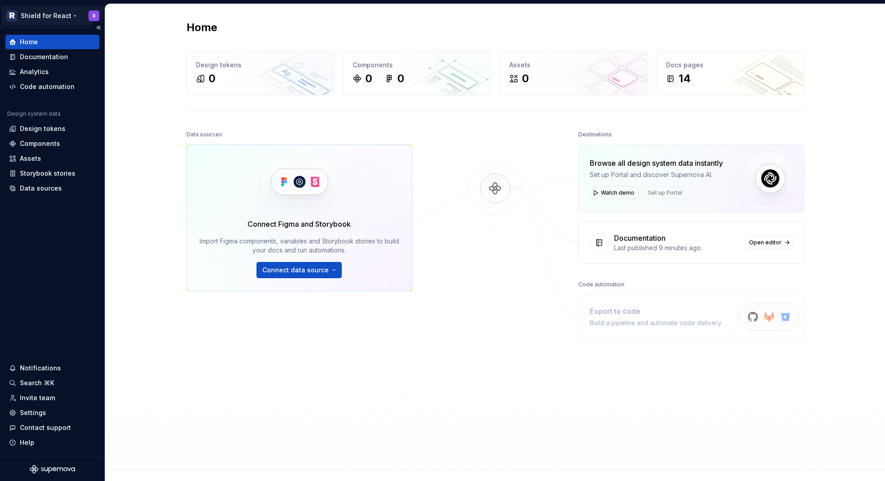
click at [60, 19] on html "Shield for React R Home Documentation Analytics Code automation Design system d…" at bounding box center [442, 240] width 885 height 481
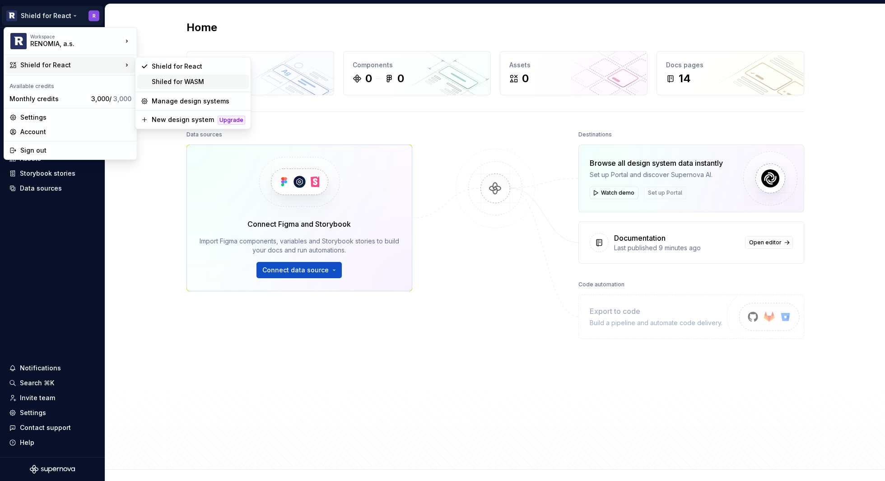
click at [158, 76] on div "Shiled for WASM" at bounding box center [193, 81] width 112 height 14
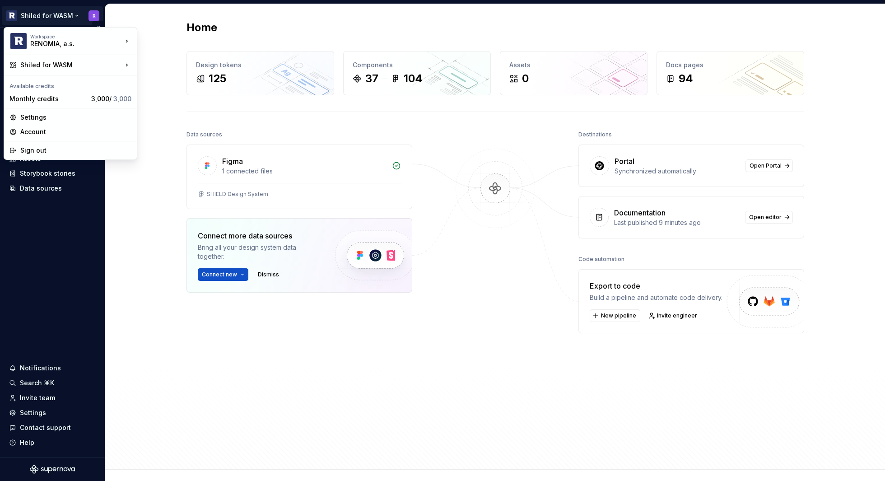
click at [62, 17] on html "Shiled for WASM R Home Documentation Analytics Code automation Design system da…" at bounding box center [442, 240] width 885 height 481
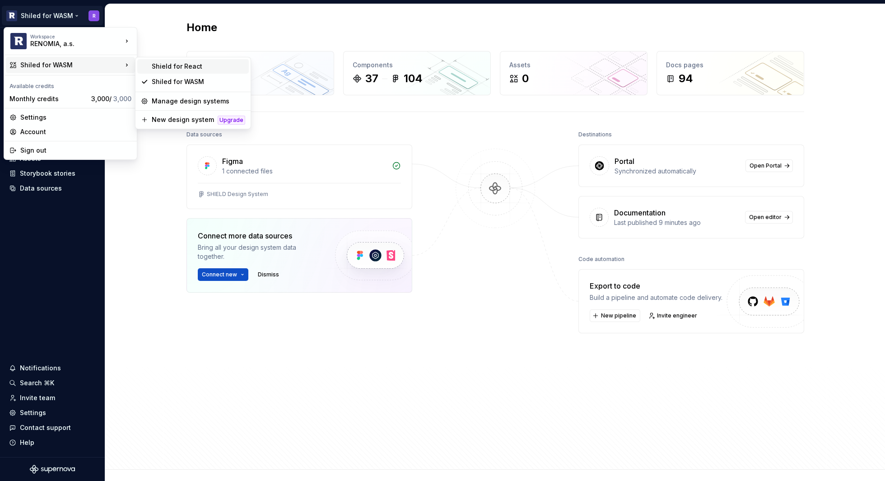
click at [162, 62] on div "Shield for React" at bounding box center [198, 66] width 93 height 9
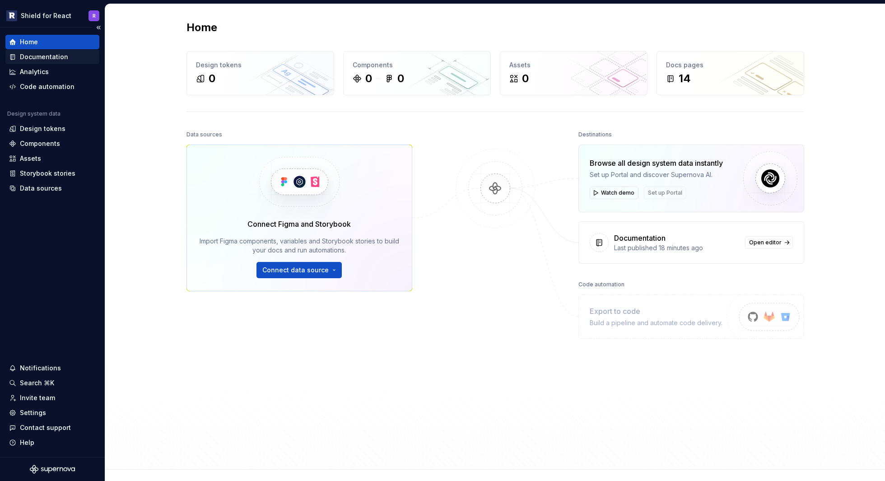
click at [36, 58] on div "Documentation" at bounding box center [44, 56] width 48 height 9
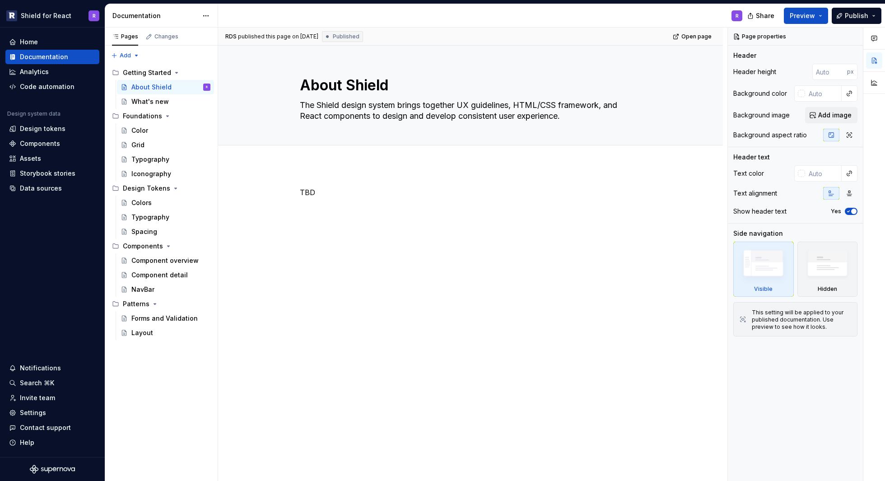
type textarea "*"
click at [324, 195] on p "TBD" at bounding box center [470, 192] width 341 height 11
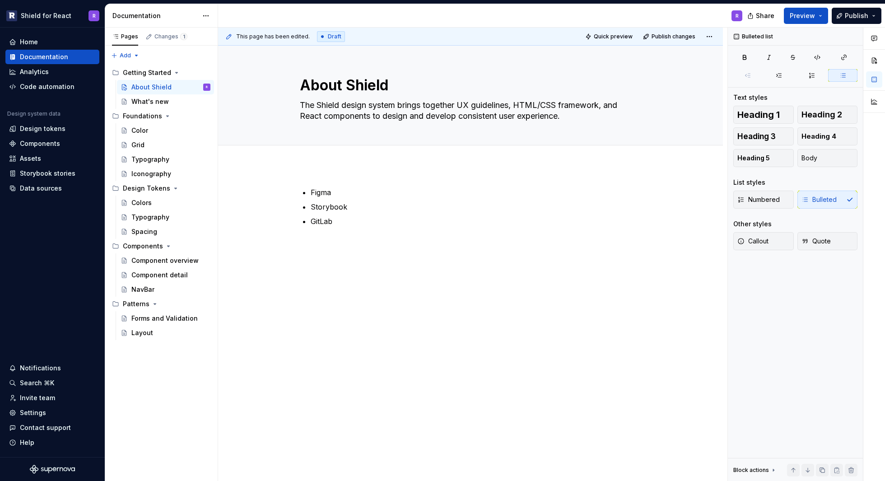
type textarea "*"
